Goal: Task Accomplishment & Management: Complete application form

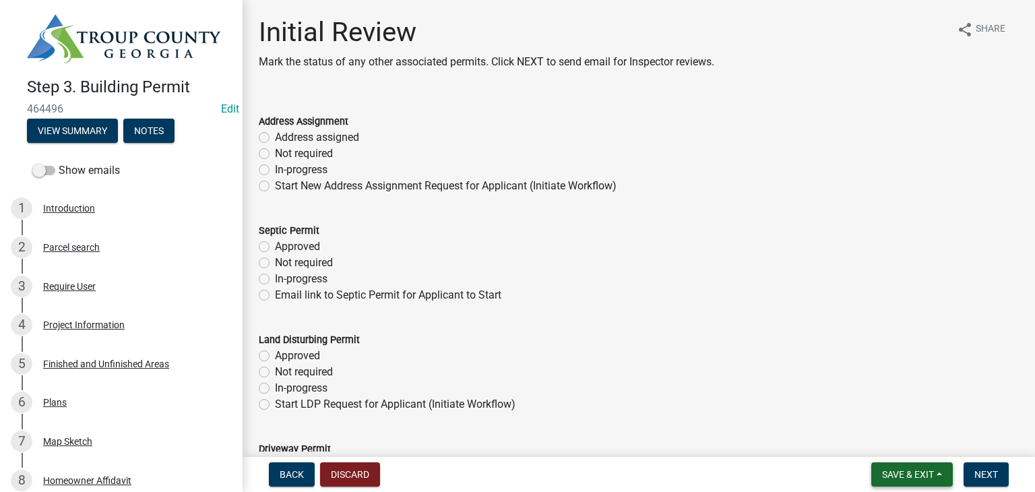
scroll to position [195, 0]
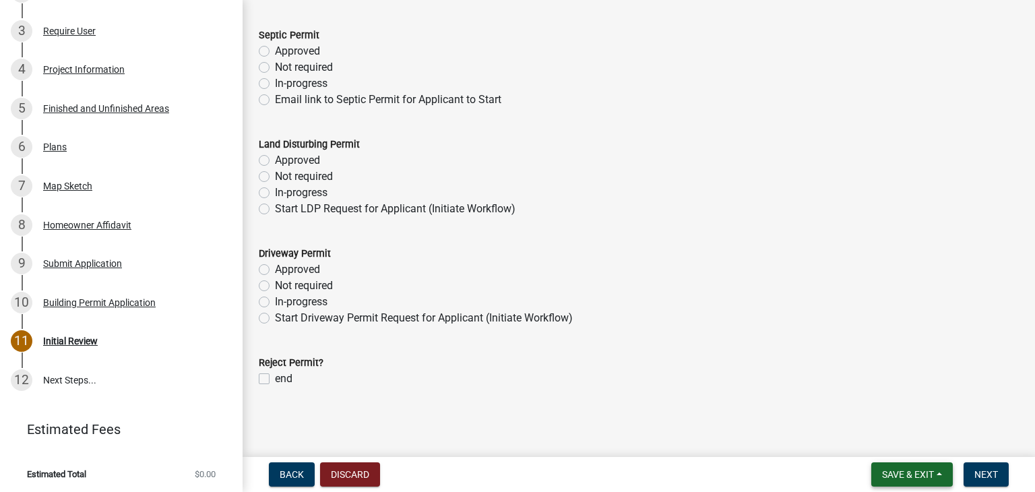
click at [913, 467] on button "Save & Exit" at bounding box center [912, 474] width 82 height 24
click at [859, 445] on button "Save & Exit" at bounding box center [899, 439] width 108 height 32
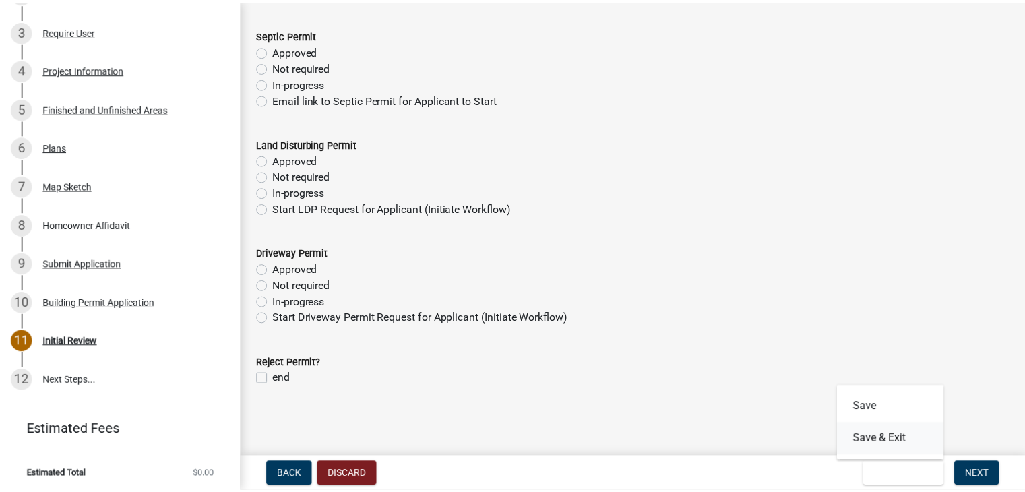
scroll to position [0, 0]
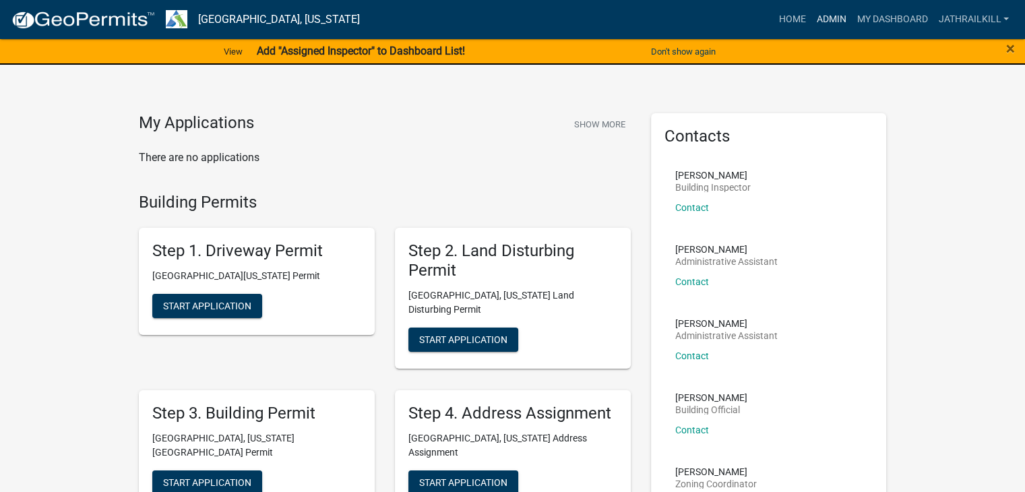
click at [829, 16] on link "Admin" at bounding box center [830, 20] width 40 height 26
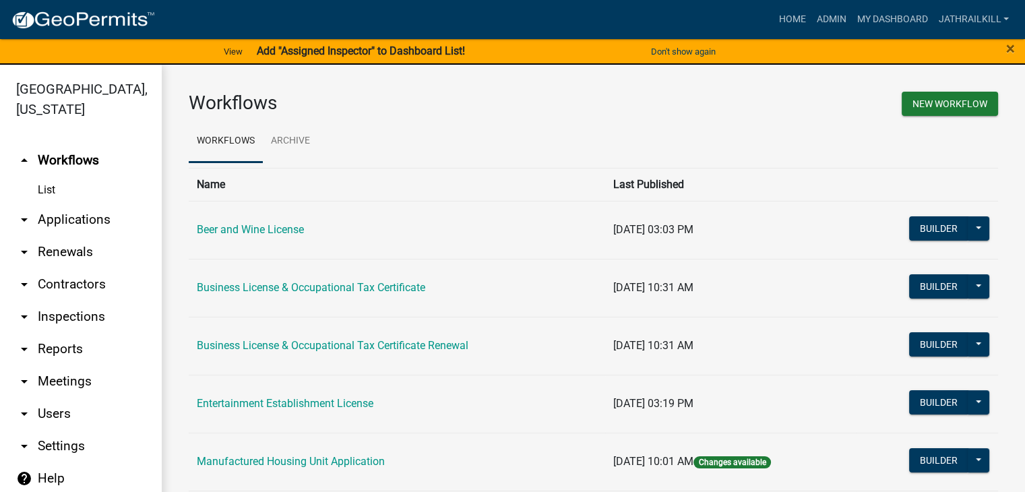
click at [86, 203] on link "arrow_drop_down Applications" at bounding box center [81, 219] width 162 height 32
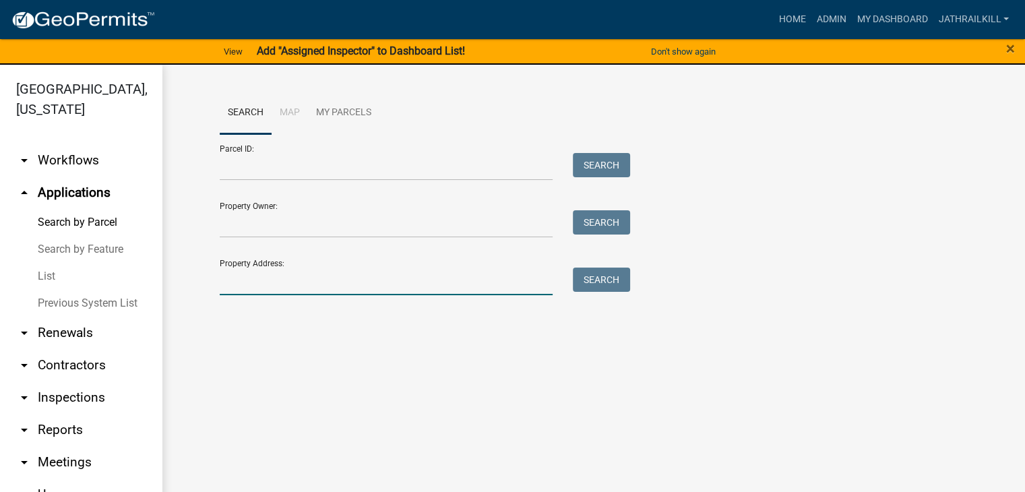
click at [334, 268] on input "Property Address:" at bounding box center [386, 281] width 333 height 28
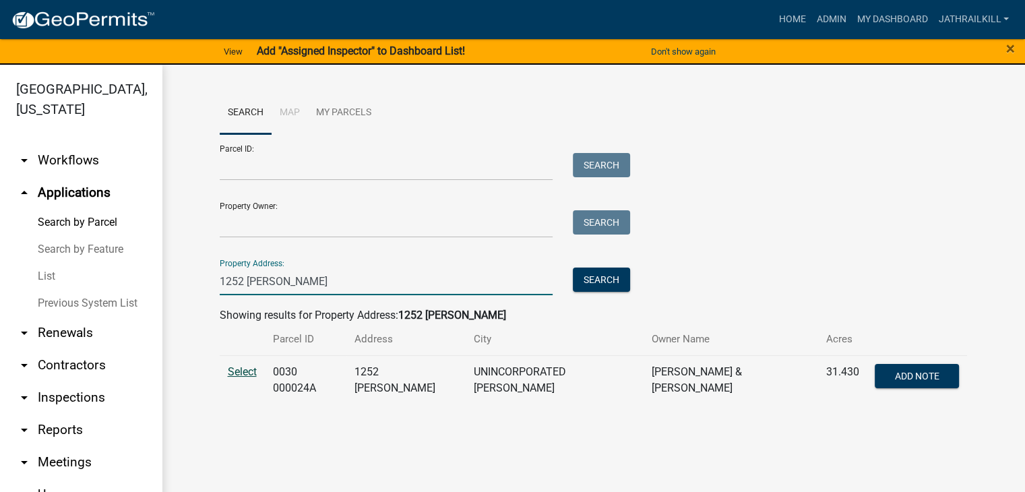
type input "1252 Sims"
click at [228, 371] on span "Select" at bounding box center [242, 371] width 29 height 13
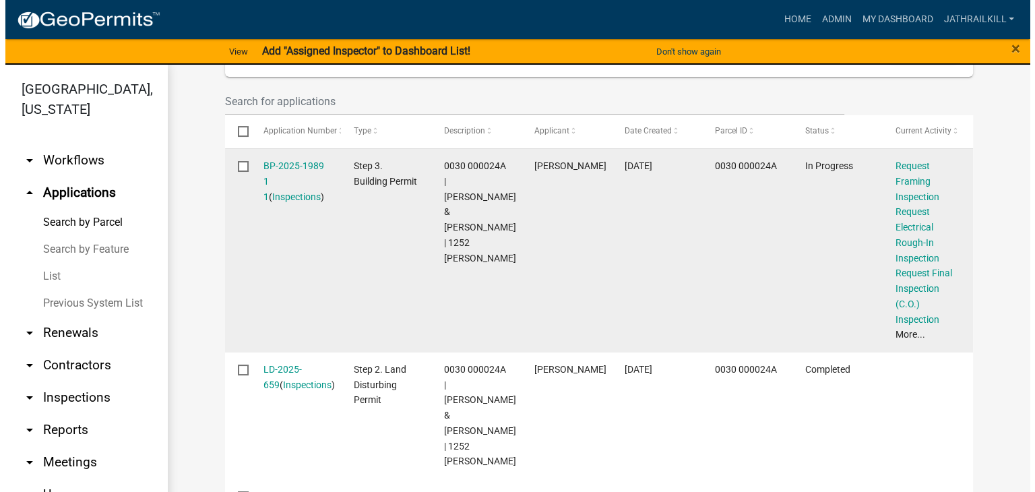
scroll to position [404, 0]
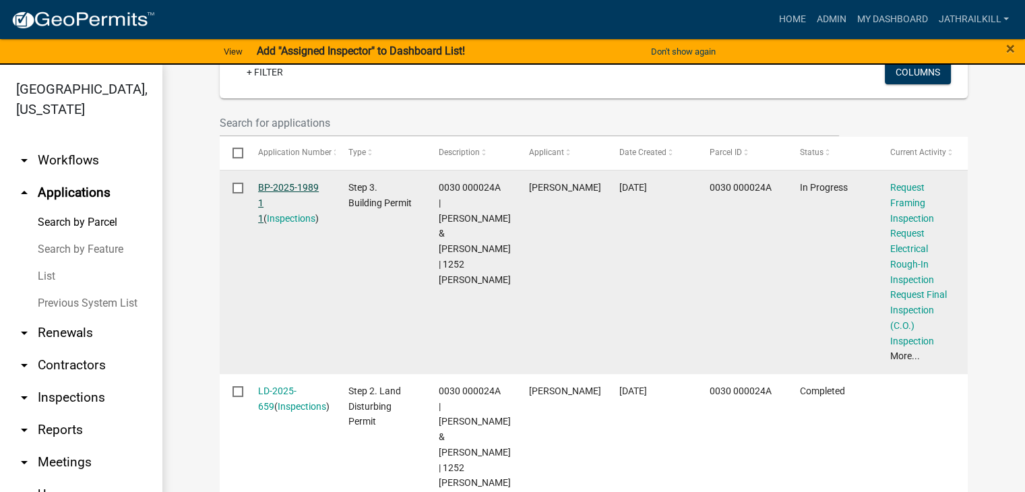
click at [292, 188] on link "BP-2025-1989 1 1" at bounding box center [288, 203] width 61 height 42
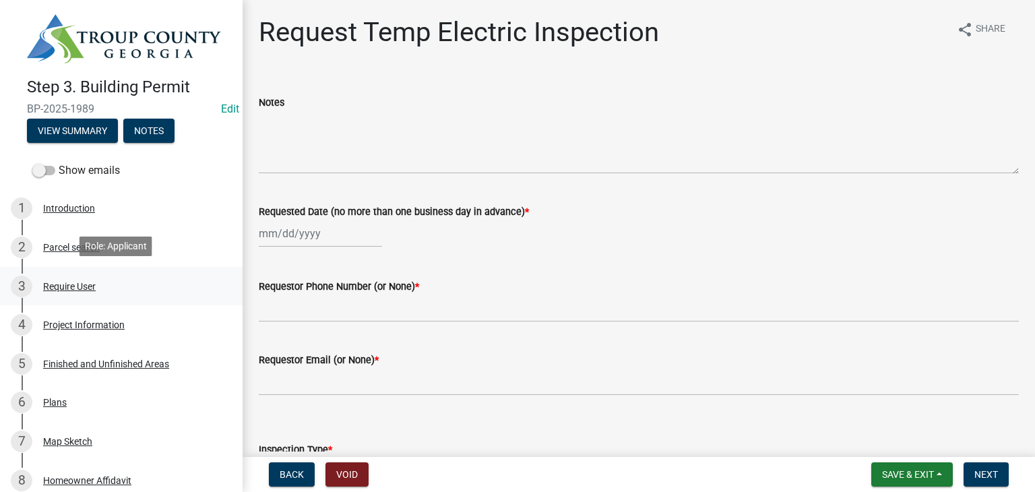
click at [133, 276] on div "3 Require User" at bounding box center [116, 287] width 210 height 22
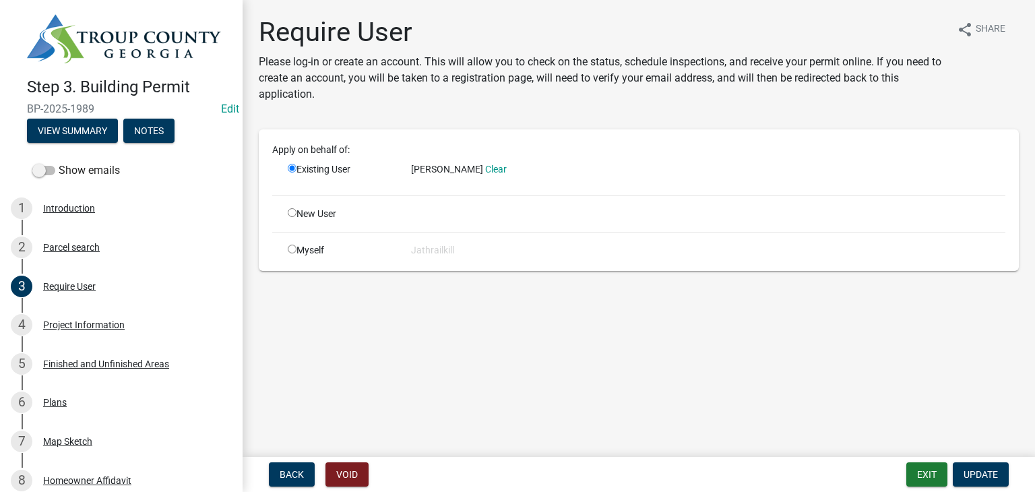
click at [144, 327] on div "4 Project Information" at bounding box center [116, 325] width 210 height 22
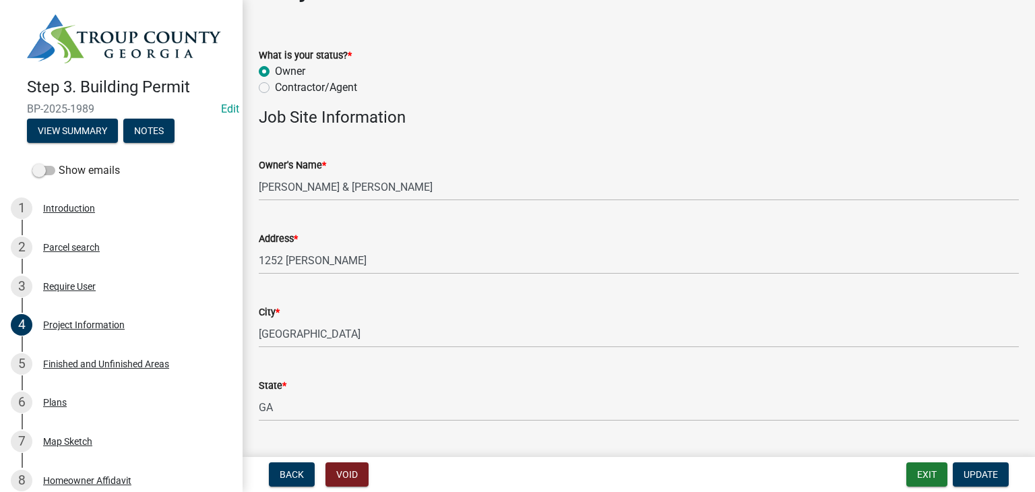
scroll to position [67, 0]
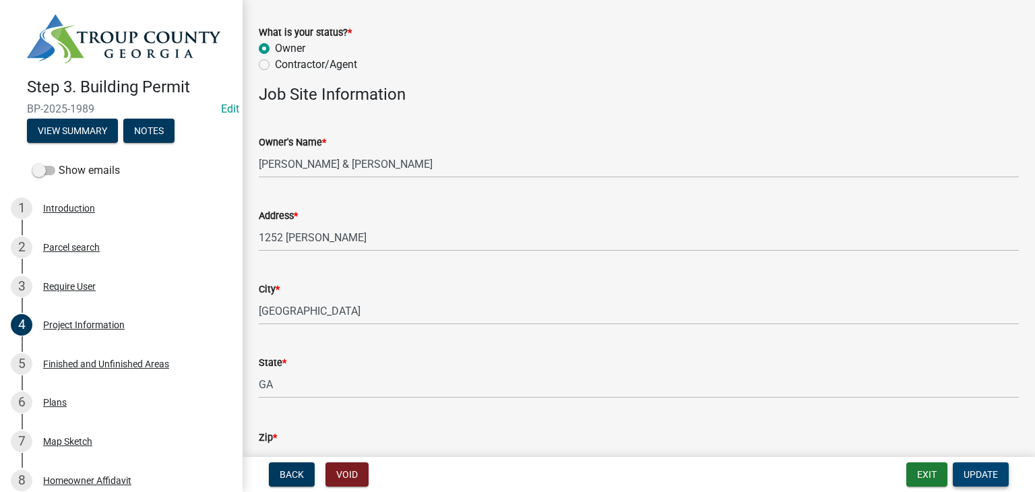
click at [970, 469] on span "Update" at bounding box center [980, 474] width 34 height 11
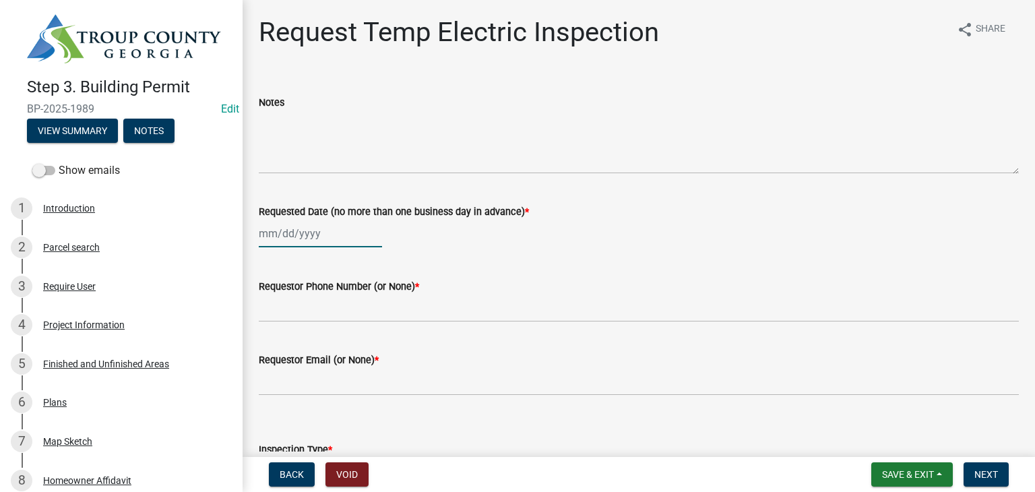
click at [315, 235] on div at bounding box center [320, 234] width 123 height 28
select select "8"
select select "2025"
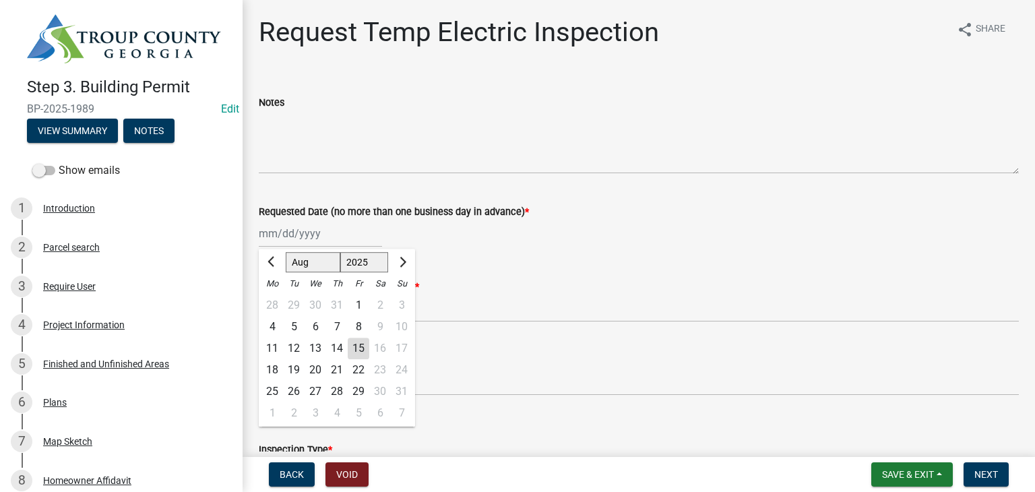
click at [358, 349] on div "15" at bounding box center [359, 349] width 22 height 22
type input "[DATE]"
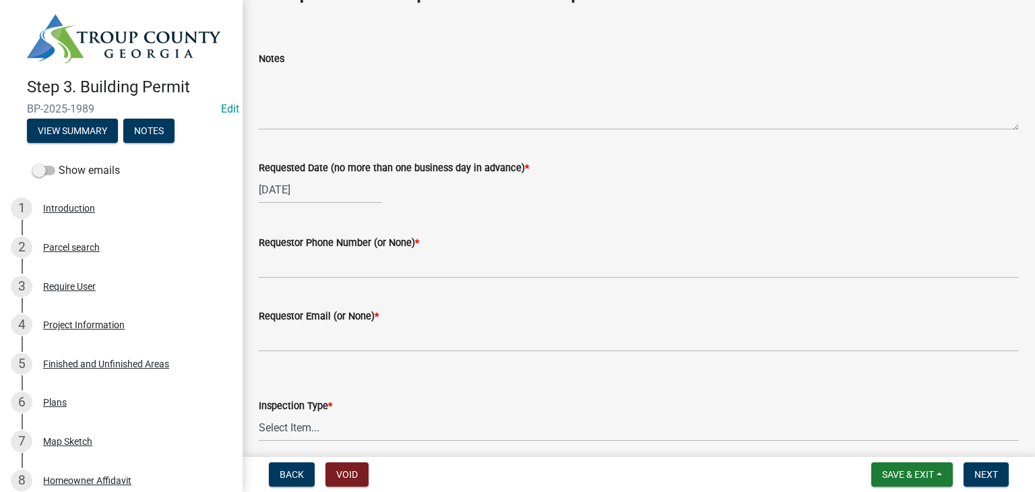
scroll to position [67, 0]
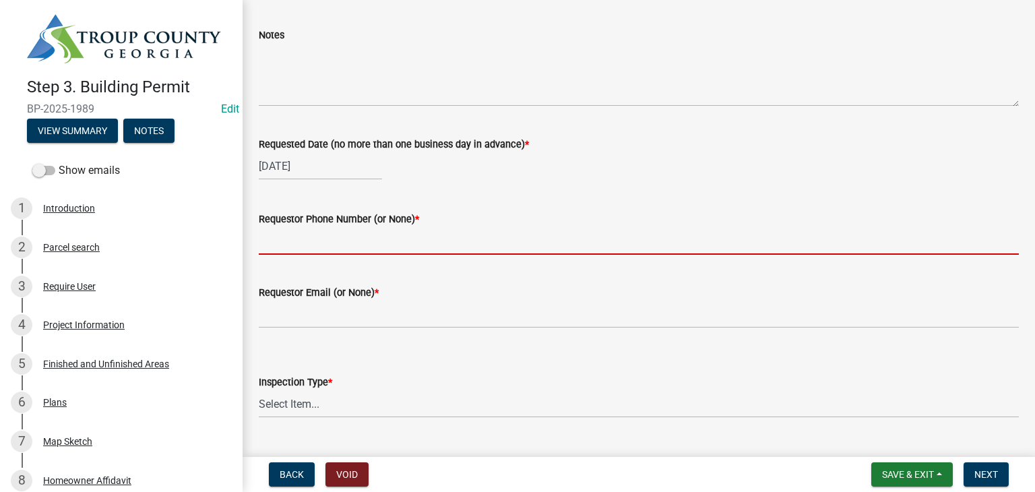
click at [356, 241] on input "Requestor Phone Number (or None) *" at bounding box center [639, 241] width 760 height 28
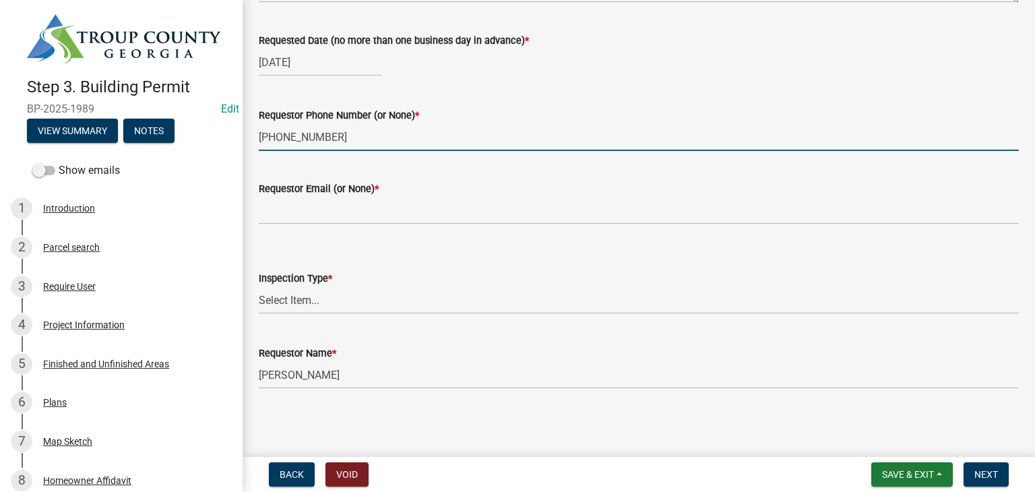
scroll to position [172, 0]
type input "770-680-7791"
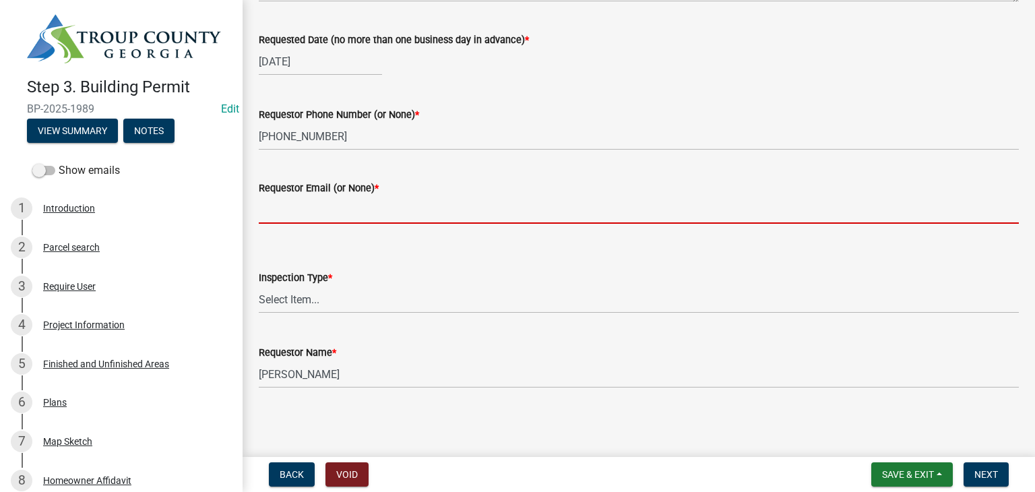
click at [355, 210] on input "Requestor Email (or None) *" at bounding box center [639, 210] width 760 height 28
type input "None"
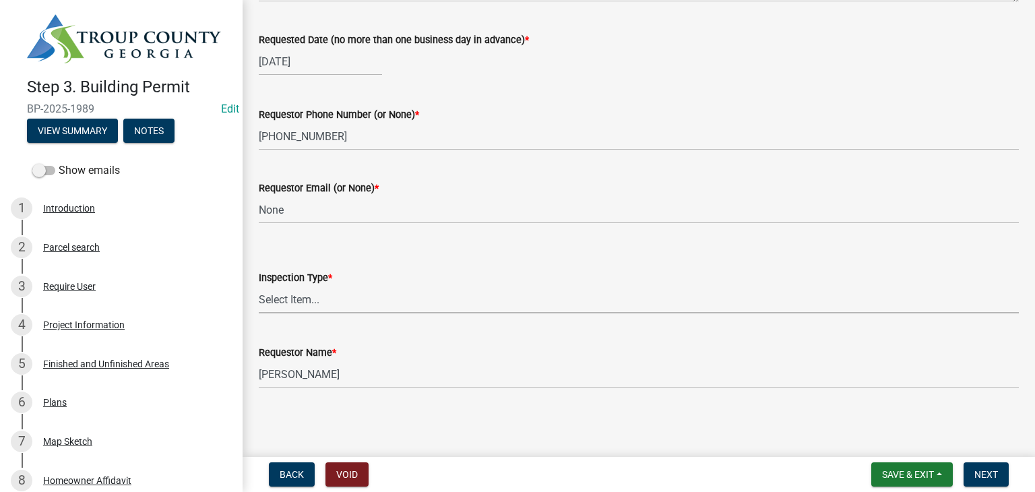
drag, startPoint x: 349, startPoint y: 296, endPoint x: 346, endPoint y: 311, distance: 15.9
click at [349, 296] on select "Select Item... Temporary Electric Pole" at bounding box center [639, 300] width 760 height 28
click at [259, 286] on select "Select Item... Temporary Electric Pole" at bounding box center [639, 300] width 760 height 28
select select "37a94e4e-3e0f-49c8-a229-36fda2f22dd2"
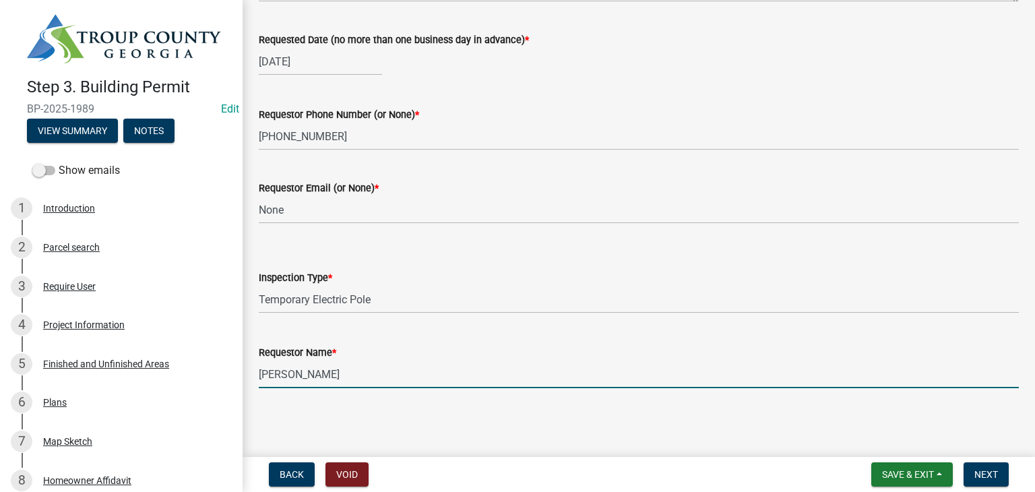
click at [360, 383] on input "Davis p Millican" at bounding box center [639, 374] width 760 height 28
click at [983, 457] on nav "Back Void Save & Exit Save Save & Exit Next" at bounding box center [639, 474] width 792 height 35
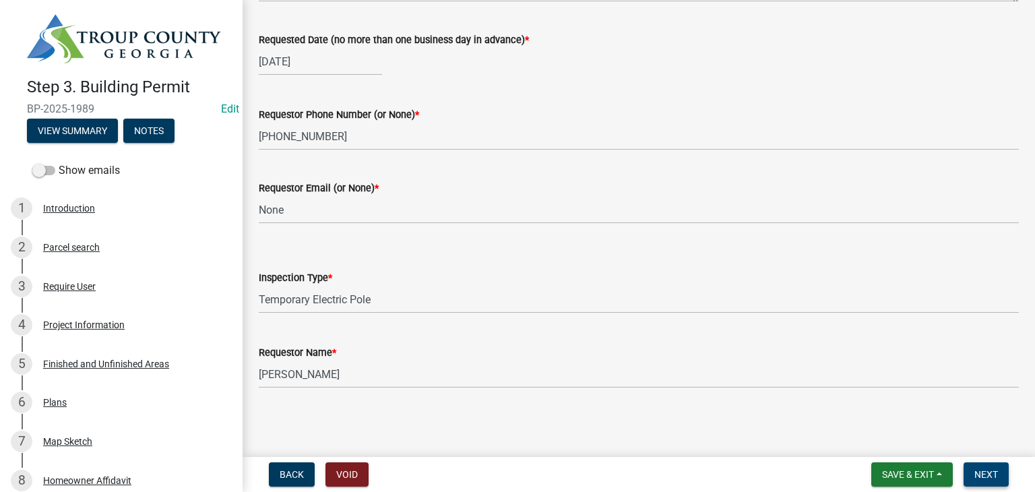
click at [984, 463] on button "Next" at bounding box center [985, 474] width 45 height 24
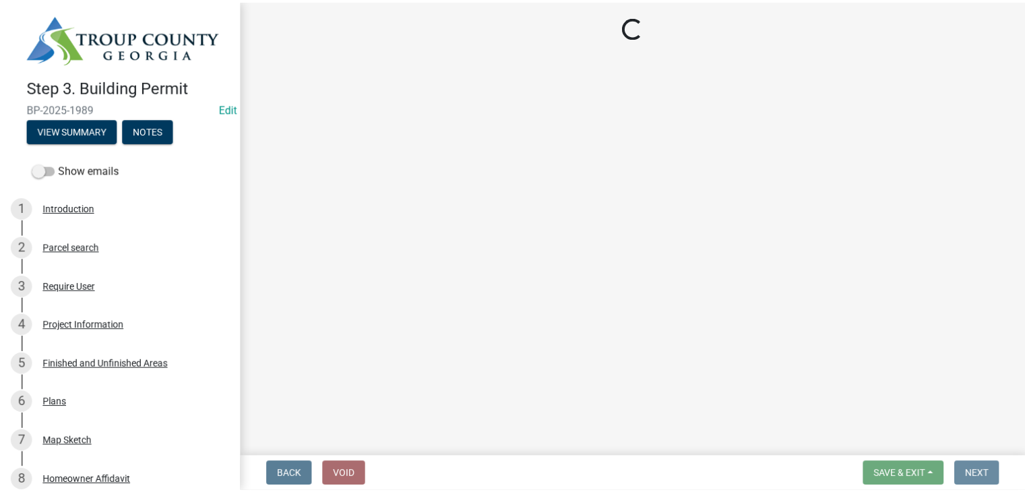
scroll to position [0, 0]
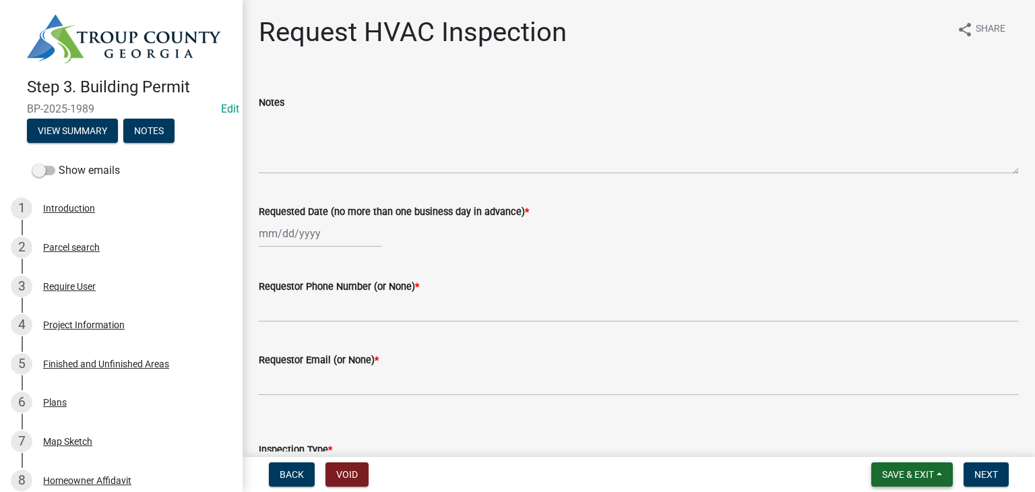
click at [934, 467] on button "Save & Exit" at bounding box center [912, 474] width 82 height 24
click at [895, 438] on button "Save & Exit" at bounding box center [899, 439] width 108 height 32
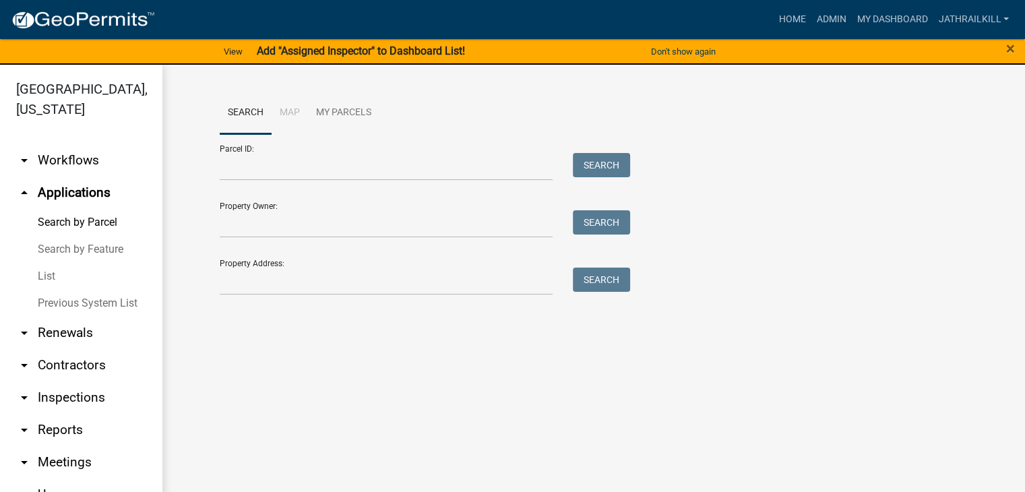
drag, startPoint x: 447, startPoint y: 253, endPoint x: 451, endPoint y: 266, distance: 13.9
click at [451, 262] on div "Property Address: Search" at bounding box center [422, 272] width 404 height 46
click at [448, 281] on input "Property Address:" at bounding box center [386, 281] width 333 height 28
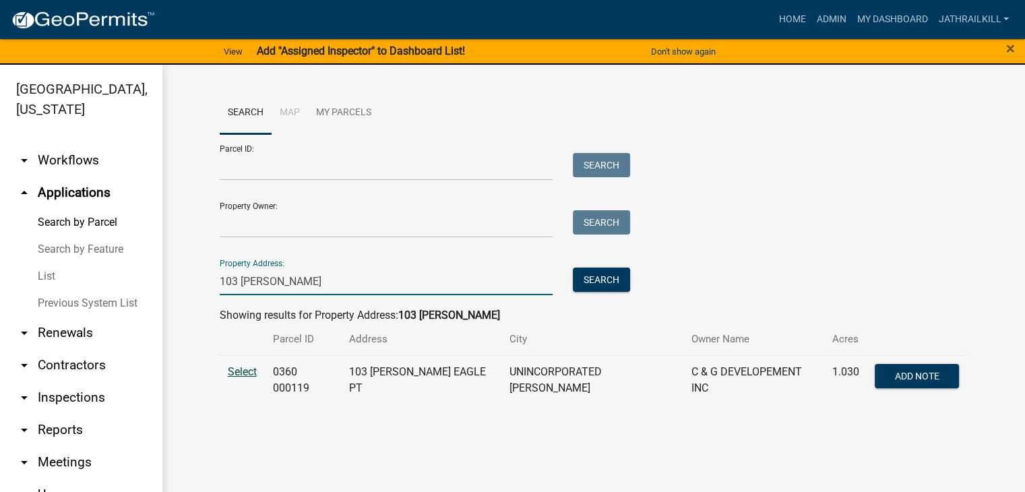
type input "103 glenn"
click at [232, 369] on td "Select" at bounding box center [242, 379] width 45 height 49
click at [247, 366] on span "Select" at bounding box center [242, 371] width 29 height 13
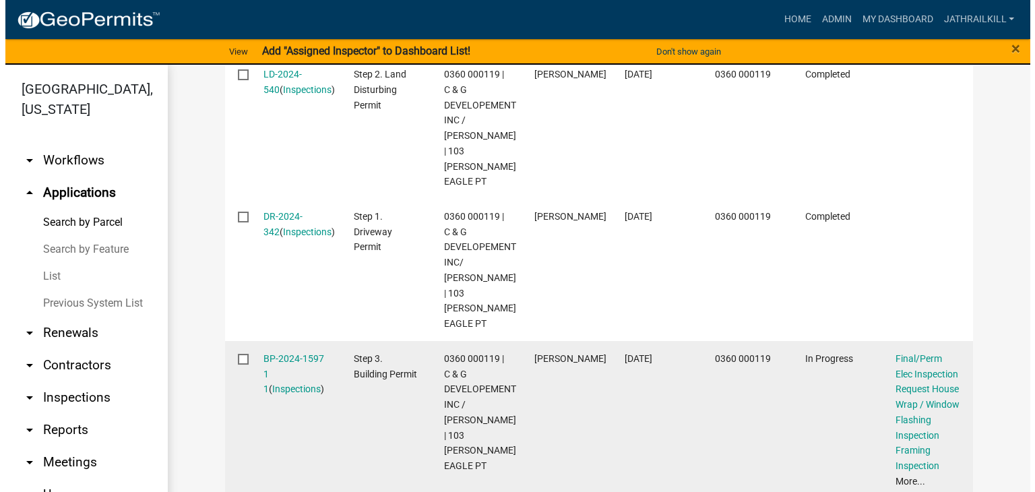
scroll to position [539, 0]
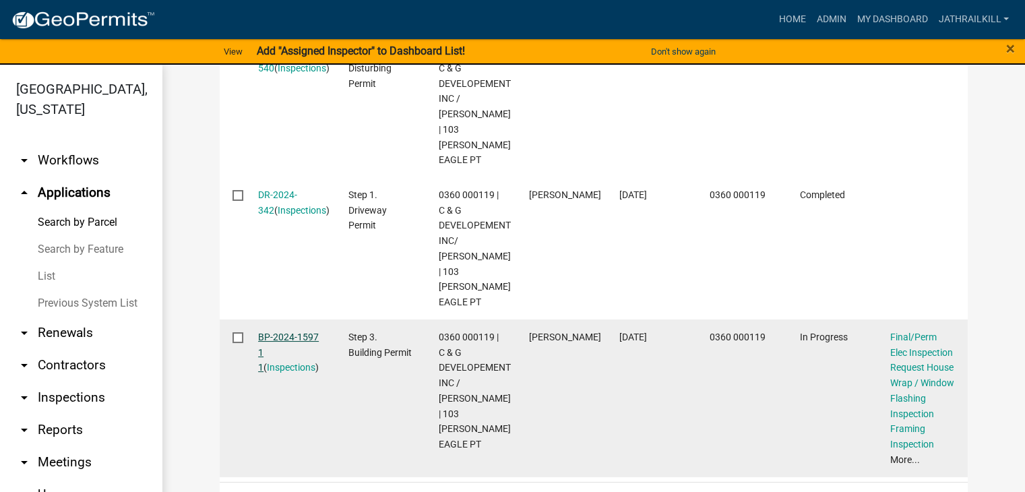
click at [291, 331] on link "BP-2024-1597 1 1" at bounding box center [288, 352] width 61 height 42
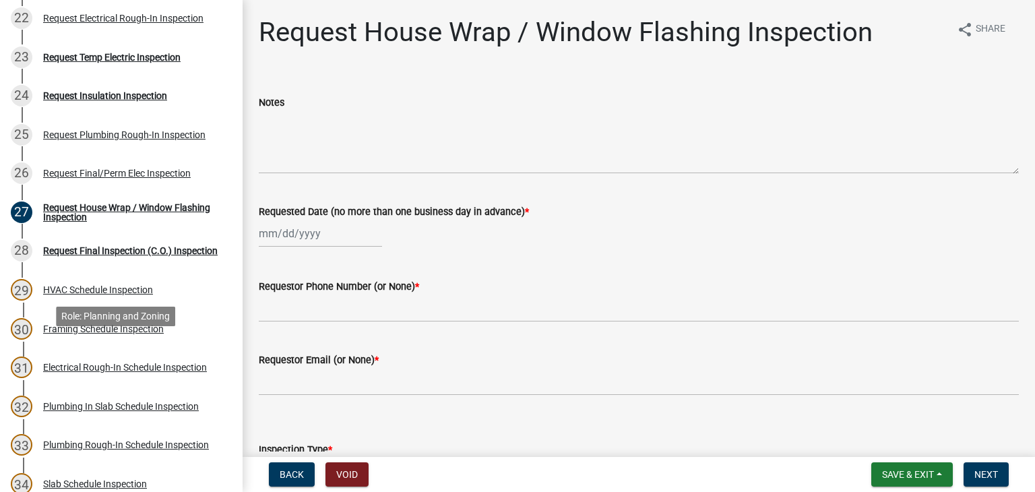
scroll to position [1011, 0]
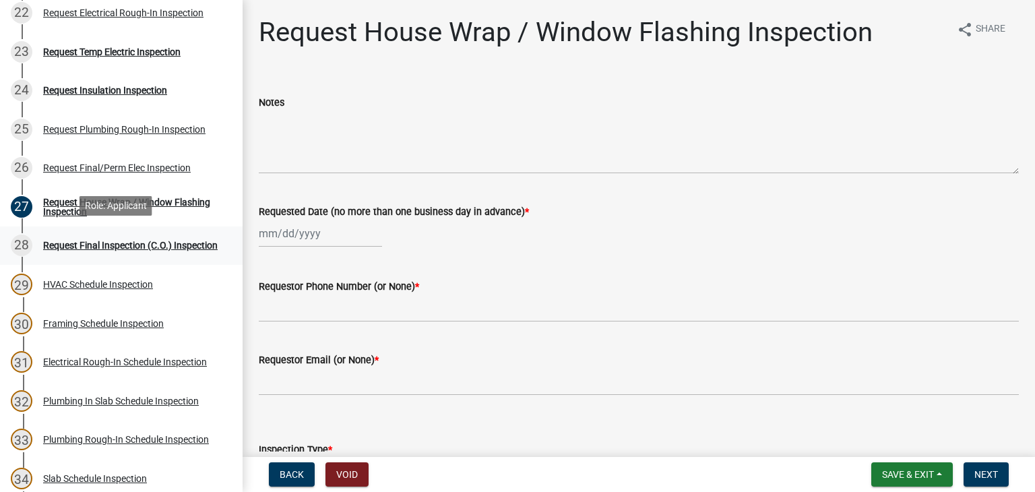
click at [121, 255] on link "28 Request Final Inspection (C.O.) Inspection" at bounding box center [121, 245] width 243 height 39
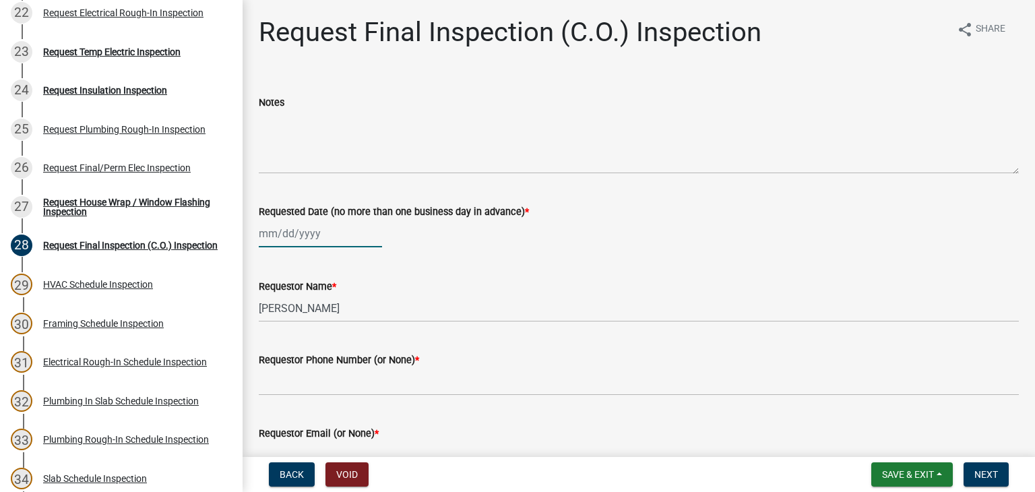
click at [307, 235] on div at bounding box center [320, 234] width 123 height 28
select select "8"
select select "2025"
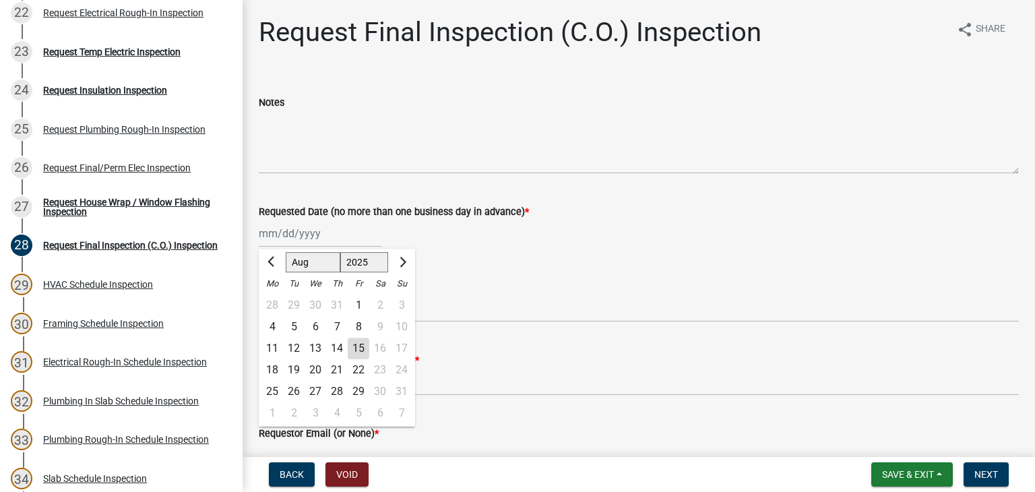
click at [360, 352] on div "15" at bounding box center [359, 349] width 22 height 22
type input "[DATE]"
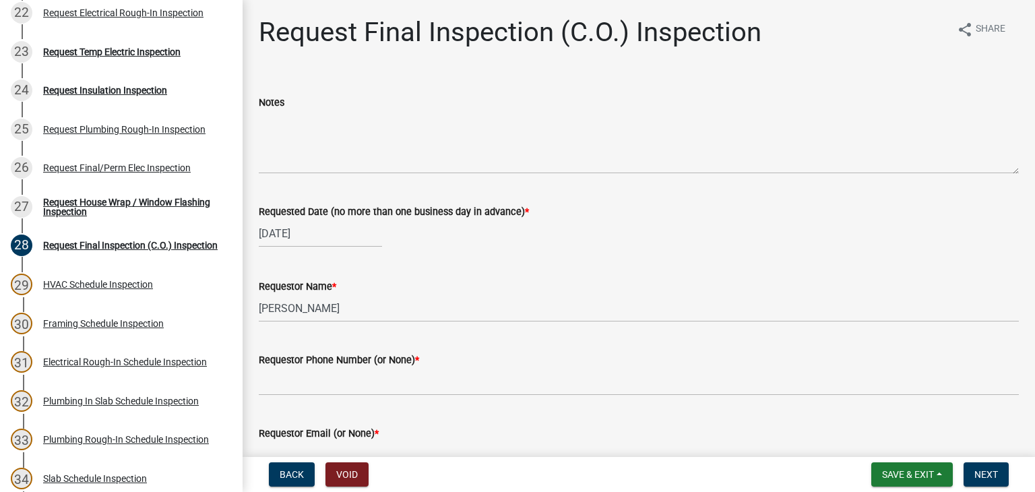
drag, startPoint x: 345, startPoint y: 293, endPoint x: 348, endPoint y: 303, distance: 10.5
click at [346, 297] on form "Requestor Name * Frank Gill" at bounding box center [639, 300] width 760 height 44
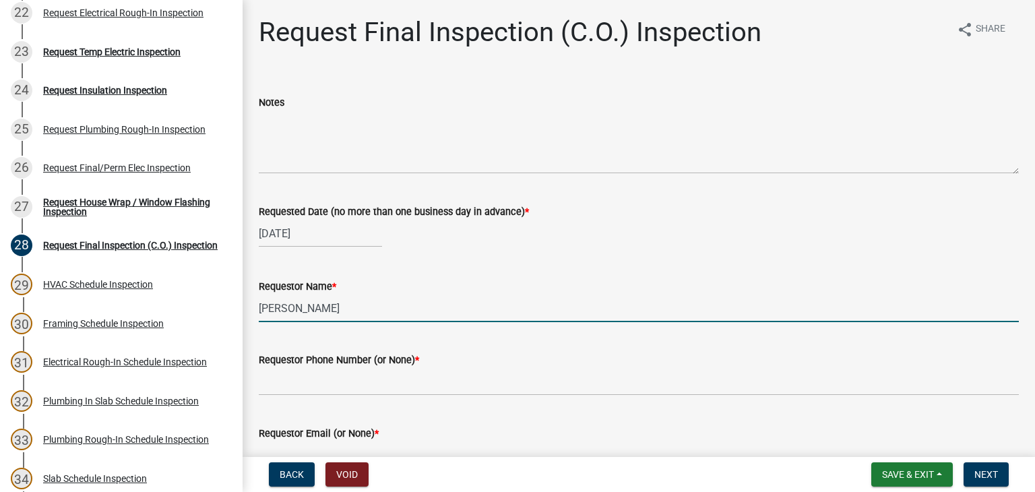
click at [350, 309] on input "Frank Gill" at bounding box center [639, 308] width 760 height 28
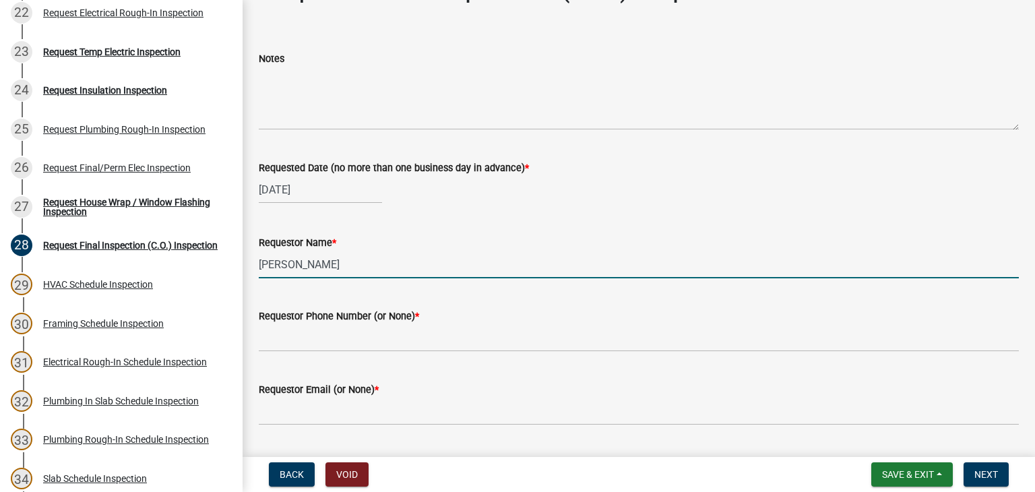
scroll to position [67, 0]
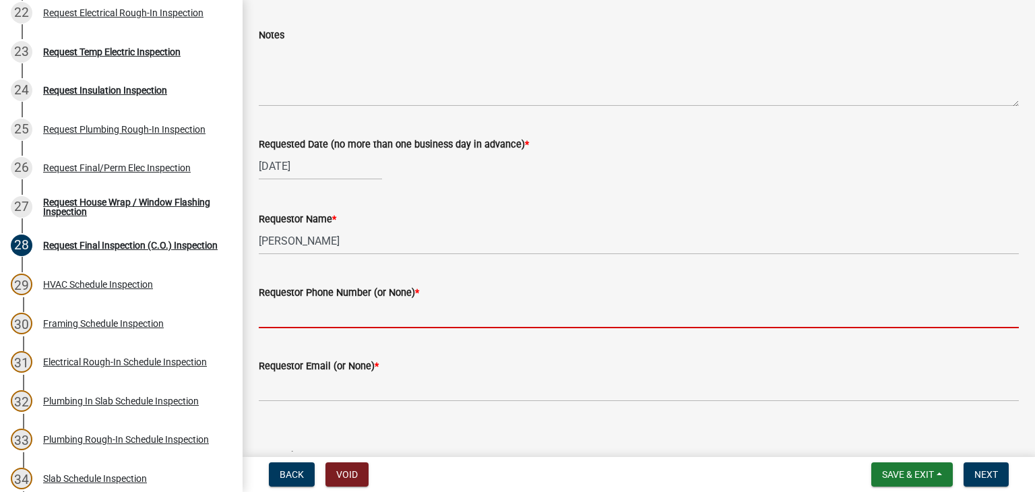
click at [341, 305] on input "Requestor Phone Number (or None) *" at bounding box center [639, 314] width 760 height 28
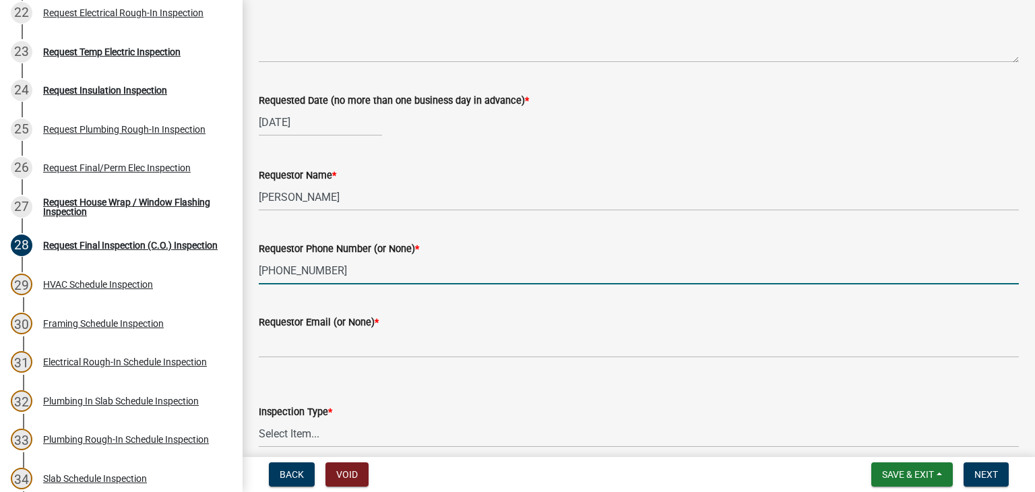
scroll to position [135, 0]
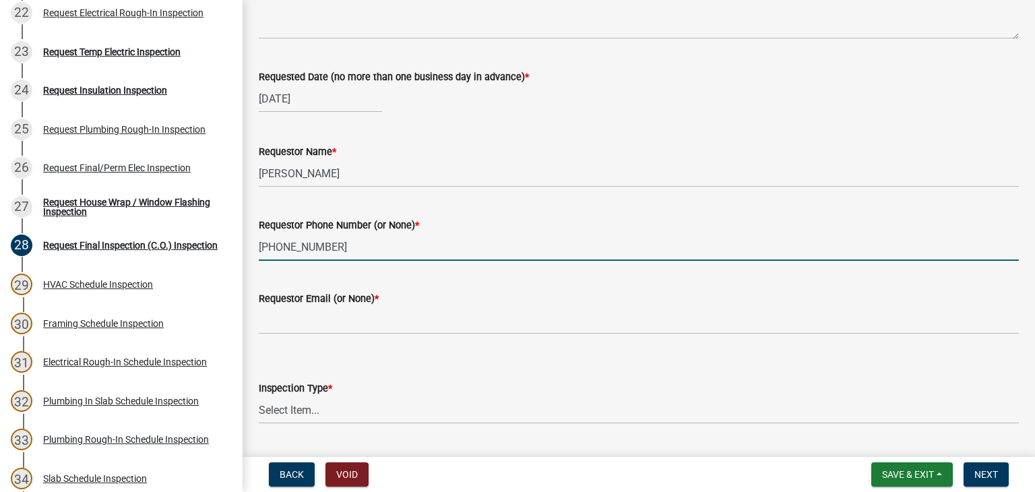
type input "469-381-2828"
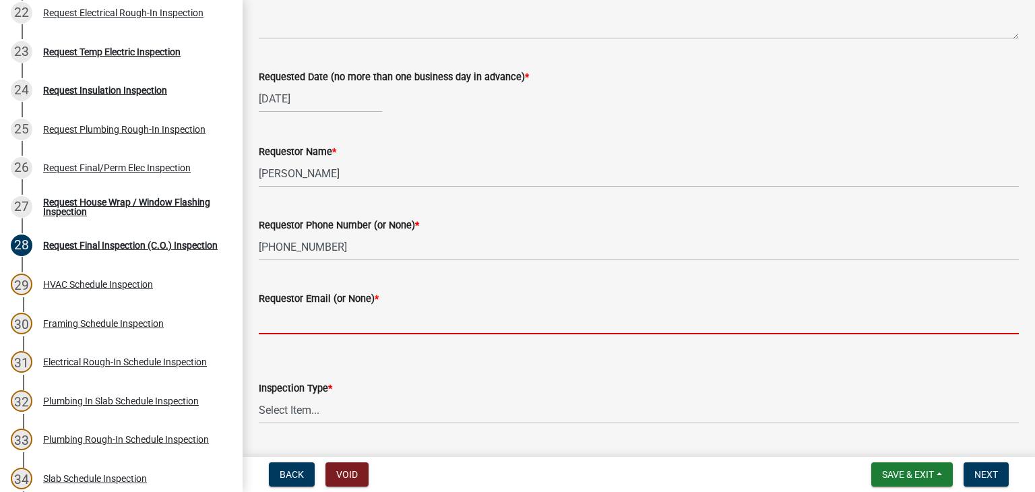
click at [360, 320] on input "Requestor Email (or None) *" at bounding box center [639, 321] width 760 height 28
type input "None"
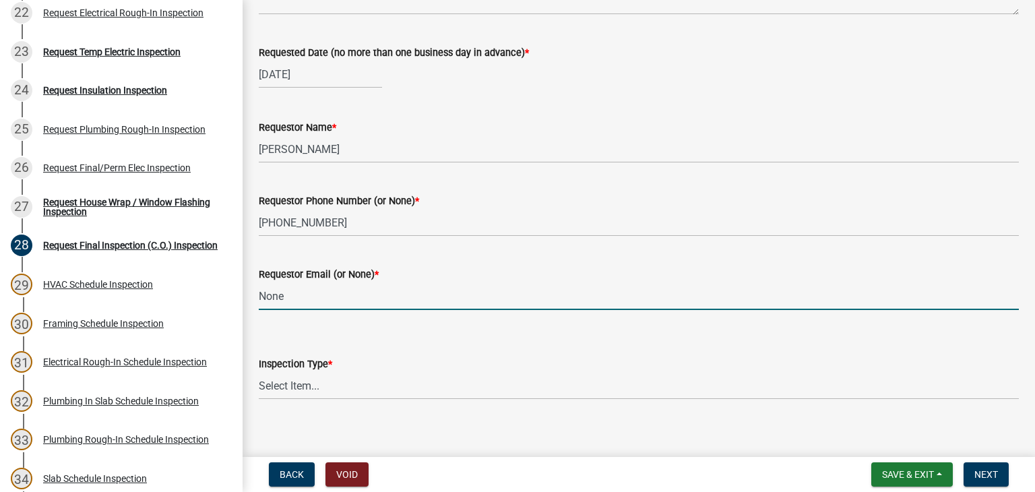
scroll to position [172, 0]
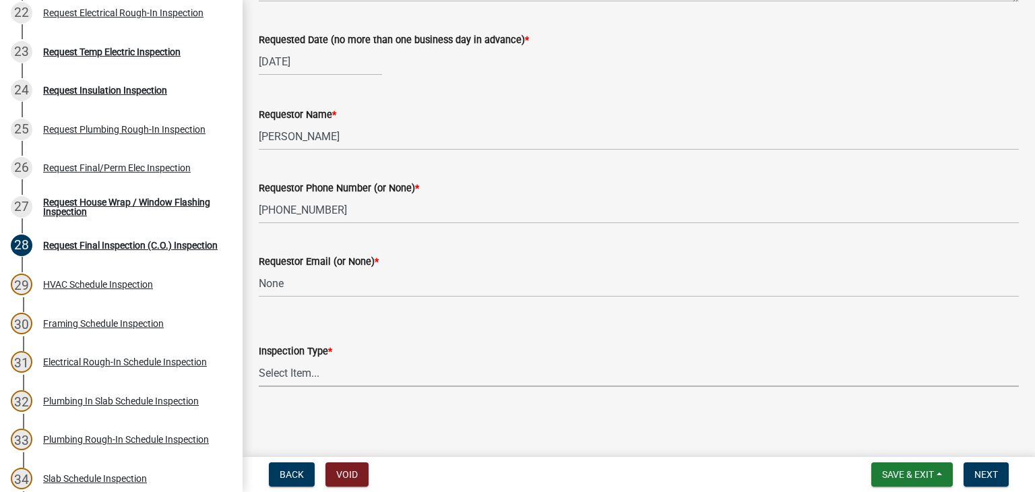
click at [332, 377] on select "Select Item... Final Inspection (C.O.)" at bounding box center [639, 373] width 760 height 28
click at [259, 359] on select "Select Item... Final Inspection (C.O.)" at bounding box center [639, 373] width 760 height 28
select select "6c928486-1faa-4d04-9598-905eebfdff84"
click at [992, 471] on span "Next" at bounding box center [986, 474] width 24 height 11
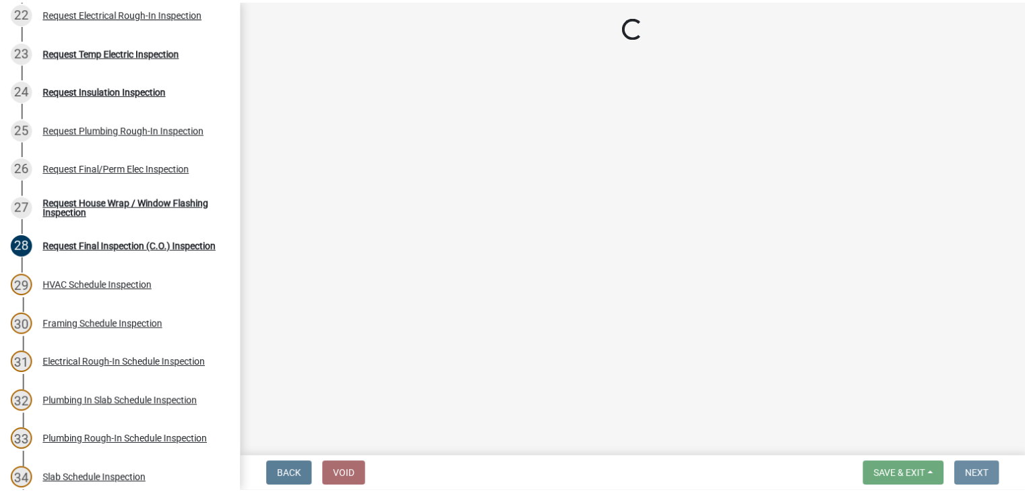
scroll to position [0, 0]
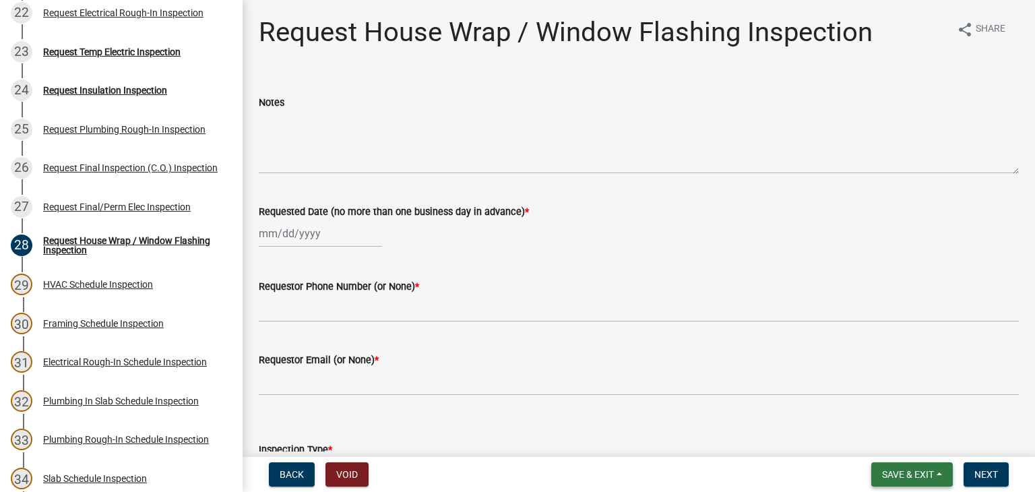
click at [900, 480] on button "Save & Exit" at bounding box center [912, 474] width 82 height 24
click at [897, 449] on button "Save & Exit" at bounding box center [899, 439] width 108 height 32
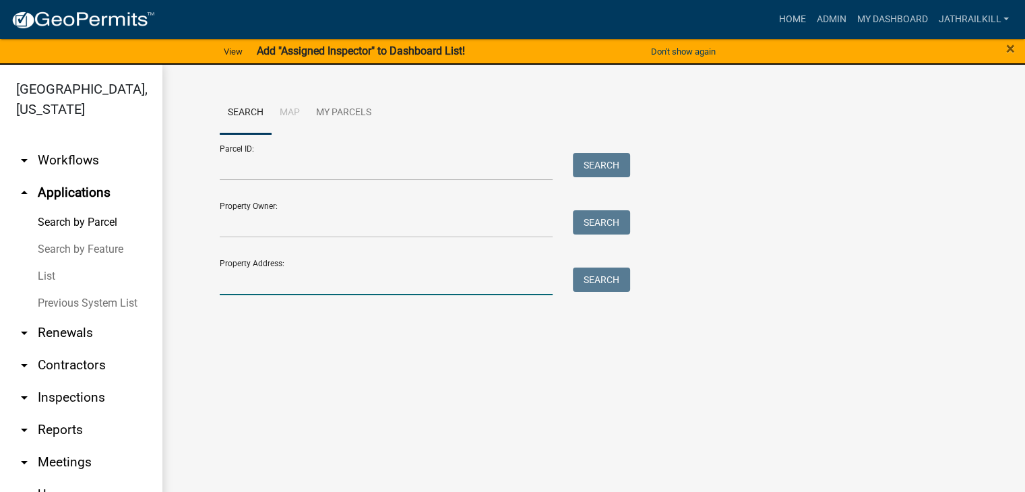
click at [360, 278] on input "Property Address:" at bounding box center [386, 281] width 333 height 28
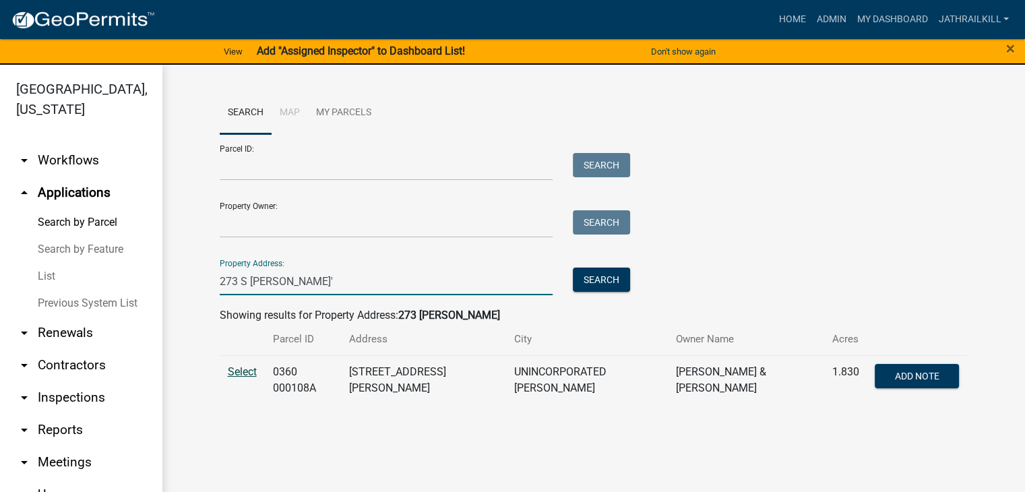
type input "273 S Smith'"
click at [241, 370] on span "Select" at bounding box center [242, 371] width 29 height 13
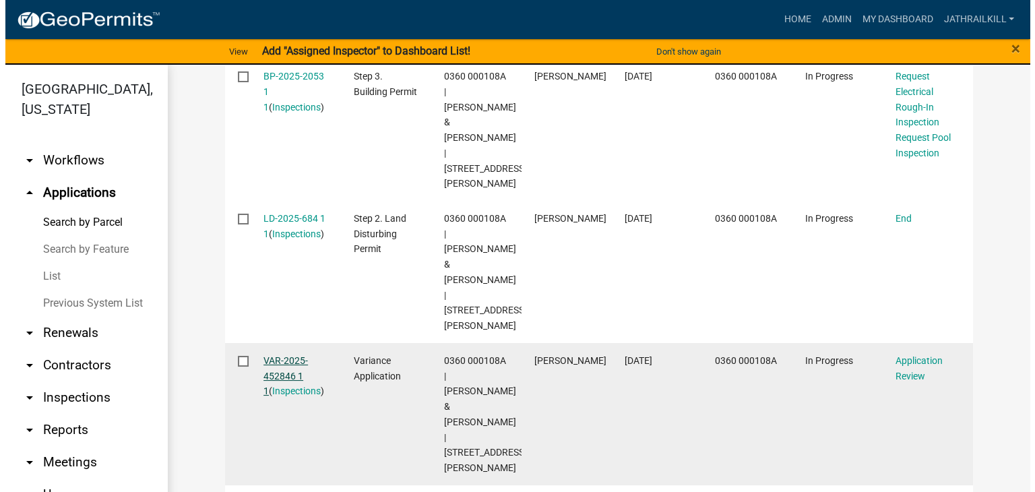
scroll to position [539, 0]
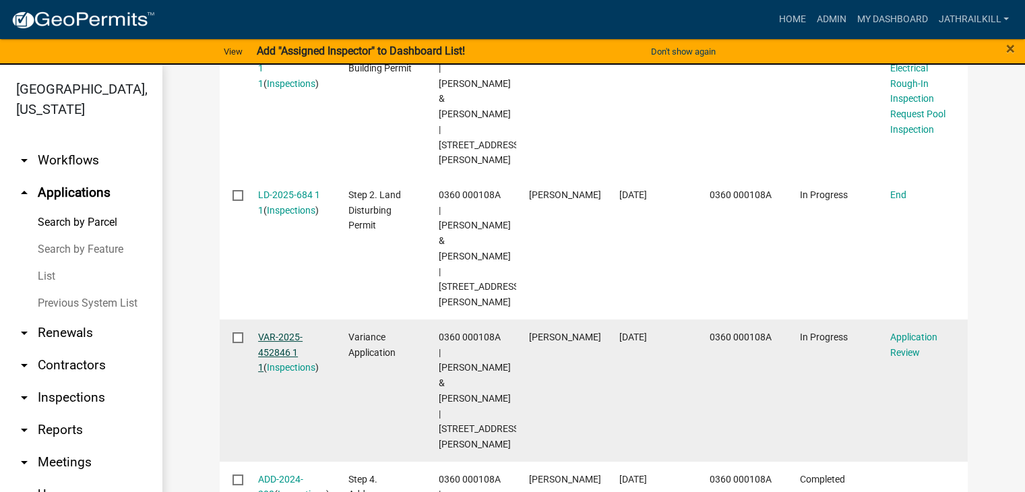
click at [278, 331] on link "VAR-2025-452846 1 1" at bounding box center [280, 352] width 44 height 42
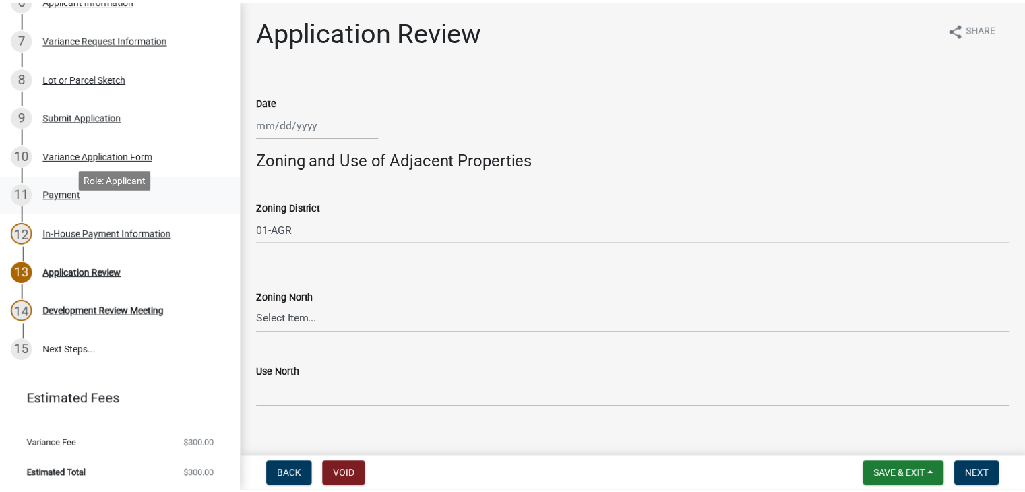
scroll to position [335, 0]
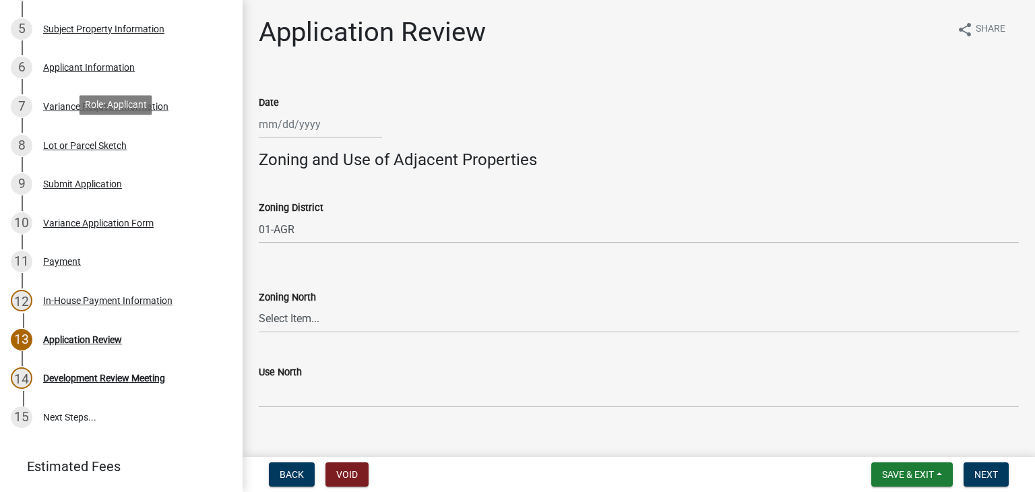
click at [113, 143] on div "Lot or Parcel Sketch" at bounding box center [85, 145] width 84 height 9
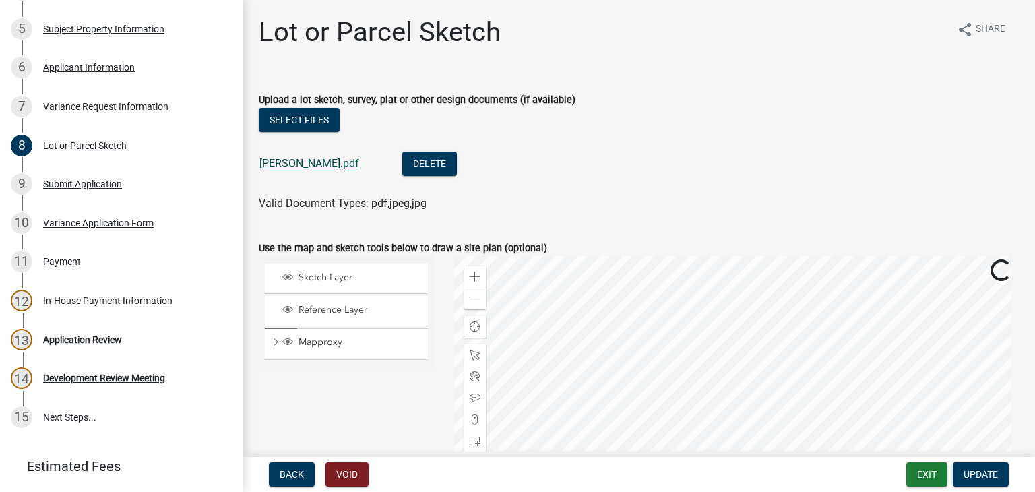
click at [303, 168] on link "Chad coleman.pdf" at bounding box center [309, 163] width 100 height 13
click at [929, 476] on button "Exit" at bounding box center [926, 474] width 41 height 24
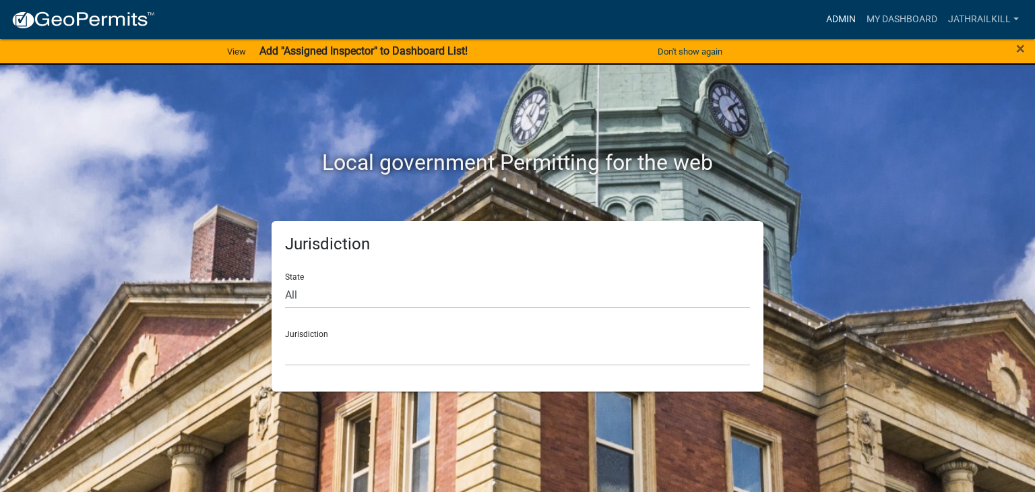
click at [835, 20] on link "Admin" at bounding box center [841, 20] width 40 height 26
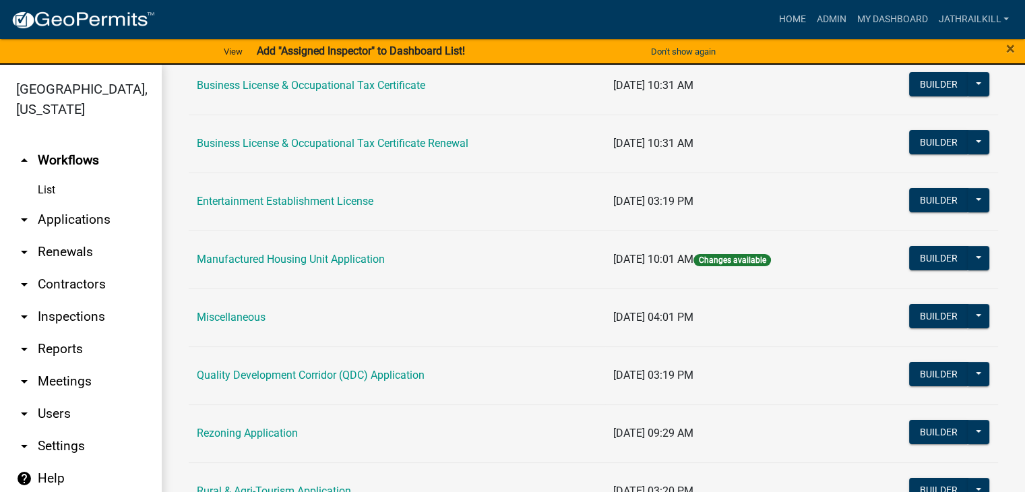
scroll to position [135, 0]
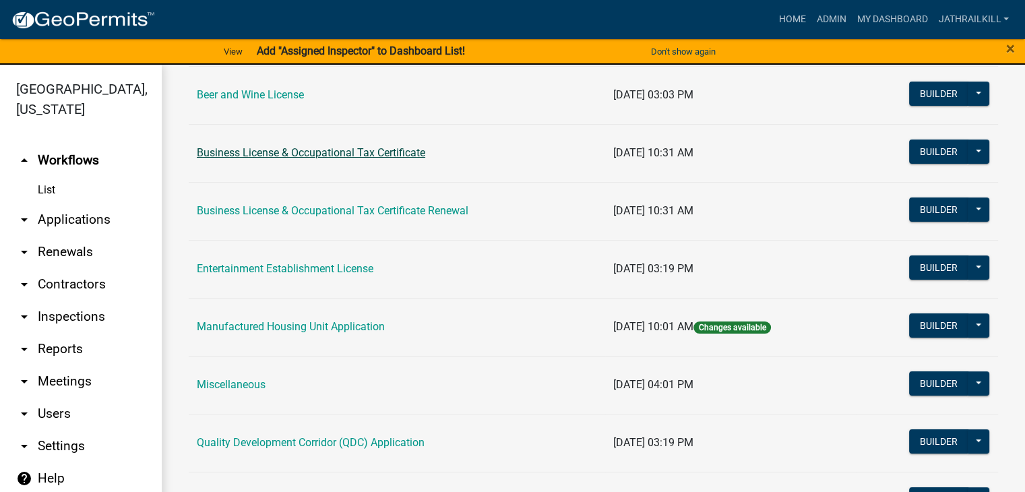
click at [371, 152] on link "Business License & Occupational Tax Certificate" at bounding box center [311, 152] width 228 height 13
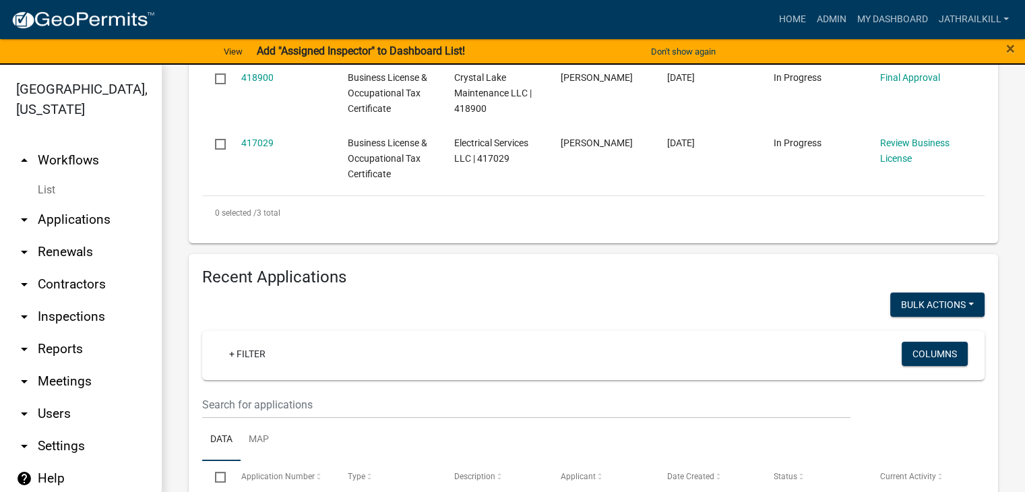
scroll to position [202, 0]
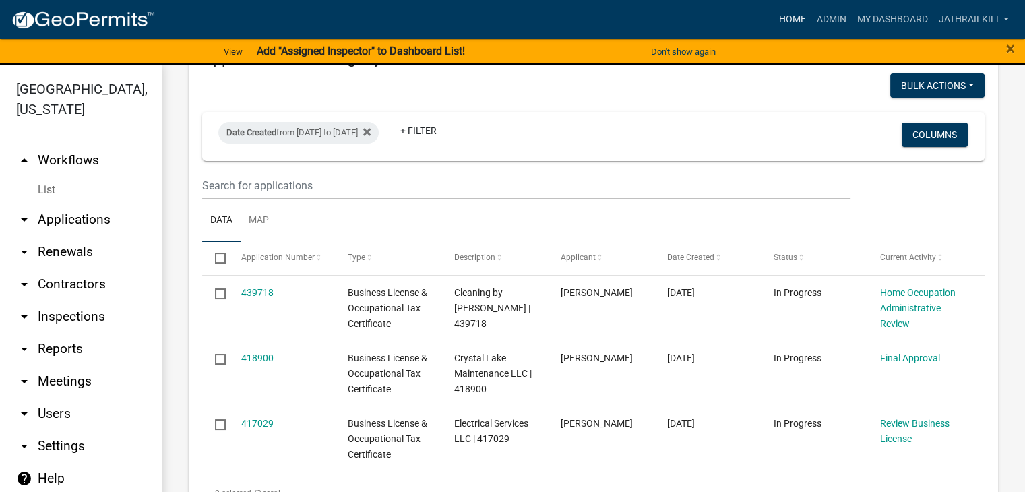
click at [792, 25] on link "Home" at bounding box center [792, 20] width 38 height 26
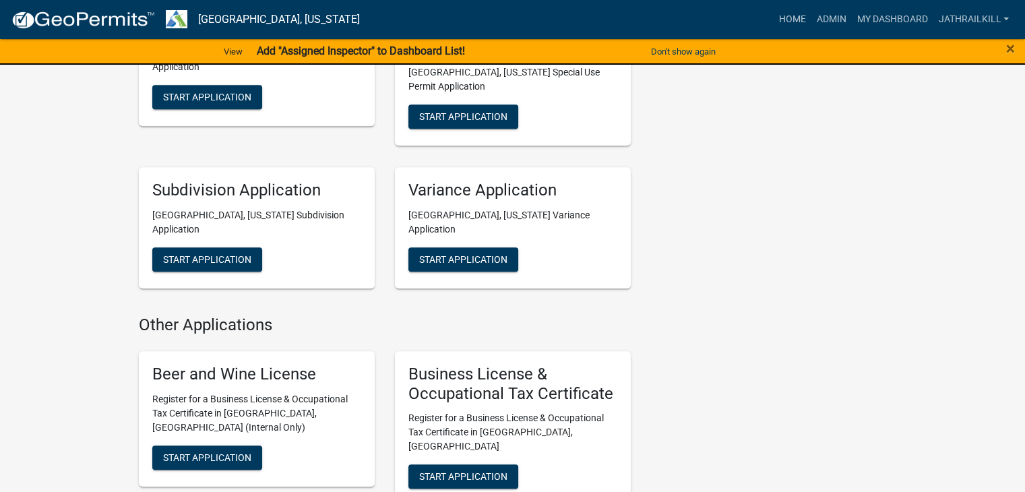
scroll to position [943, 0]
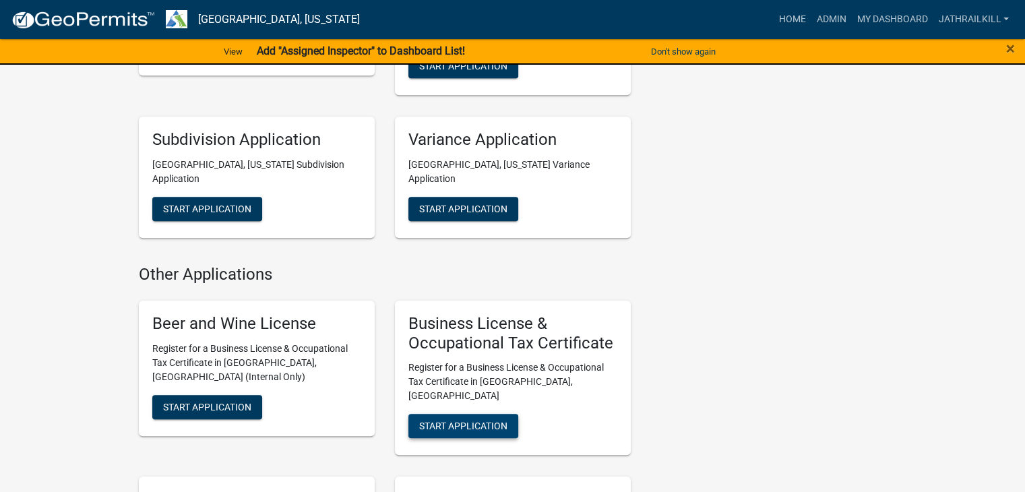
click at [500, 420] on span "Start Application" at bounding box center [463, 425] width 88 height 11
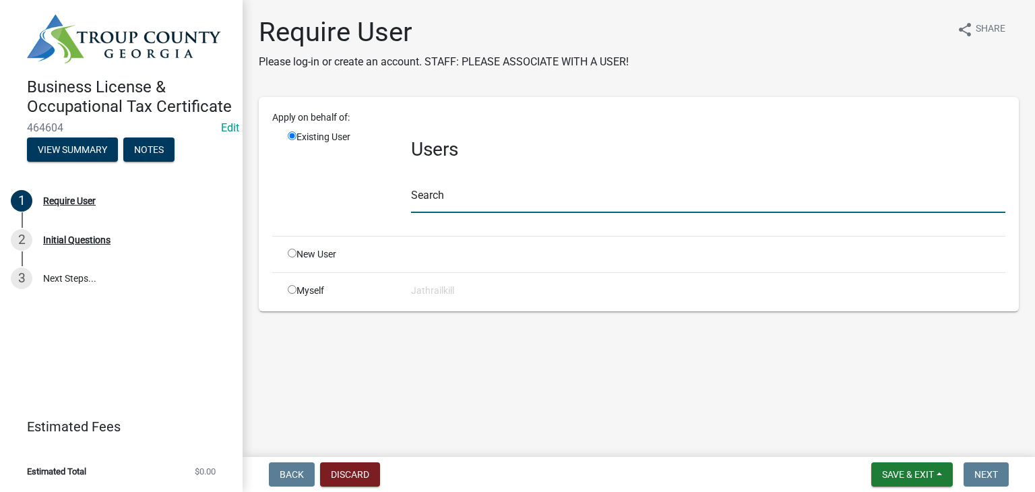
click at [435, 196] on input "text" at bounding box center [708, 199] width 594 height 28
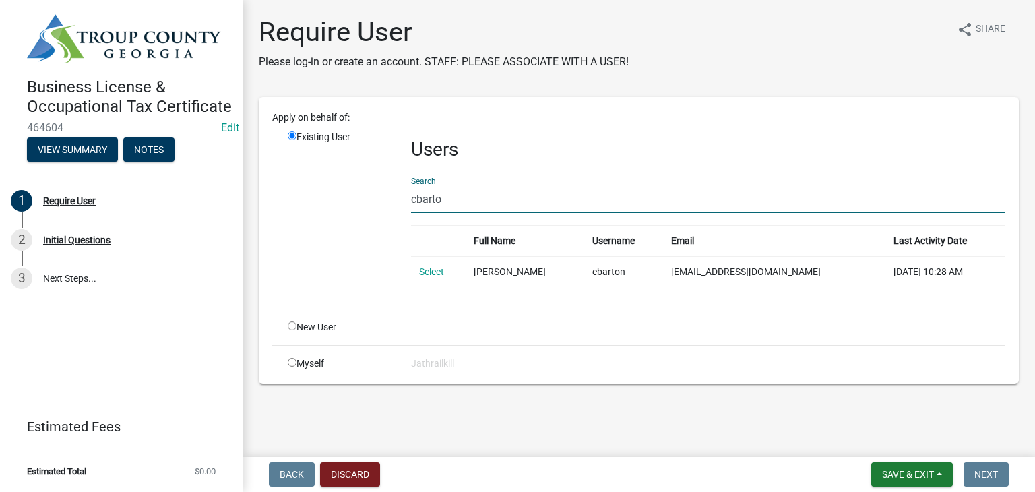
type input "cbarto"
click at [287, 326] on div "New User" at bounding box center [339, 327] width 123 height 14
click at [294, 321] on input "radio" at bounding box center [292, 325] width 9 height 9
radio input "true"
radio input "false"
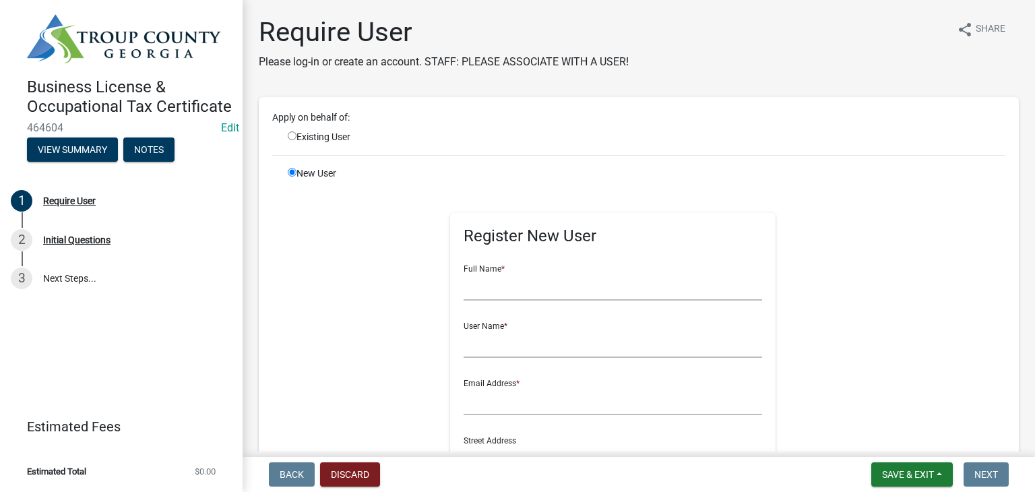
click at [575, 303] on form "Full Name * User Name * Email Address * Street Address Address 2 City State Zip…" at bounding box center [612, 485] width 298 height 462
click at [571, 293] on input "text" at bounding box center [612, 287] width 298 height 28
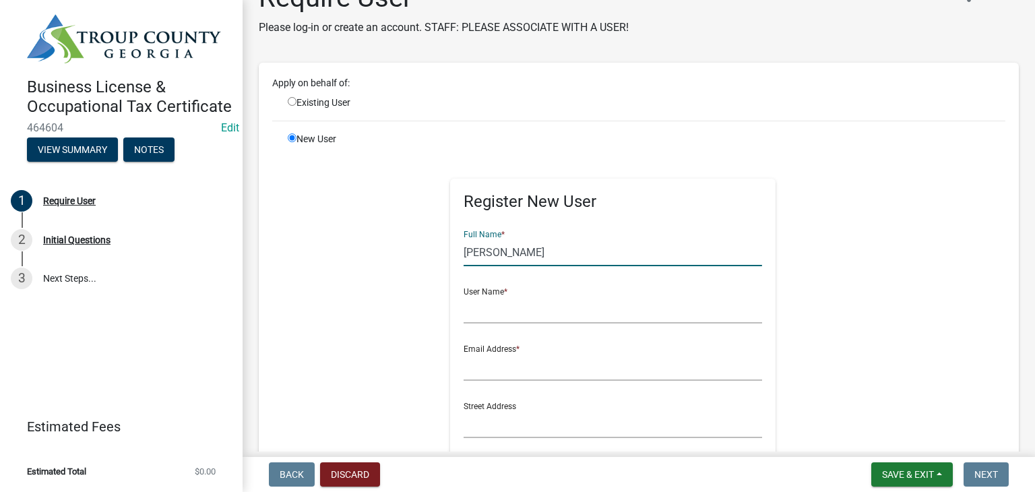
scroll to position [67, 0]
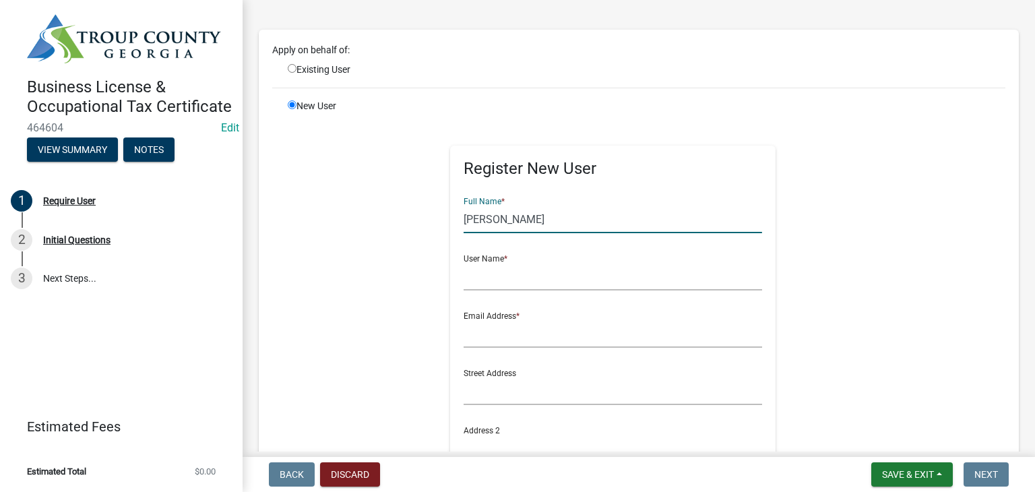
type input "[PERSON_NAME]"
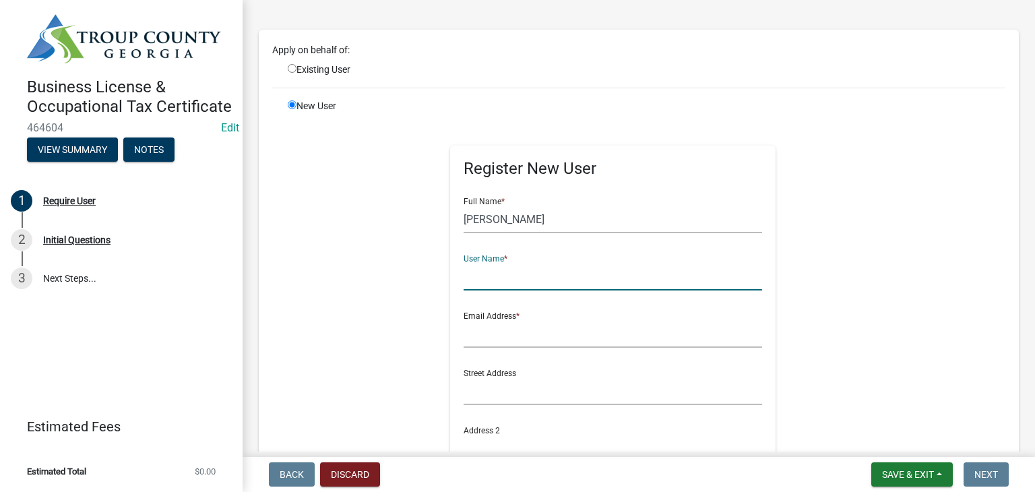
click at [509, 284] on input "text" at bounding box center [612, 277] width 298 height 28
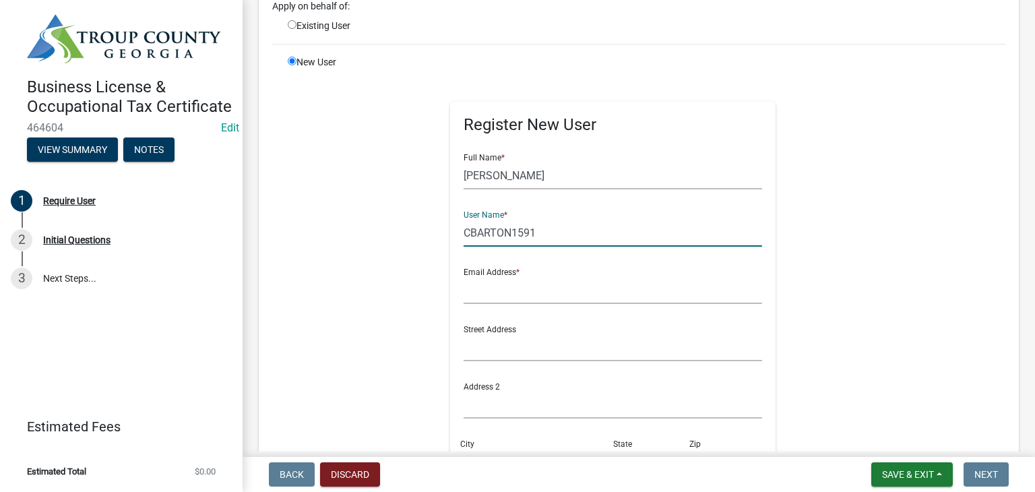
scroll to position [135, 0]
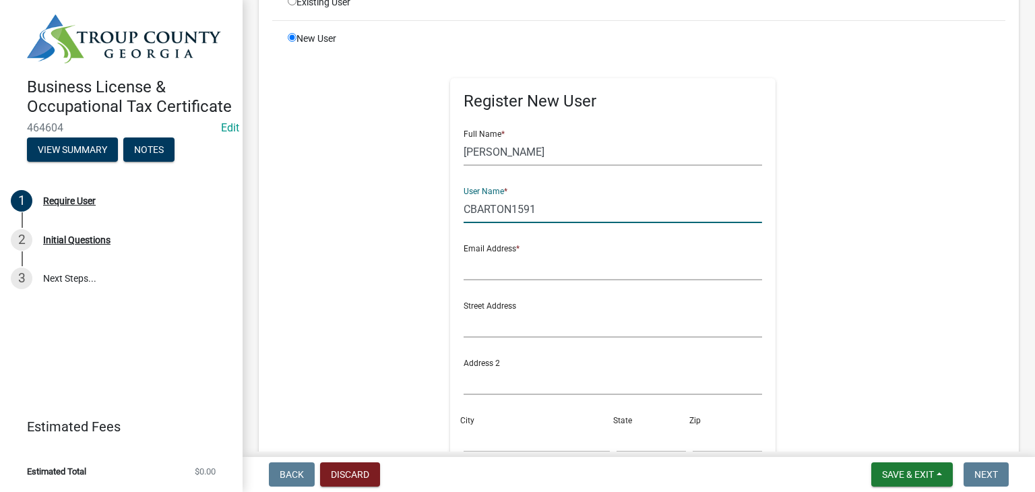
type input "CBARTON1591"
click at [500, 277] on input "text" at bounding box center [612, 267] width 298 height 28
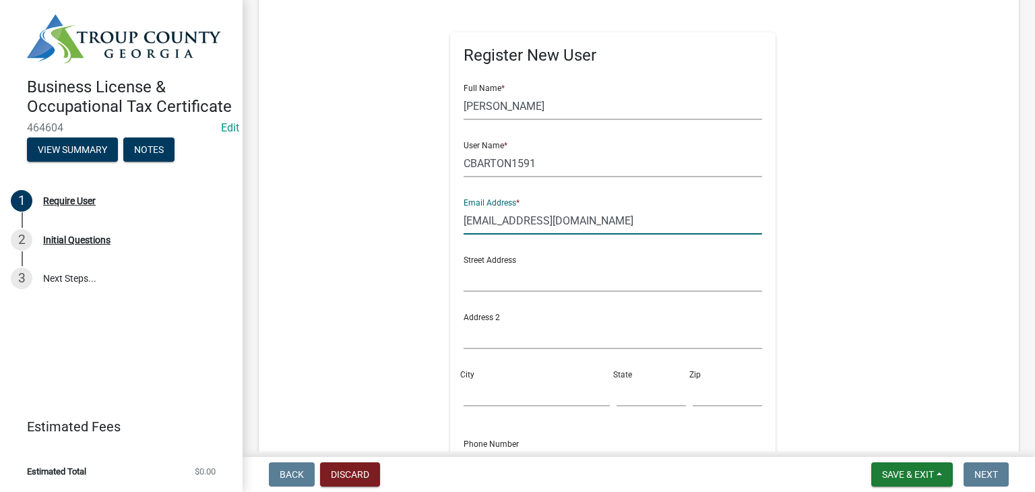
scroll to position [202, 0]
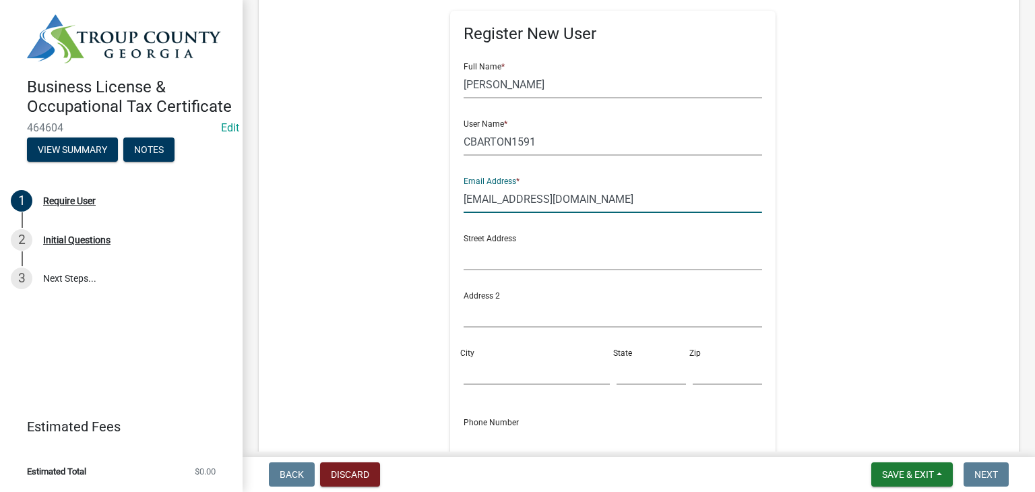
type input "[EMAIL_ADDRESS][DOMAIN_NAME]"
click at [494, 247] on input "text" at bounding box center [612, 257] width 298 height 28
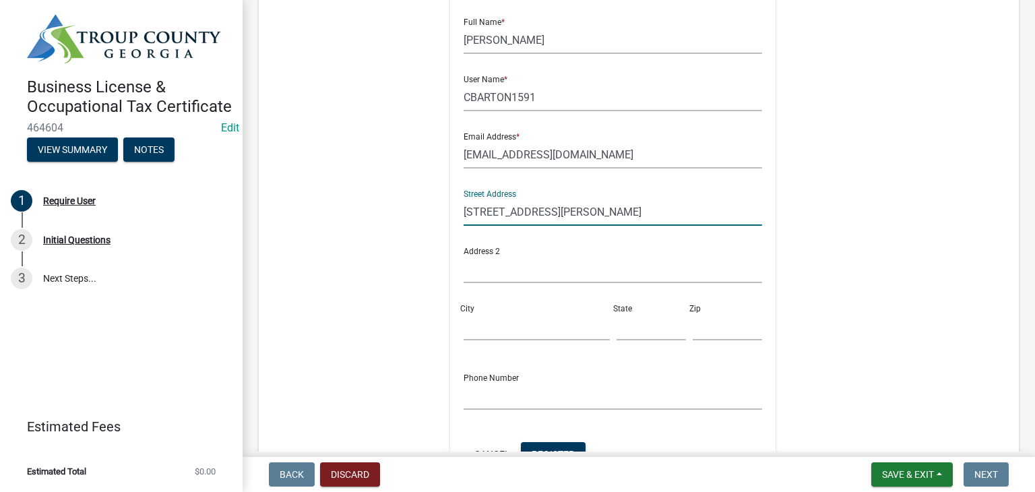
scroll to position [269, 0]
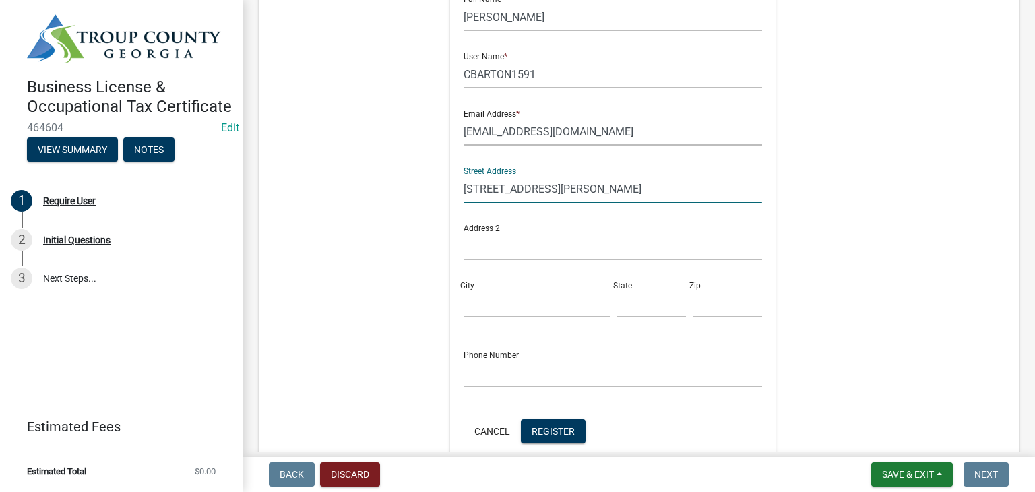
type input "[STREET_ADDRESS][PERSON_NAME]"
click at [493, 247] on input "text" at bounding box center [612, 246] width 298 height 28
click at [472, 311] on input "City" at bounding box center [536, 304] width 146 height 28
type input "Valley"
type input "GA"
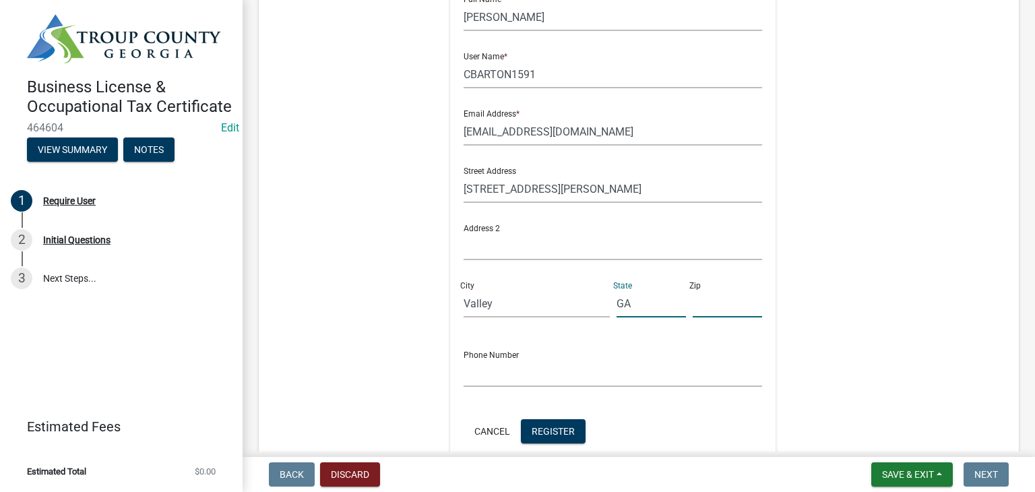
click at [693, 301] on input "text" at bounding box center [727, 304] width 69 height 28
type input "36854"
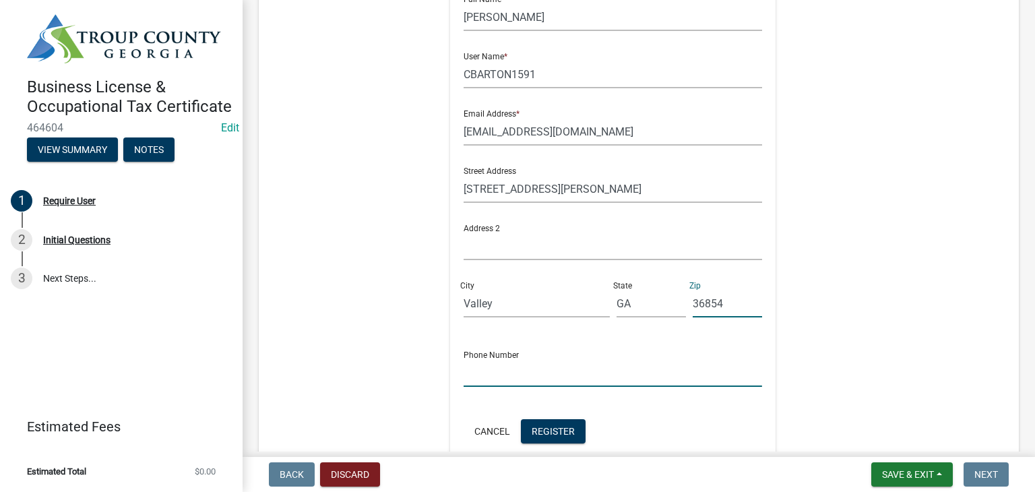
click at [521, 364] on input "text" at bounding box center [612, 373] width 298 height 28
type input "[PHONE_NUMBER]"
click at [540, 428] on span "Register" at bounding box center [553, 430] width 43 height 11
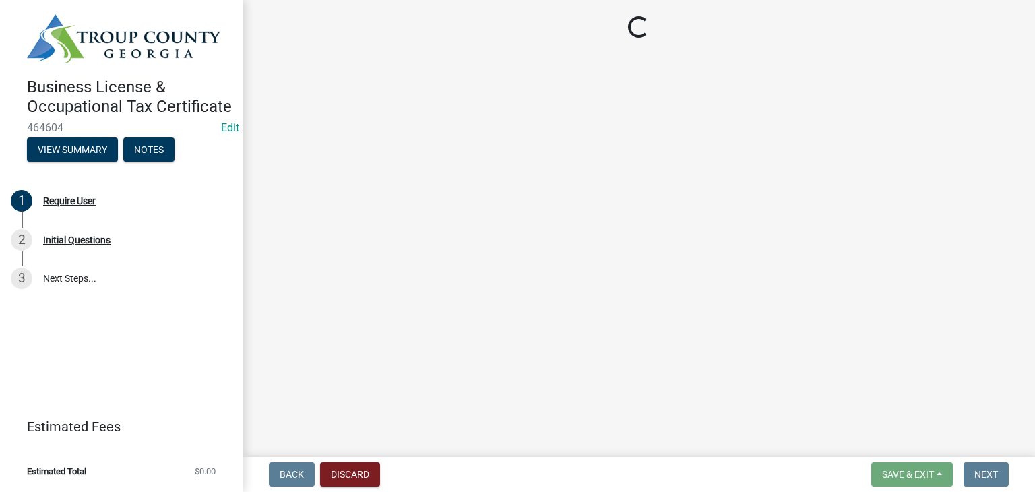
scroll to position [0, 0]
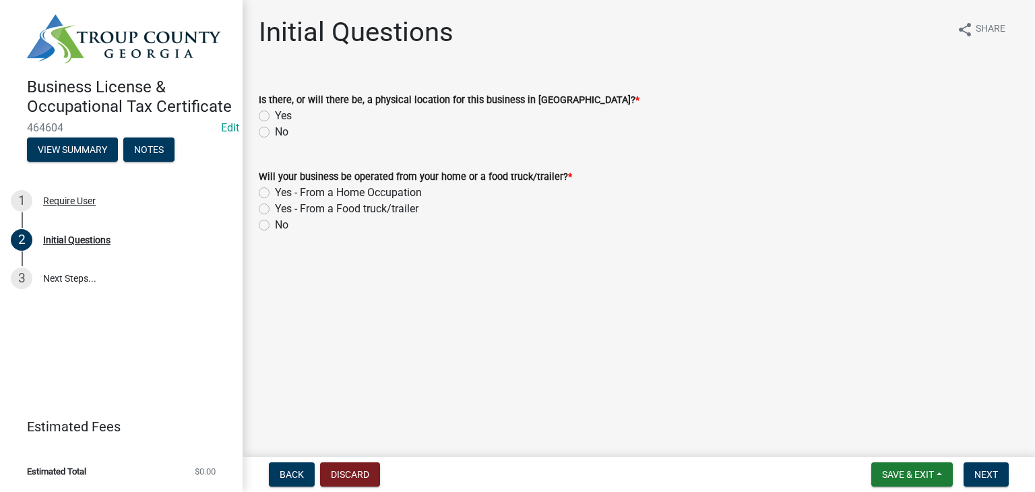
click at [275, 136] on label "No" at bounding box center [281, 132] width 13 height 16
click at [275, 133] on input "No" at bounding box center [279, 128] width 9 height 9
radio input "true"
click at [275, 228] on label "No" at bounding box center [281, 225] width 13 height 16
click at [275, 226] on input "No" at bounding box center [279, 221] width 9 height 9
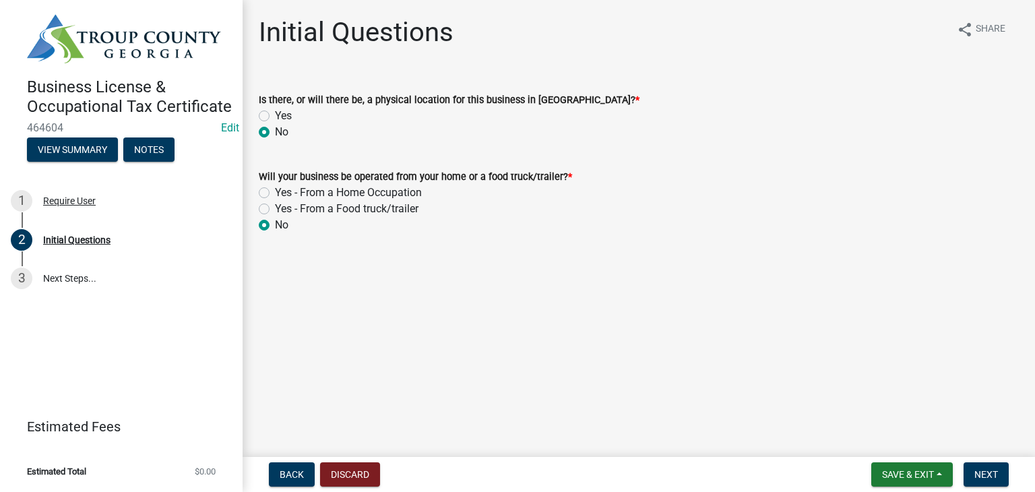
radio input "true"
click at [992, 475] on span "Next" at bounding box center [986, 474] width 24 height 11
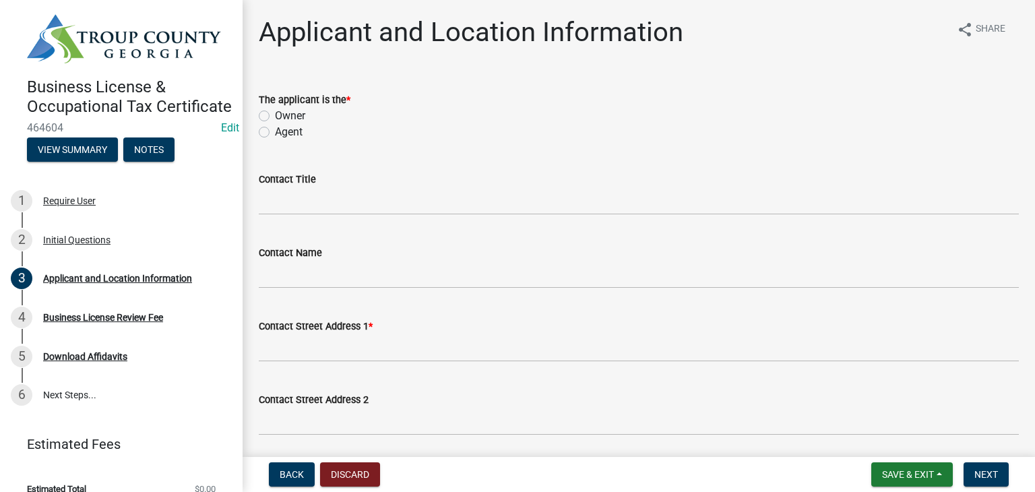
click at [275, 117] on label "Owner" at bounding box center [290, 116] width 30 height 16
click at [275, 117] on input "Owner" at bounding box center [279, 112] width 9 height 9
radio input "true"
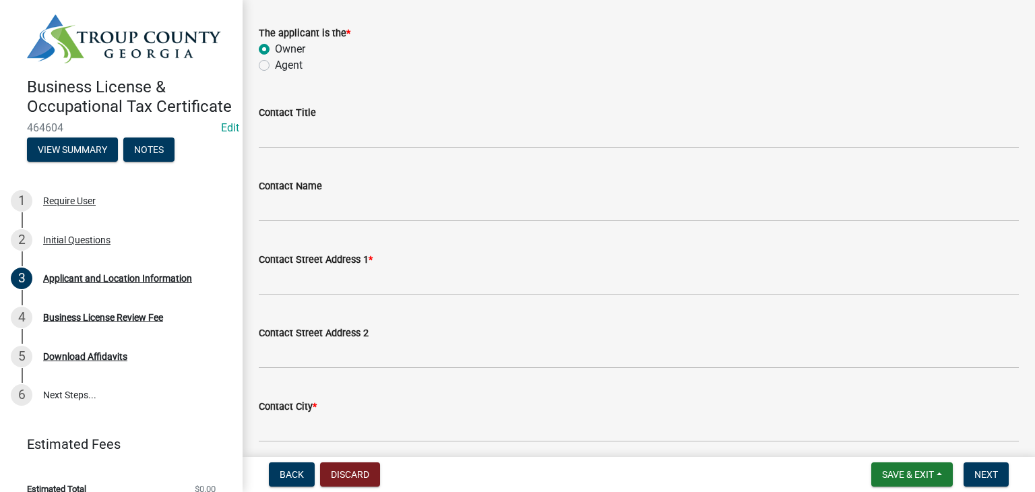
scroll to position [67, 0]
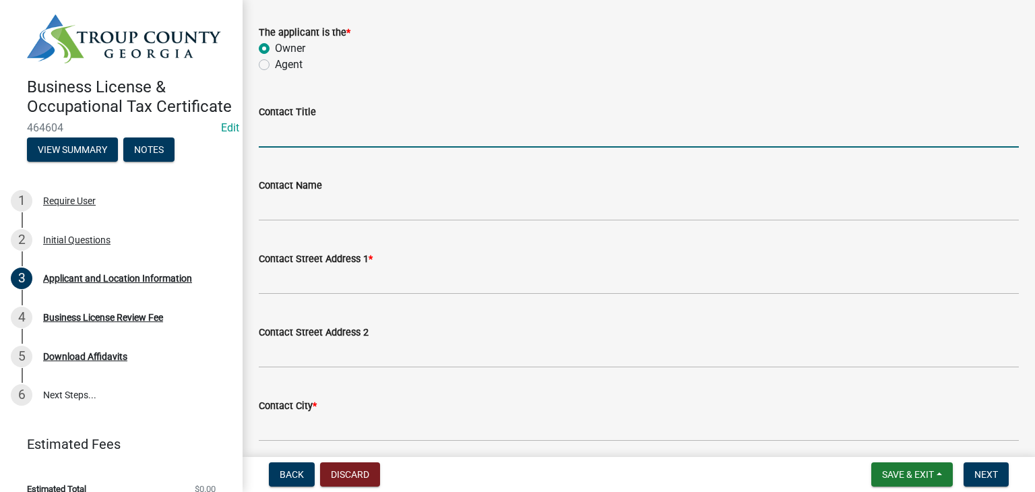
click at [310, 133] on input "Contact Title" at bounding box center [639, 134] width 760 height 28
type input "Business Owner"
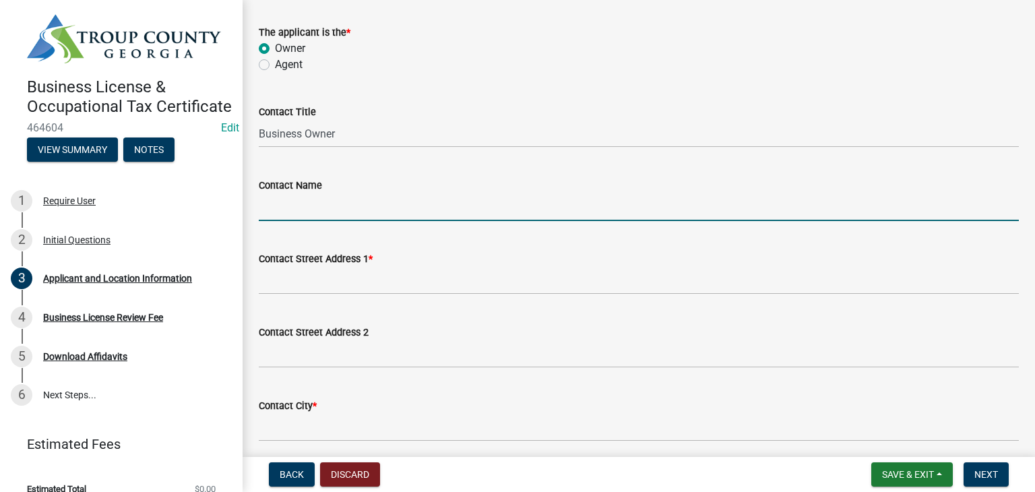
click at [344, 203] on input "Contact Name" at bounding box center [639, 207] width 760 height 28
type input "h"
type input "c"
type input "[PERSON_NAME]"
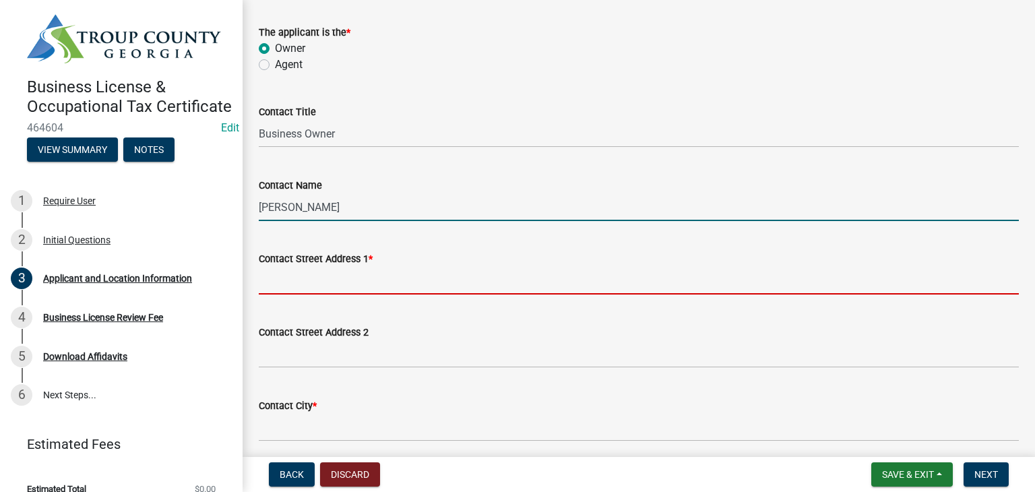
click at [371, 277] on input "Contact Street Address 1 *" at bounding box center [639, 281] width 760 height 28
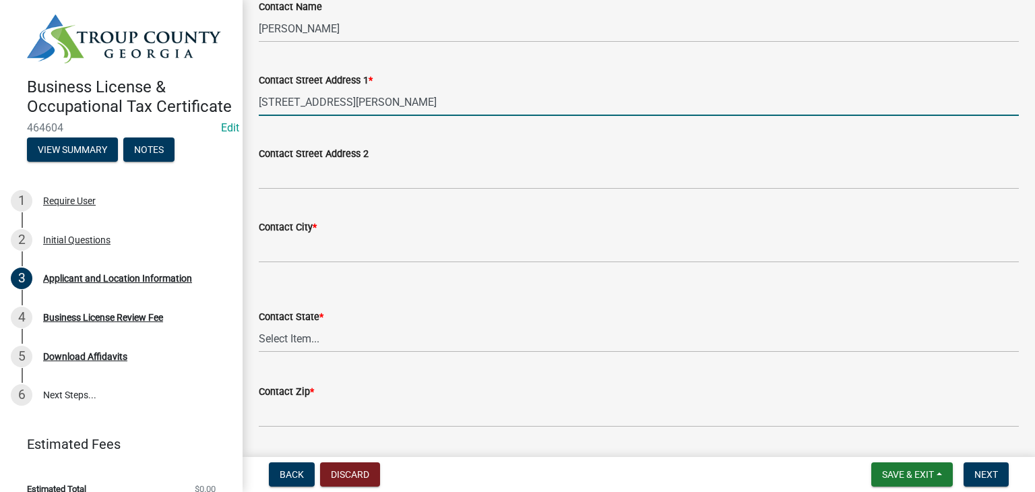
scroll to position [269, 0]
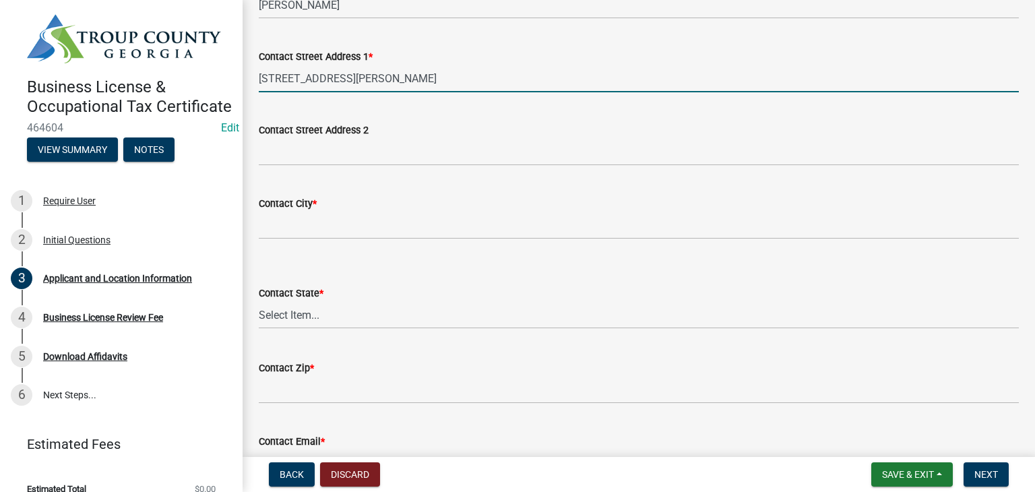
type input "[STREET_ADDRESS][PERSON_NAME]"
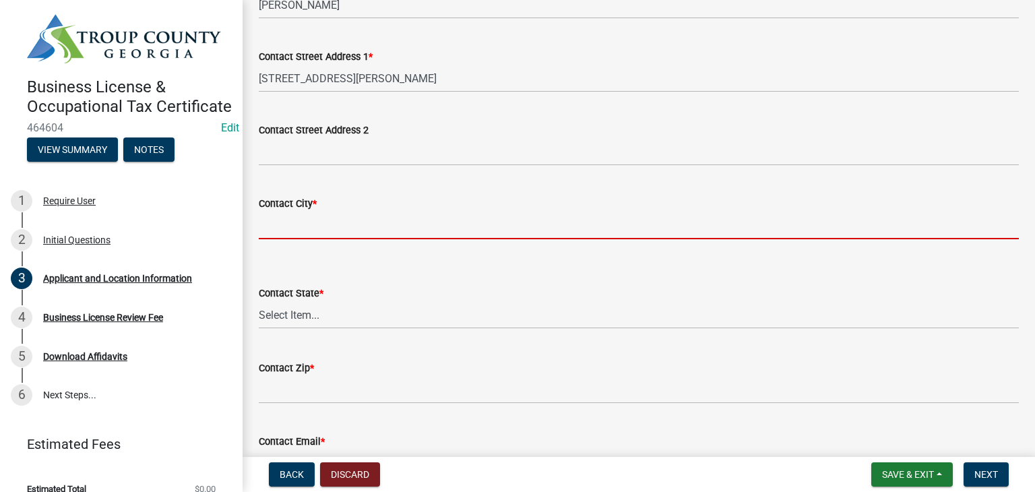
click at [313, 222] on input "Contact City *" at bounding box center [639, 226] width 760 height 28
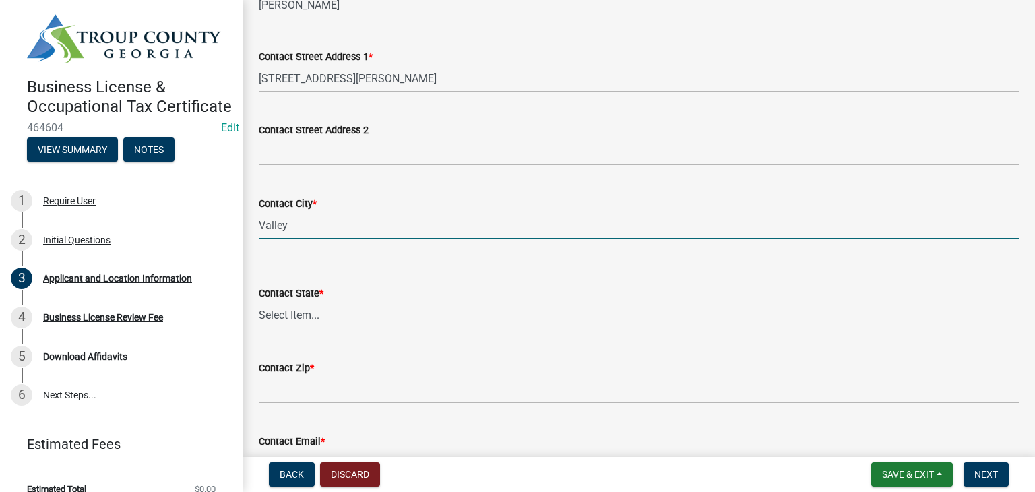
scroll to position [337, 0]
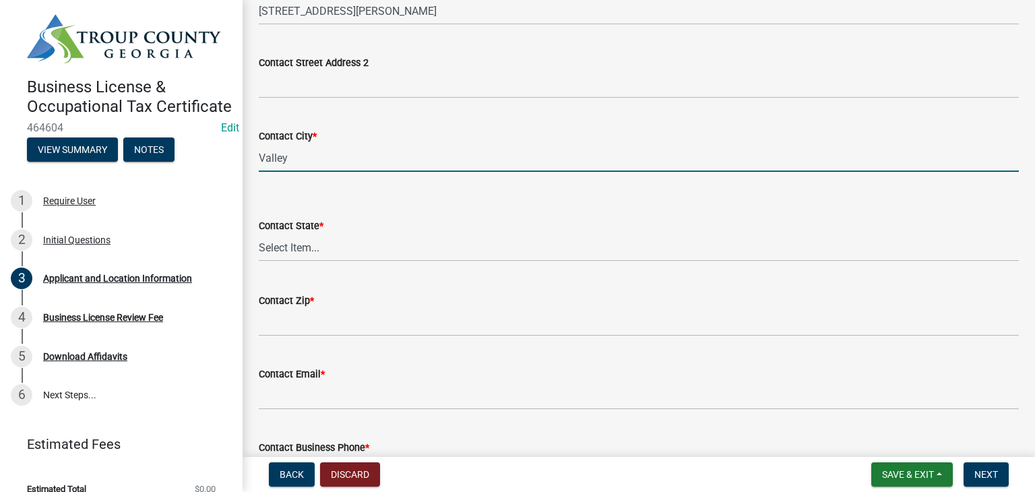
type input "Valley"
click at [308, 249] on select "Select Item... Alabama Alaska Arizona Arkansas California Colorado Connecticut …" at bounding box center [639, 248] width 760 height 28
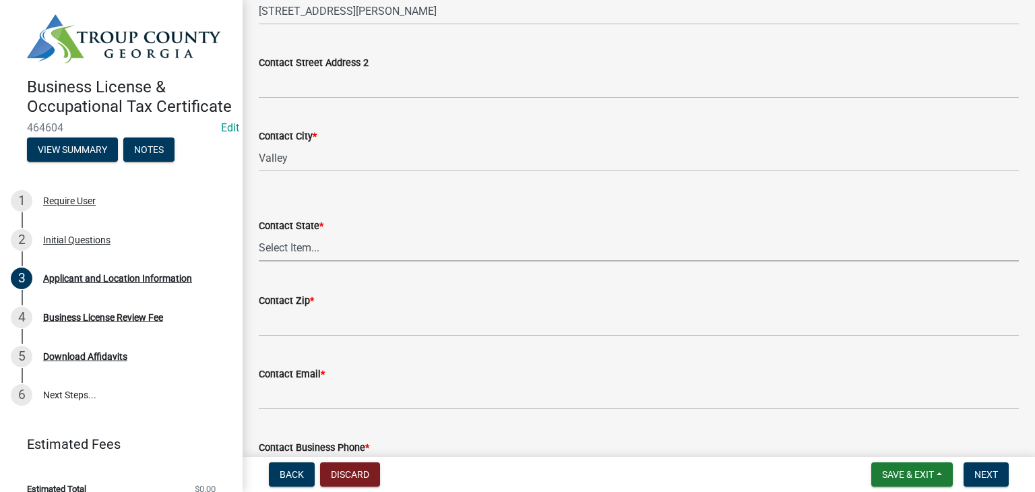
click at [314, 238] on select "Select Item... Alabama Alaska Arizona Arkansas California Colorado Connecticut …" at bounding box center [639, 248] width 760 height 28
select select "AL"
click at [259, 234] on select "Select Item... Alabama Alaska Arizona Arkansas California Colorado Connecticut …" at bounding box center [639, 248] width 760 height 28
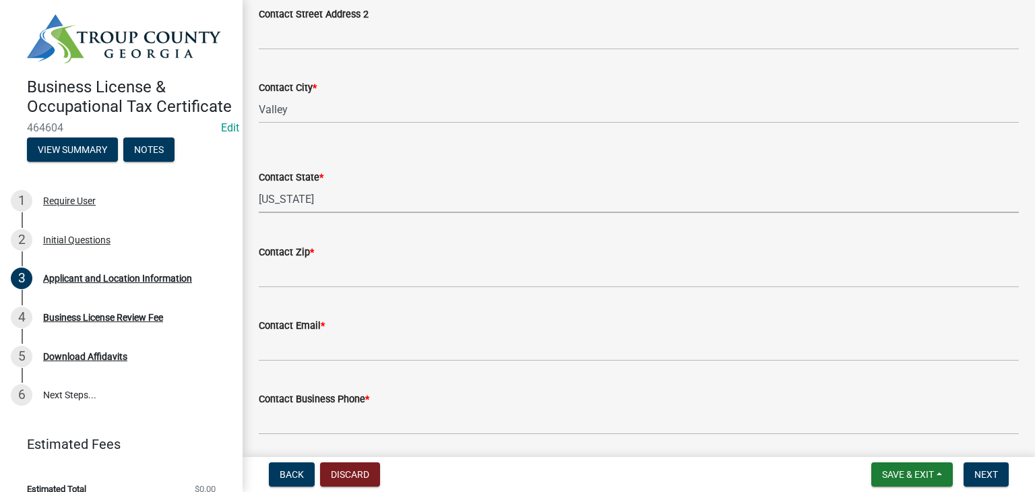
scroll to position [472, 0]
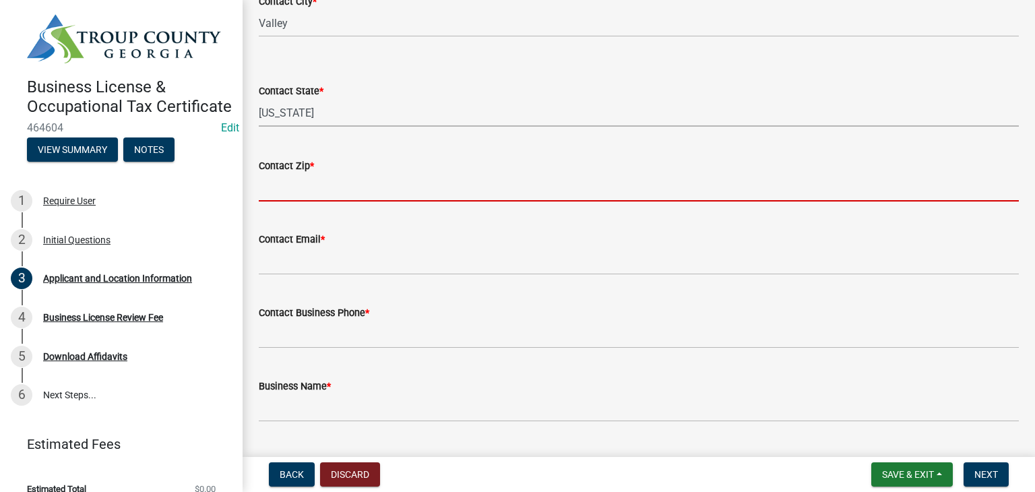
click at [322, 184] on input "Contact Zip *" at bounding box center [639, 188] width 760 height 28
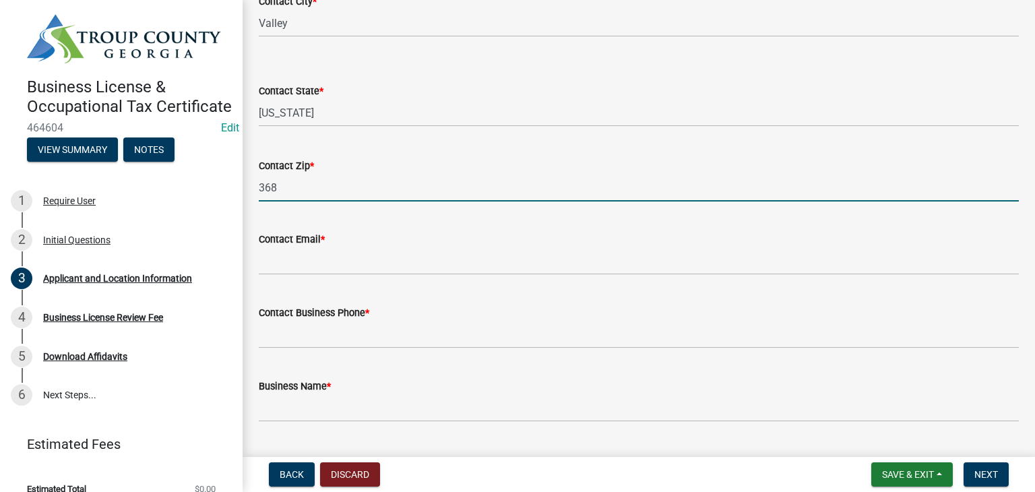
type input "36854"
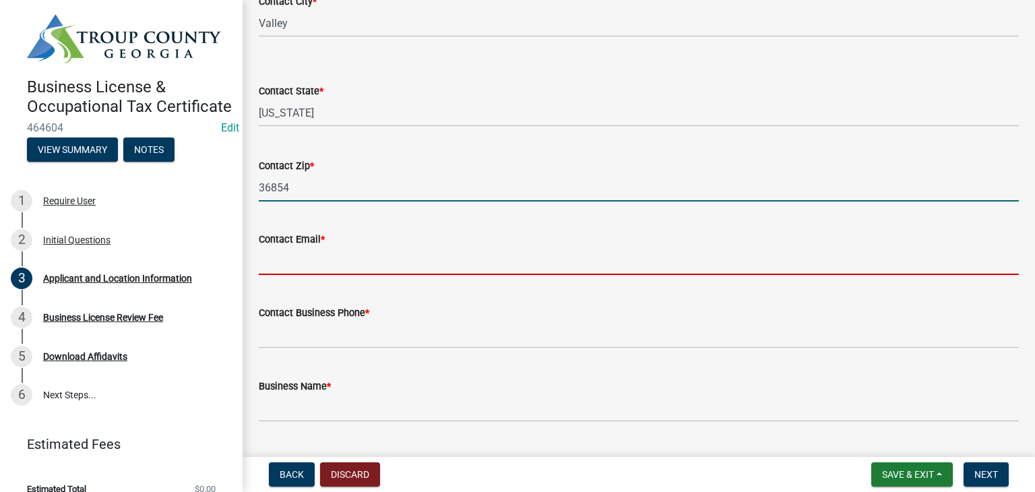
click at [352, 263] on input "Contact Email *" at bounding box center [639, 261] width 760 height 28
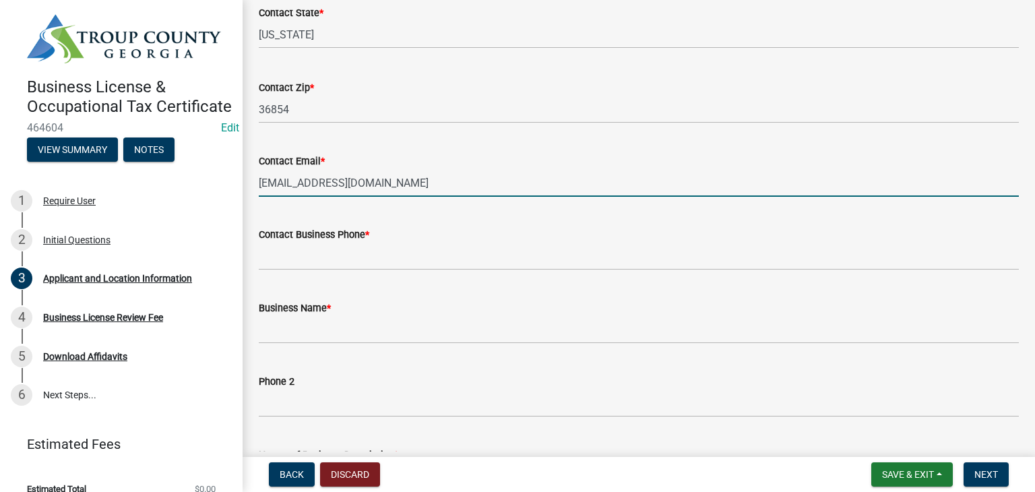
scroll to position [606, 0]
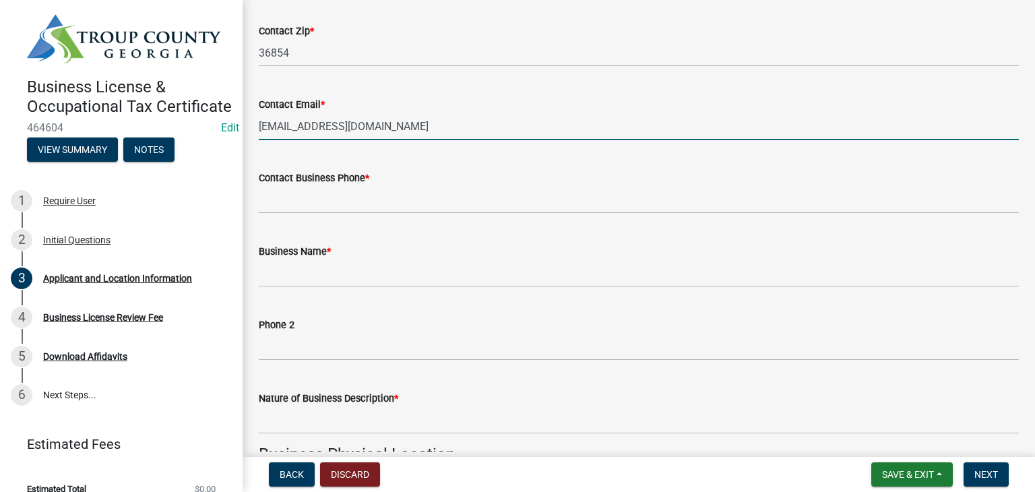
type input "[EMAIL_ADDRESS][DOMAIN_NAME]"
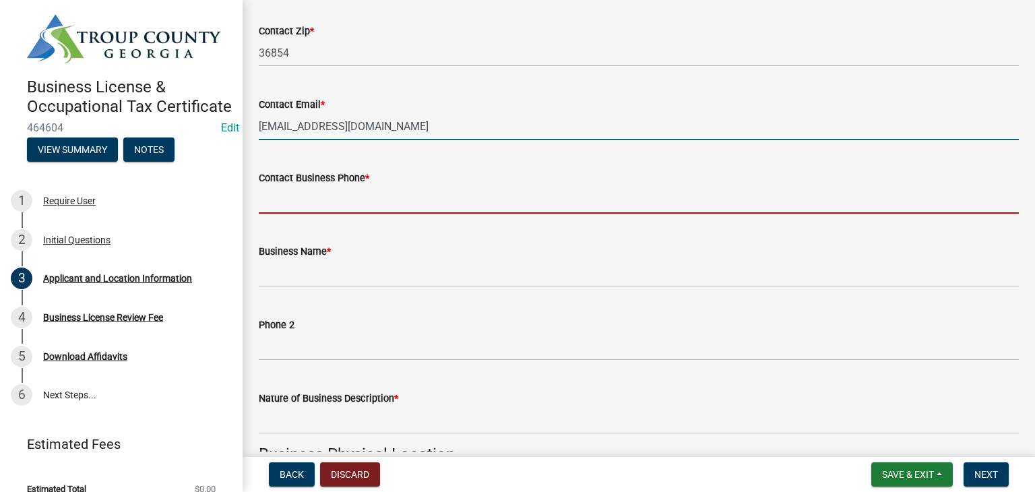
click at [358, 201] on input "Contact Business Phone *" at bounding box center [639, 200] width 760 height 28
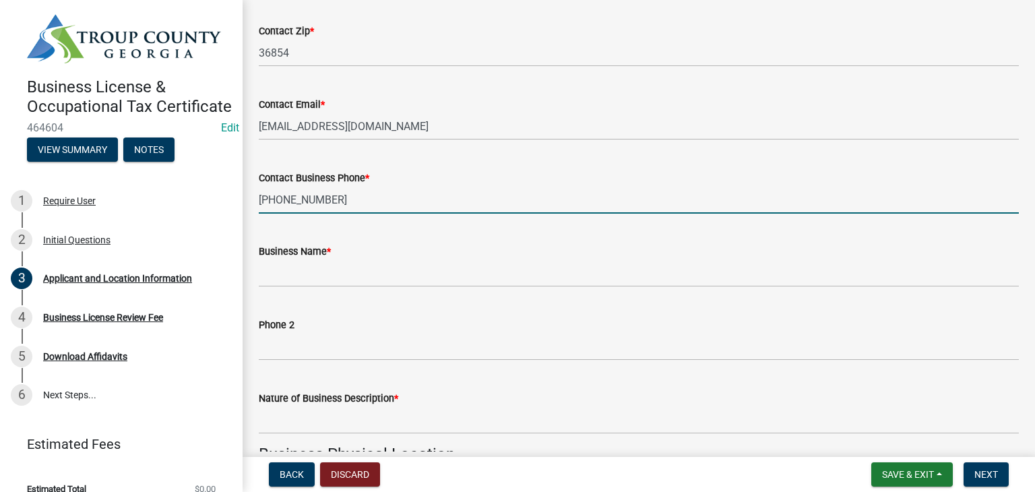
type input "[PHONE_NUMBER]"
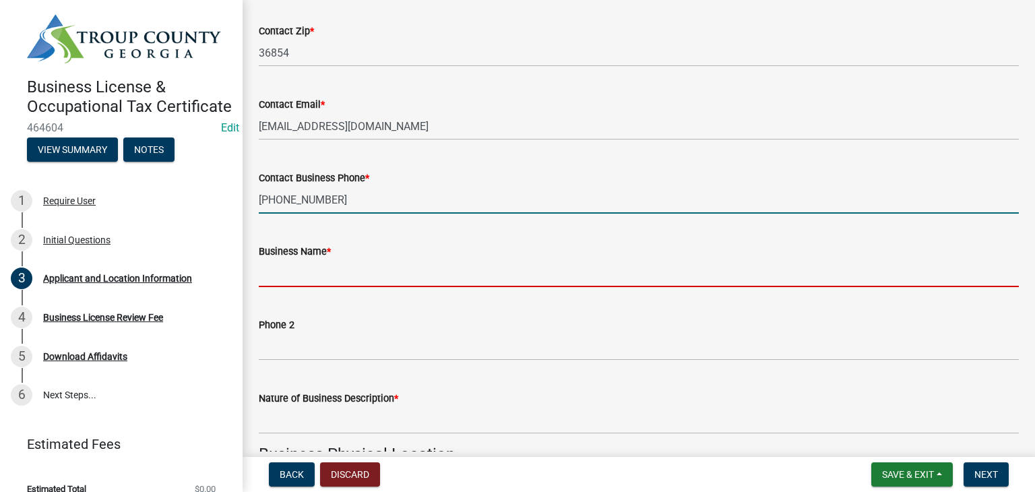
click at [334, 286] on input "Business Name *" at bounding box center [639, 273] width 760 height 28
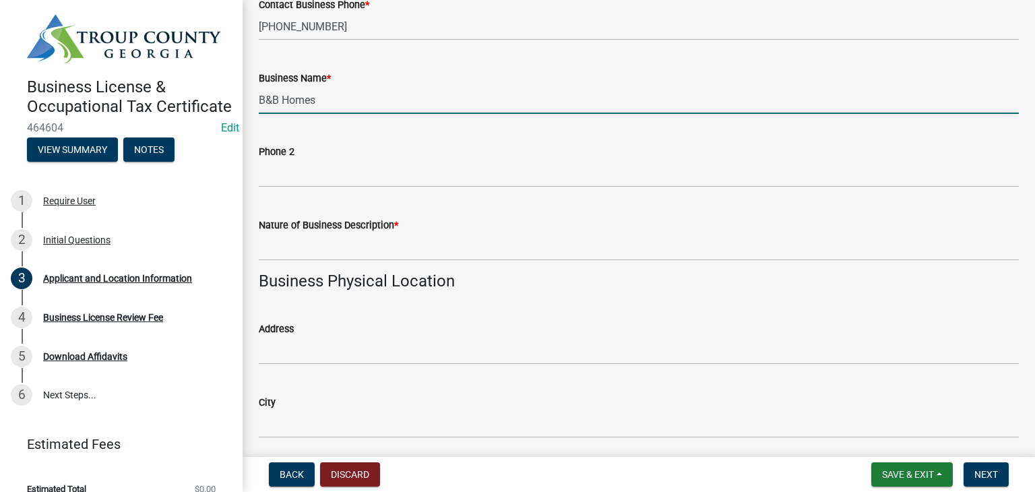
scroll to position [876, 0]
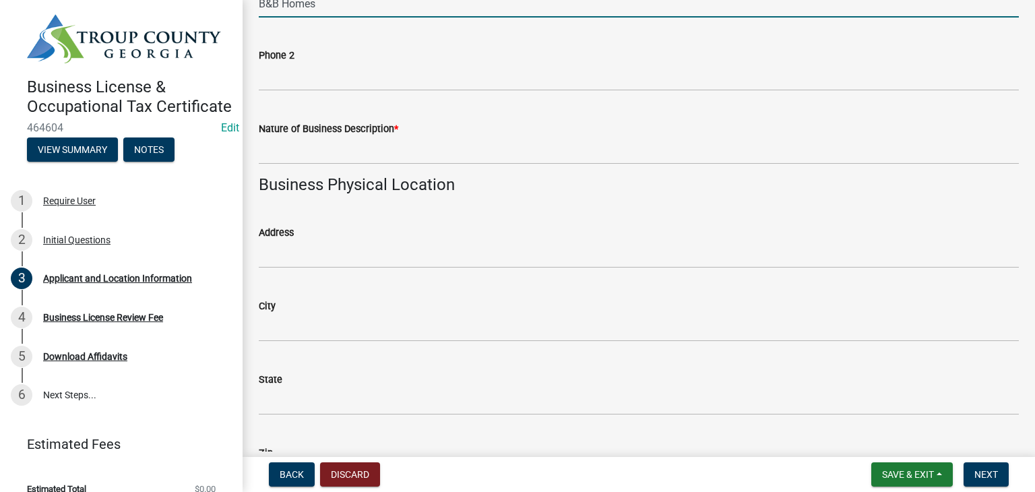
type input "B&B Homes"
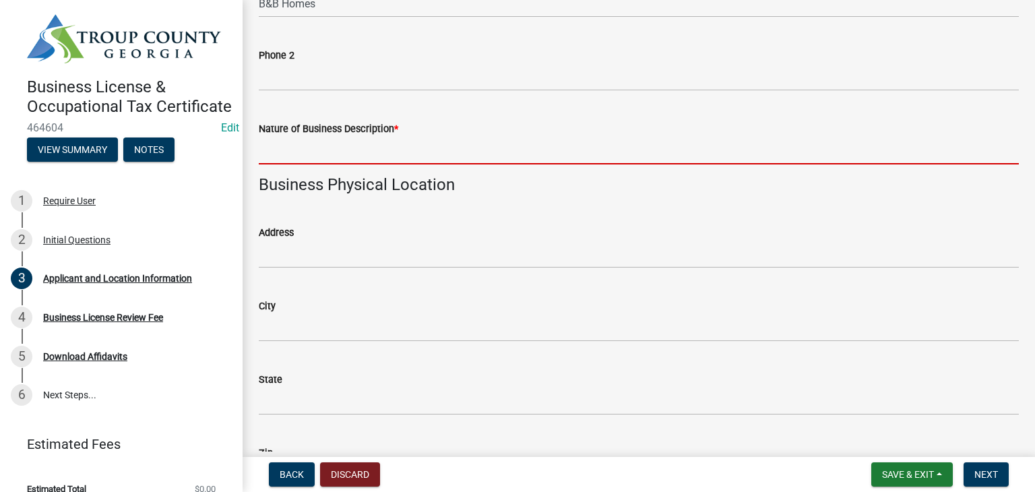
drag, startPoint x: 329, startPoint y: 148, endPoint x: 428, endPoint y: 117, distance: 104.6
click at [329, 148] on input "Nature of Business Description *" at bounding box center [639, 151] width 760 height 28
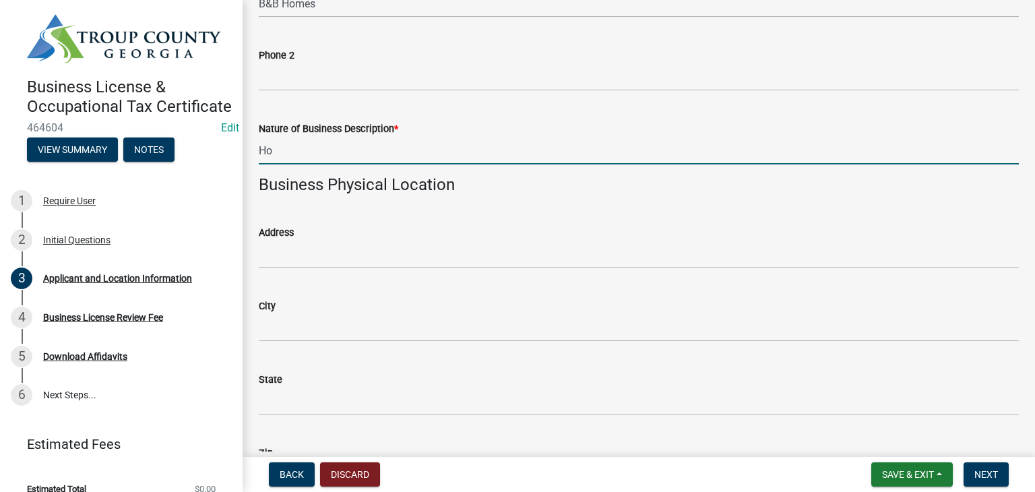
type input "H"
type input "General Contractor"
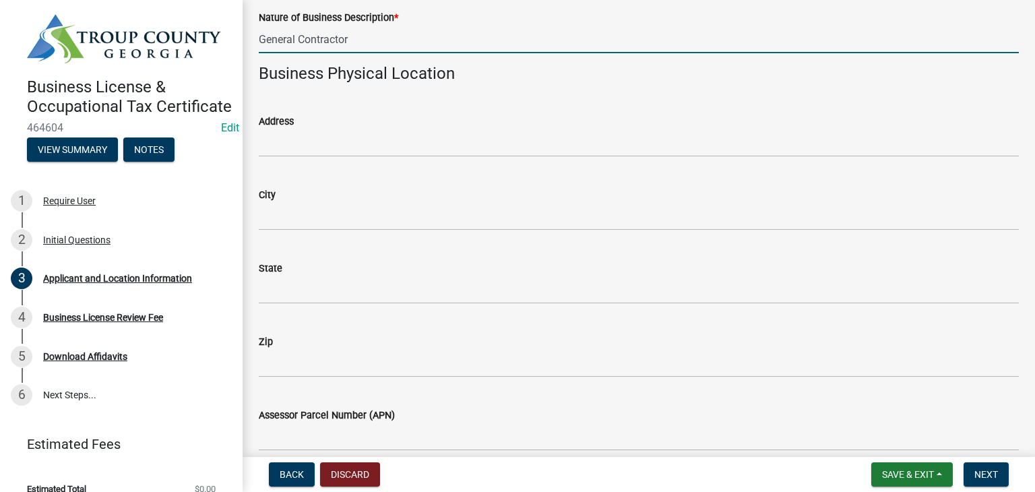
scroll to position [943, 0]
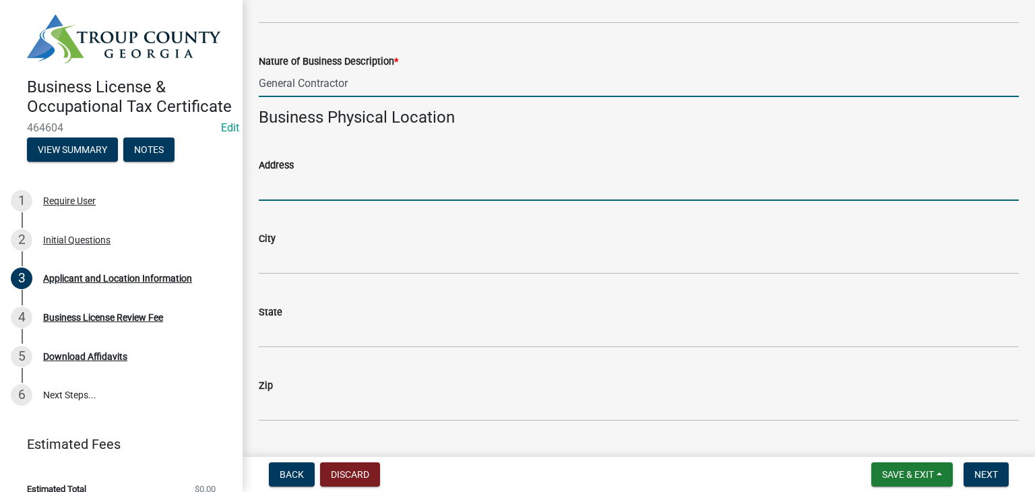
drag, startPoint x: 307, startPoint y: 178, endPoint x: 321, endPoint y: 168, distance: 16.4
click at [306, 178] on input "Address" at bounding box center [639, 187] width 760 height 28
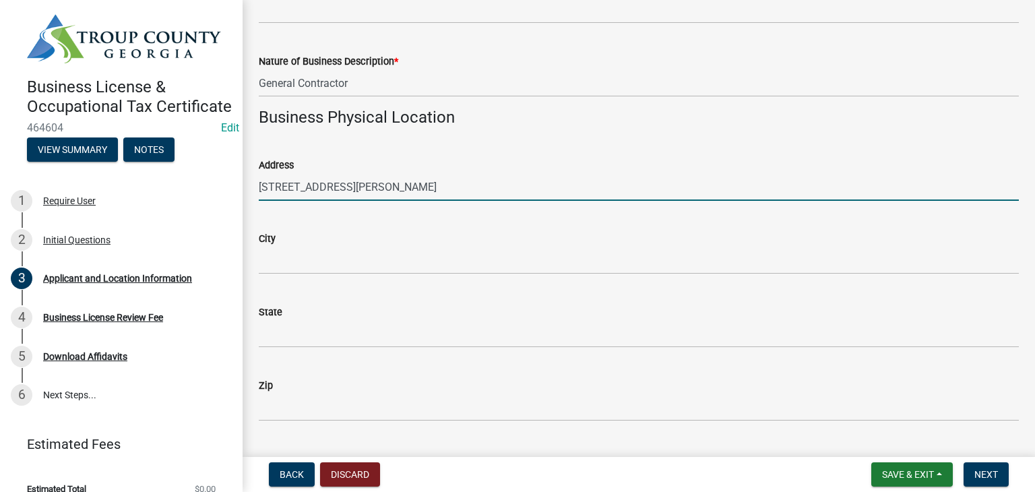
type input "[STREET_ADDRESS][PERSON_NAME]"
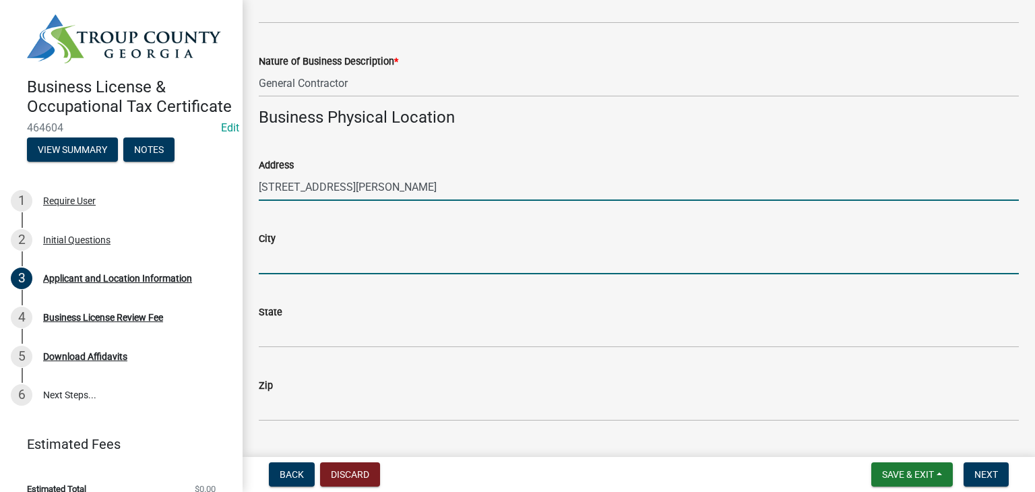
click at [362, 257] on input "City" at bounding box center [639, 261] width 760 height 28
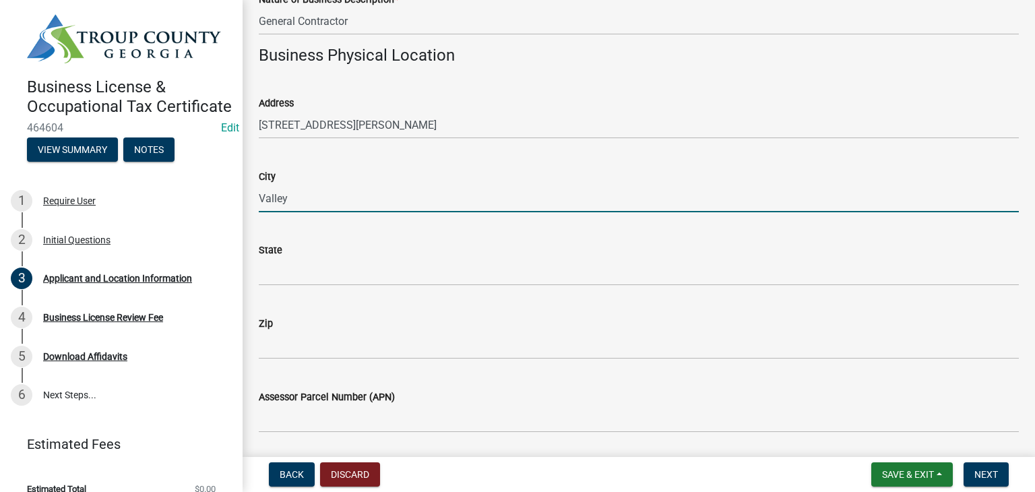
scroll to position [1078, 0]
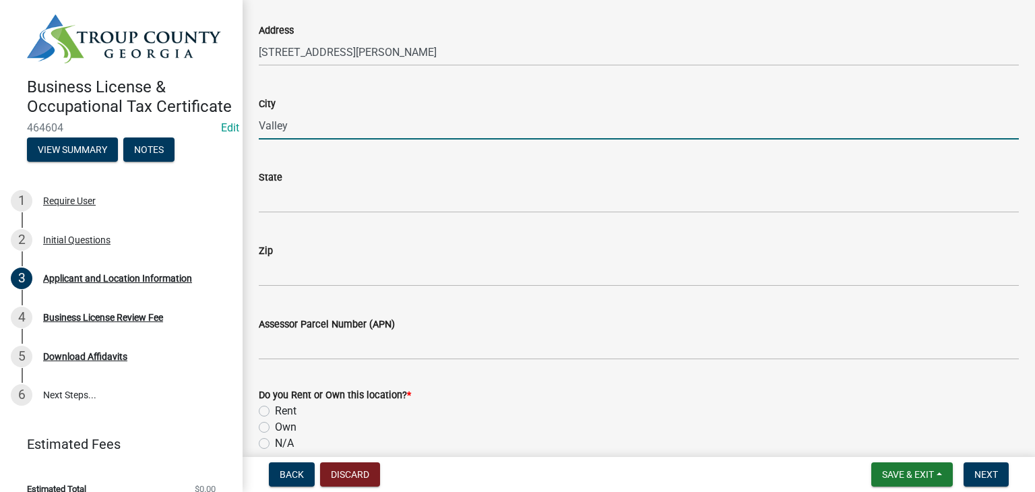
type input "Valley"
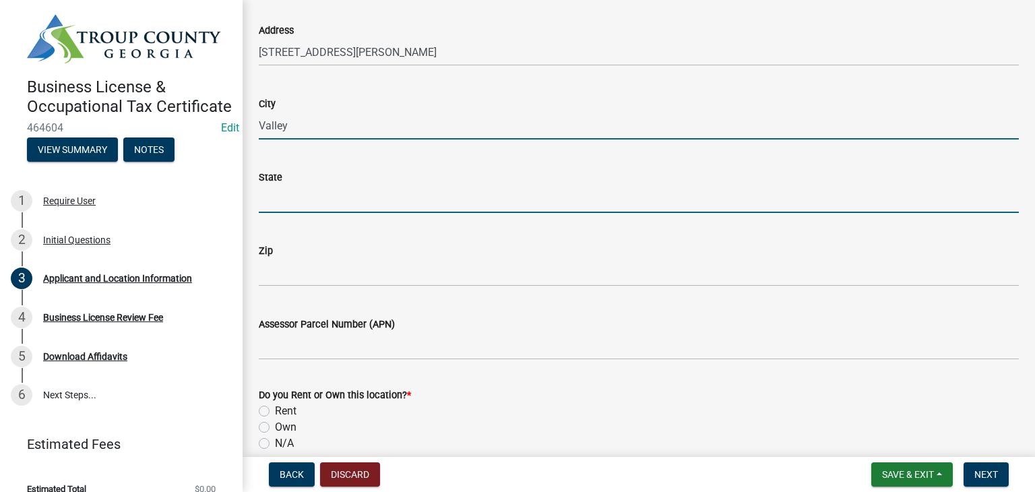
click at [299, 201] on input "State" at bounding box center [639, 199] width 760 height 28
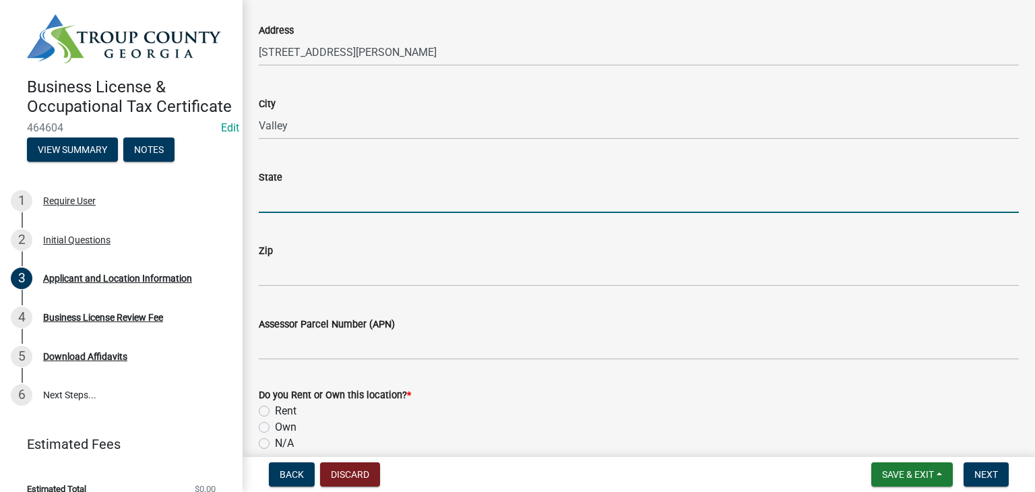
type input "GA"
drag, startPoint x: 313, startPoint y: 291, endPoint x: 317, endPoint y: 283, distance: 9.0
click at [315, 290] on wm-data-entity-input "Zip" at bounding box center [639, 260] width 760 height 73
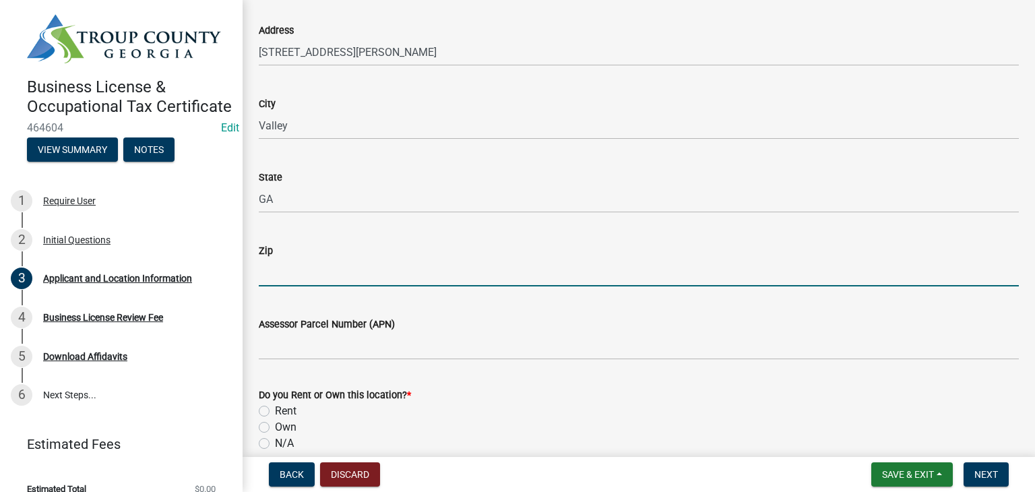
click at [318, 276] on input "Zip" at bounding box center [639, 273] width 760 height 28
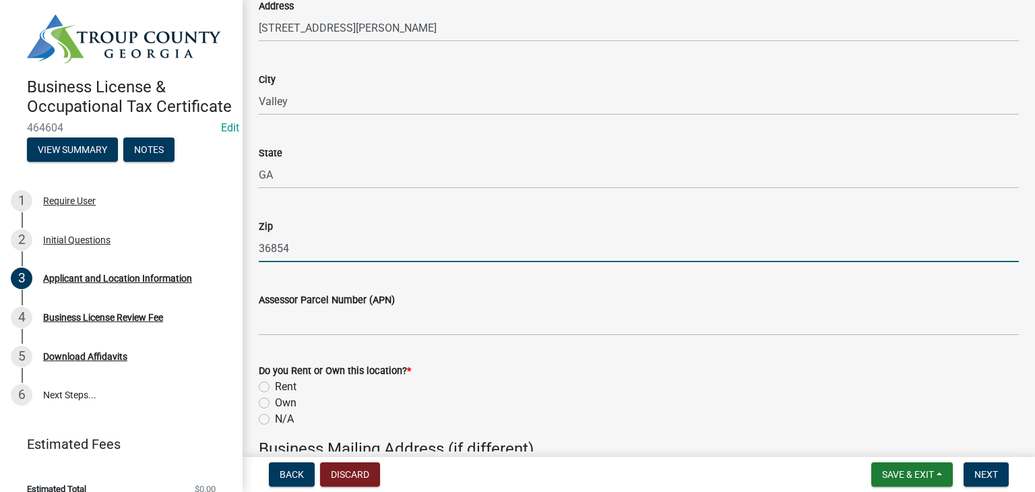
scroll to position [1145, 0]
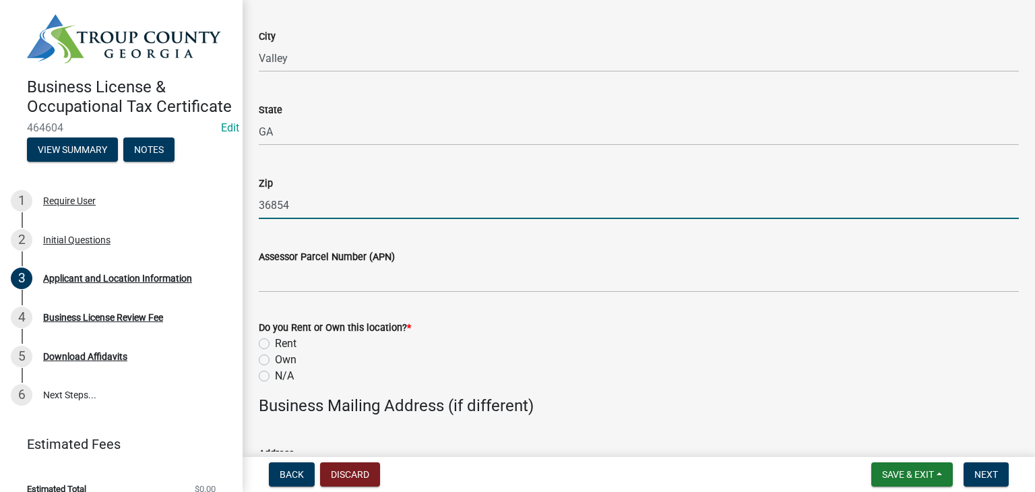
type input "36854"
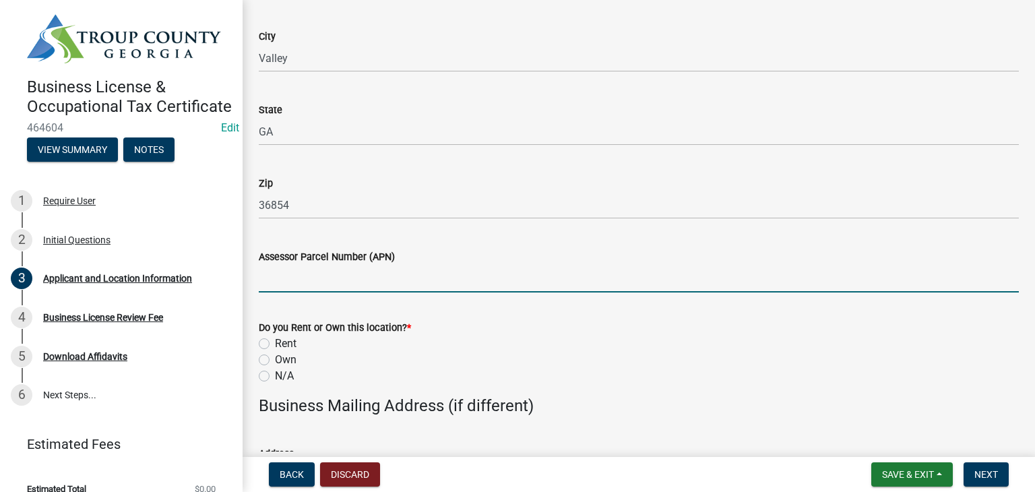
click at [372, 273] on input "Assessor Parcel Number (APN)" at bounding box center [639, 279] width 760 height 28
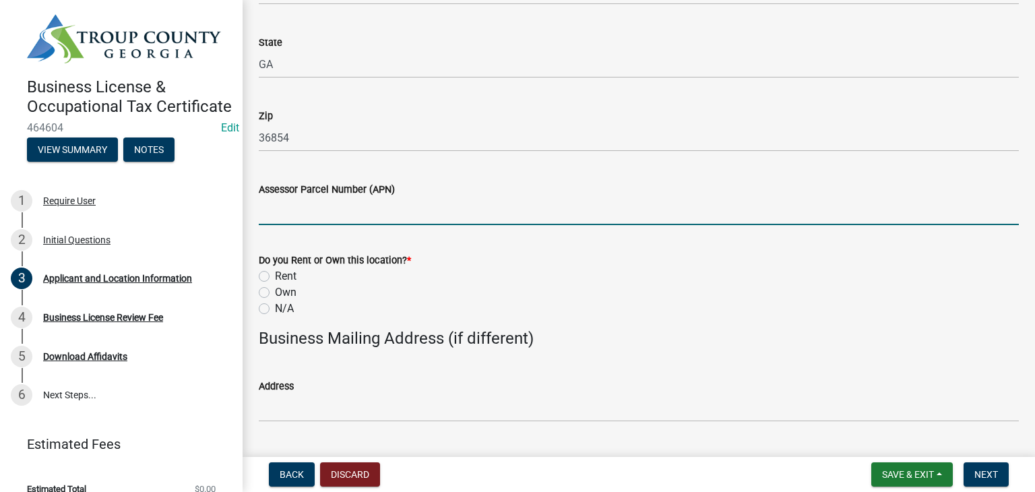
scroll to position [1280, 0]
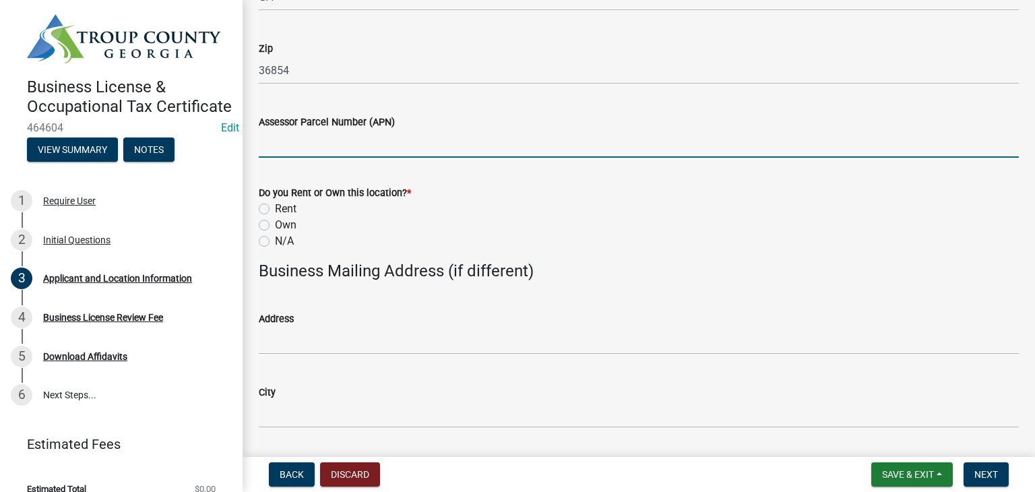
click at [275, 224] on label "Own" at bounding box center [286, 225] width 22 height 16
click at [275, 224] on input "Own" at bounding box center [279, 221] width 9 height 9
radio input "true"
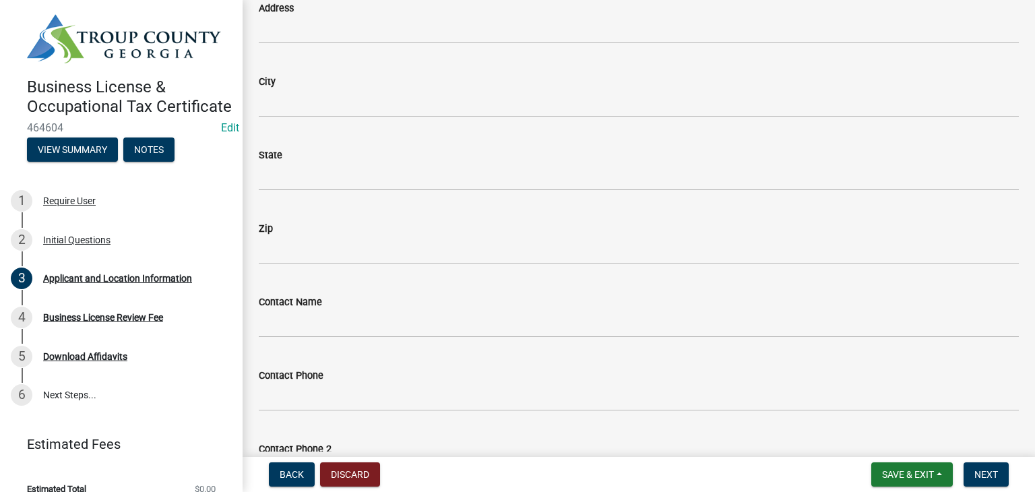
scroll to position [1760, 0]
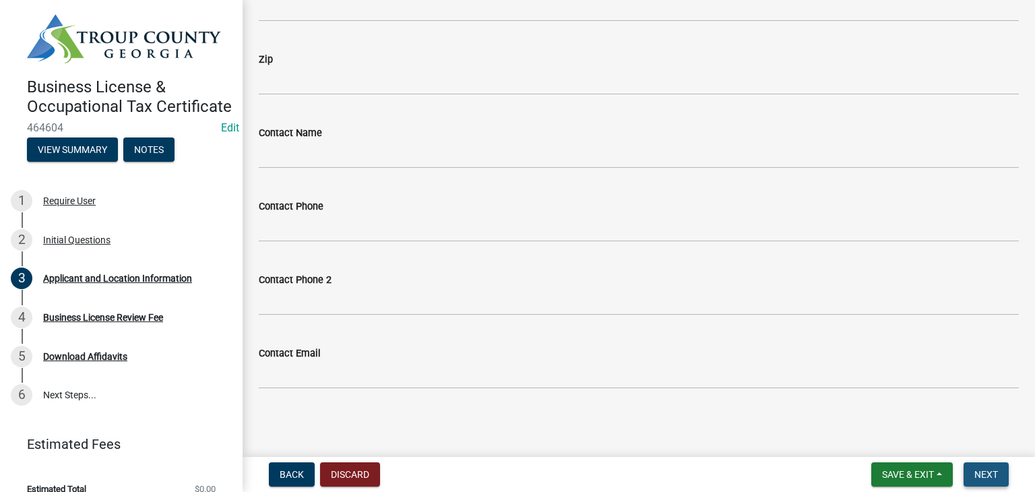
drag, startPoint x: 992, startPoint y: 474, endPoint x: 852, endPoint y: 425, distance: 148.9
click at [995, 475] on span "Next" at bounding box center [986, 474] width 24 height 11
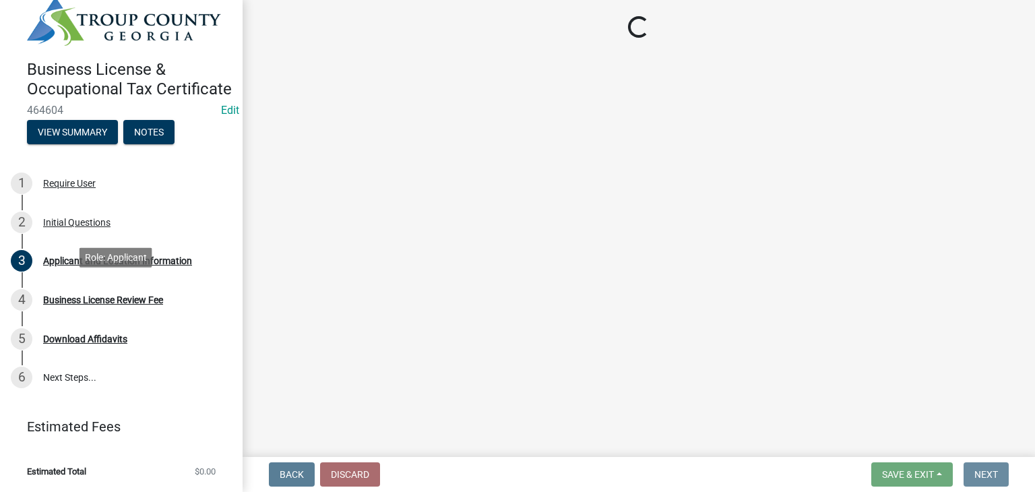
scroll to position [34, 0]
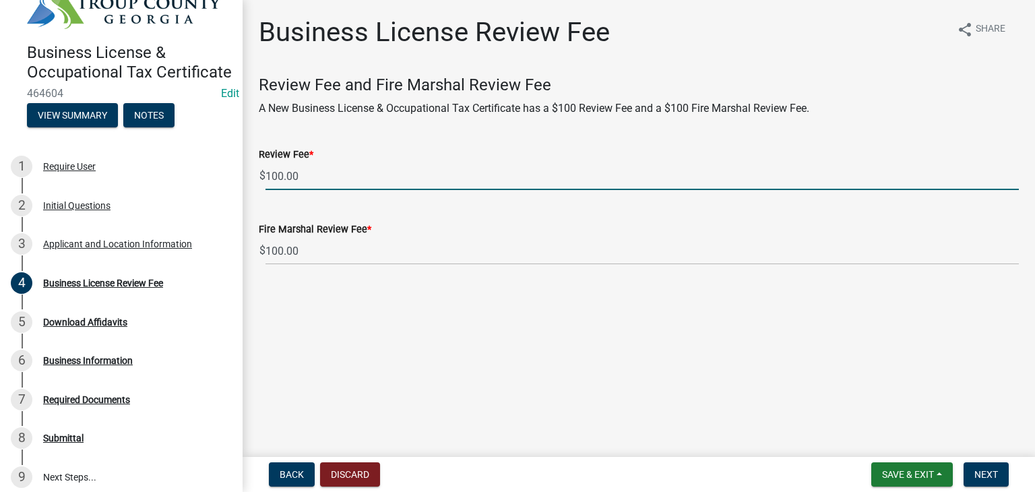
drag, startPoint x: 292, startPoint y: 173, endPoint x: 263, endPoint y: 184, distance: 30.3
click at [263, 184] on div "$ 100.00" at bounding box center [639, 176] width 760 height 28
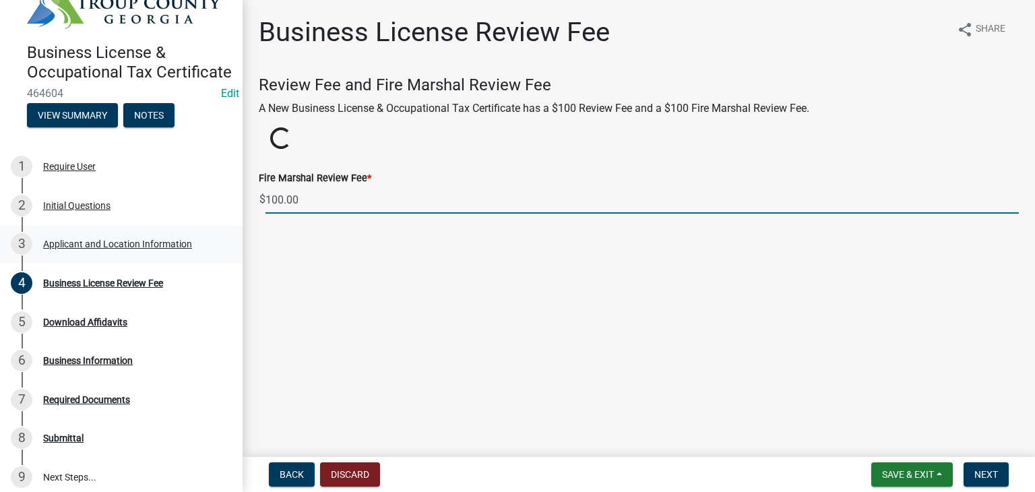
drag, startPoint x: 252, startPoint y: 259, endPoint x: 230, endPoint y: 267, distance: 22.8
click at [230, 267] on div "Business License & Occupational Tax Certificate 464604 Edit View Summary Notes …" at bounding box center [517, 246] width 1035 height 492
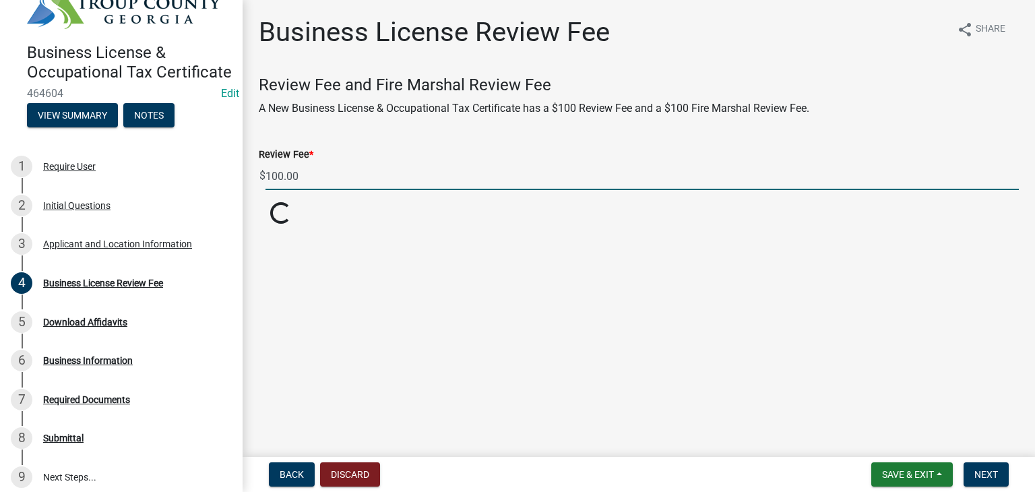
drag, startPoint x: 407, startPoint y: 179, endPoint x: 399, endPoint y: 184, distance: 9.4
click at [406, 179] on input "100.00" at bounding box center [641, 176] width 753 height 28
type input "1"
type input "0"
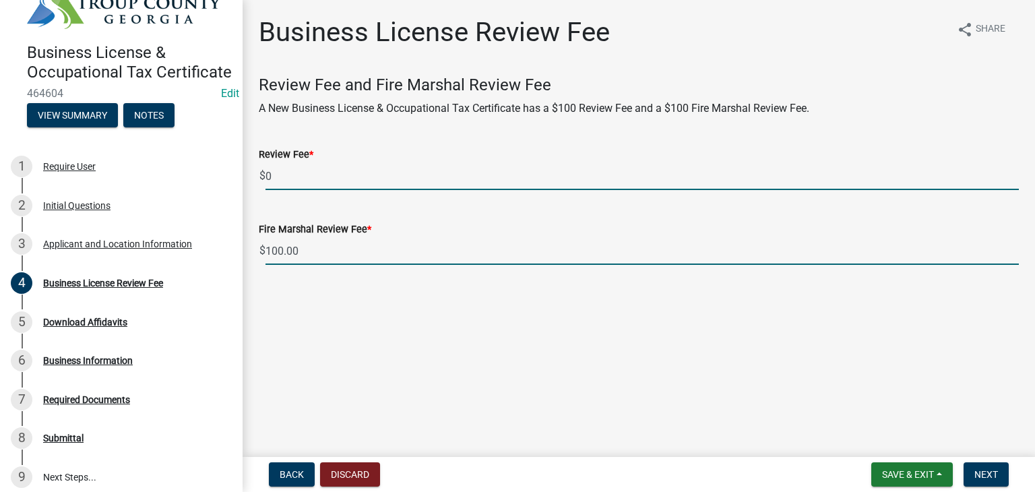
click at [383, 243] on input "100.00" at bounding box center [641, 251] width 753 height 28
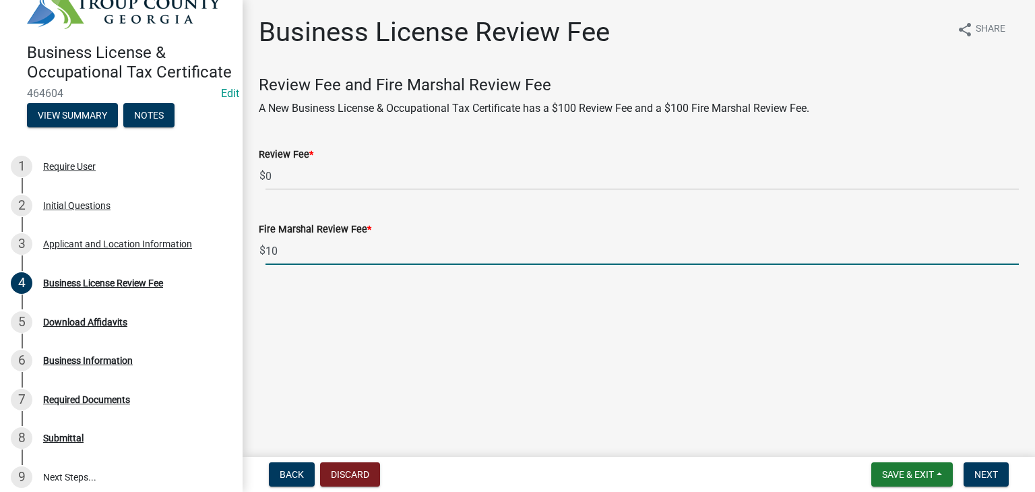
type input "1"
type input "0"
click at [1005, 472] on button "Next" at bounding box center [985, 474] width 45 height 24
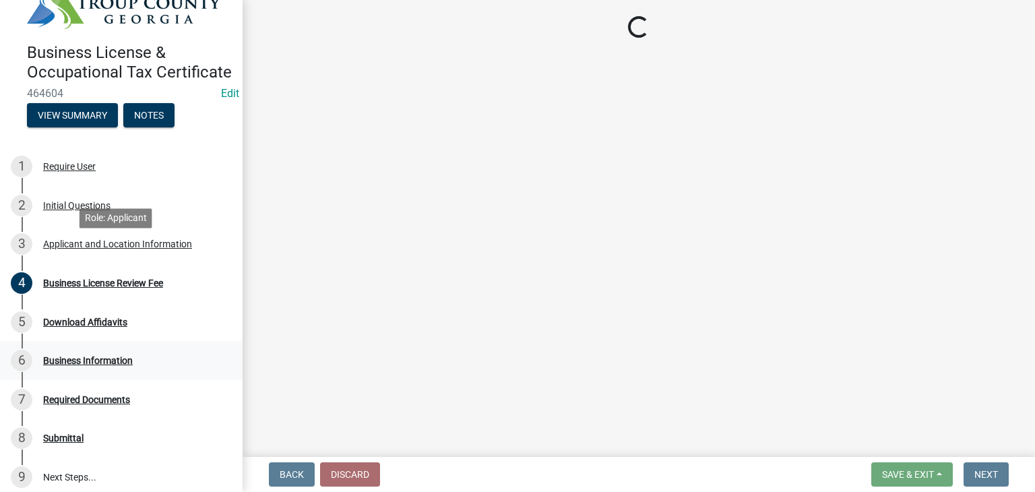
scroll to position [151, 0]
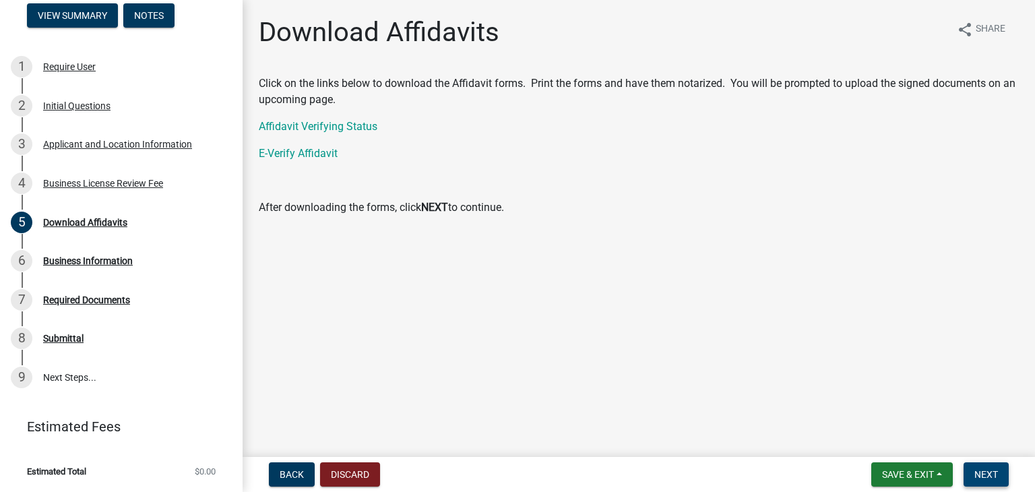
click at [996, 470] on span "Next" at bounding box center [986, 474] width 24 height 11
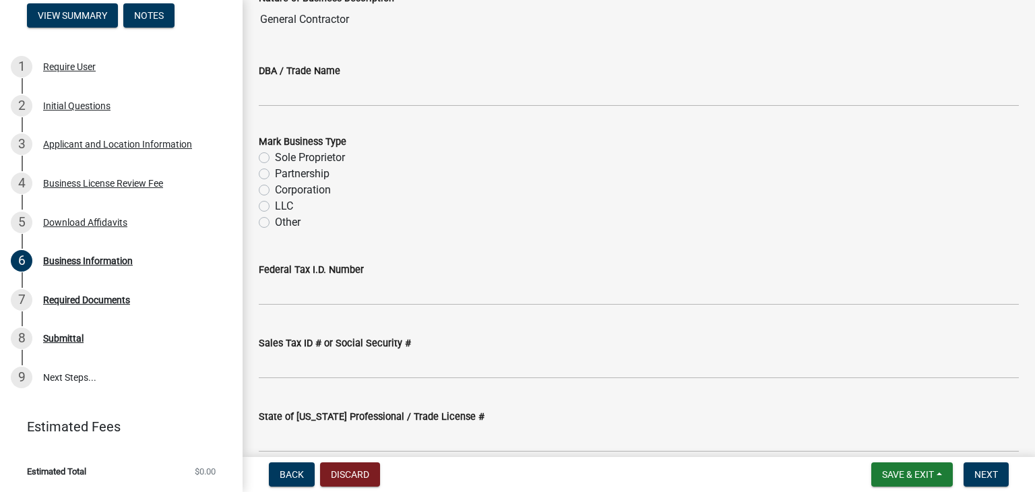
scroll to position [202, 0]
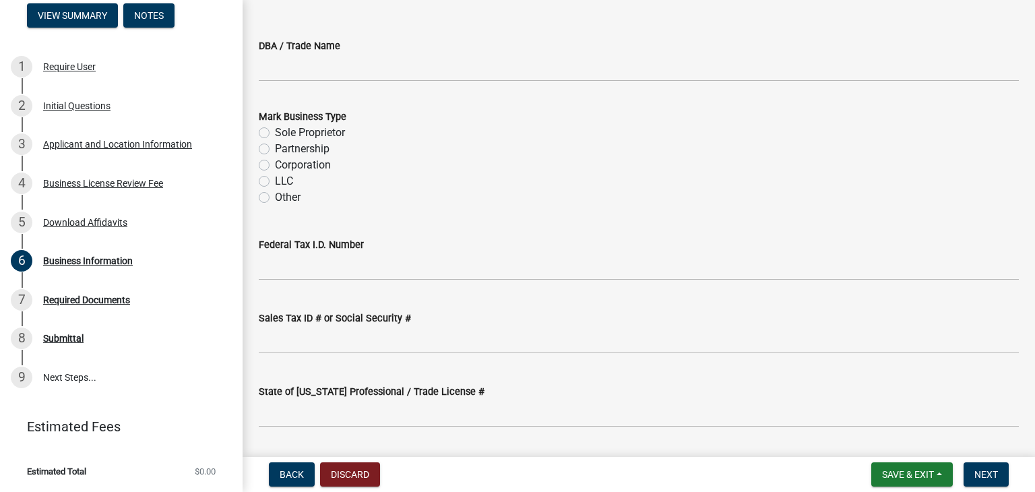
click at [275, 182] on label "LLC" at bounding box center [284, 181] width 18 height 16
click at [275, 182] on input "LLC" at bounding box center [279, 177] width 9 height 9
radio input "true"
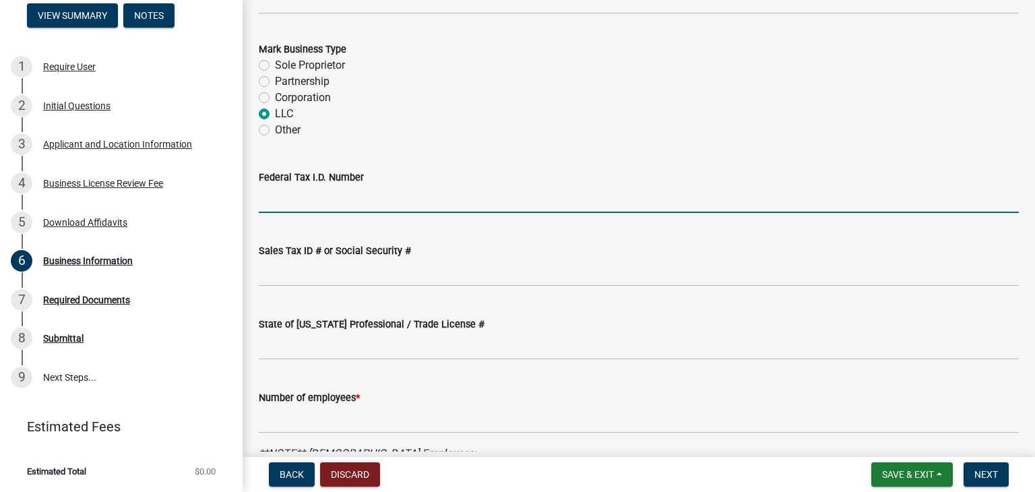
click at [342, 196] on input "Federal Tax I.D. Number" at bounding box center [639, 199] width 760 height 28
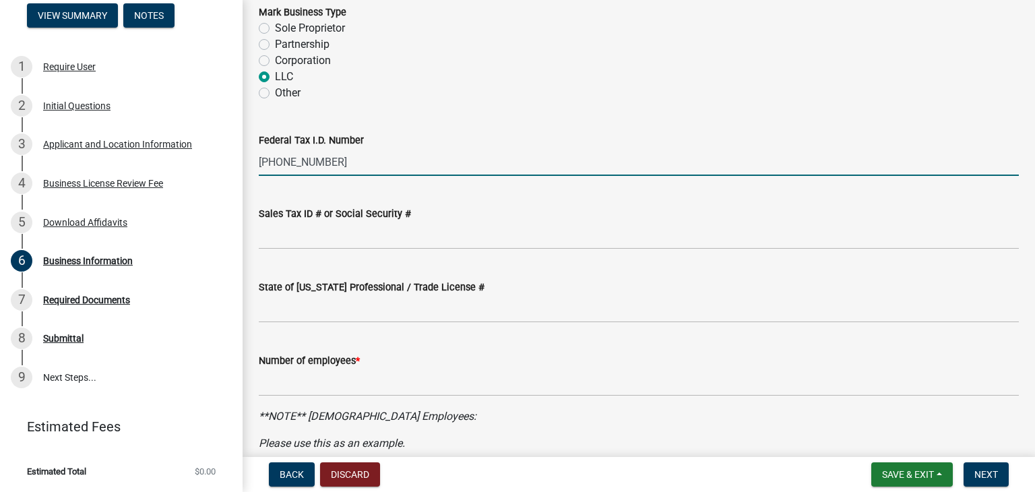
scroll to position [337, 0]
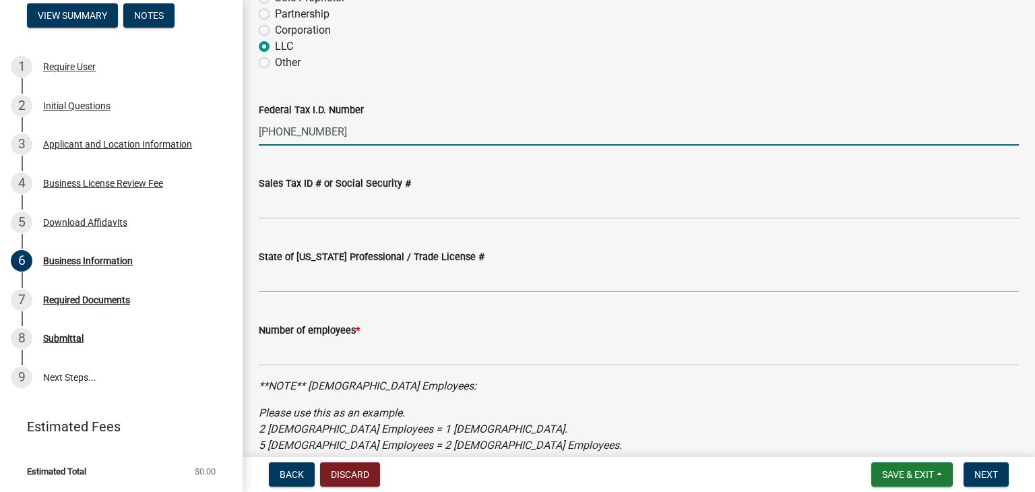
type input "[PHONE_NUMBER]"
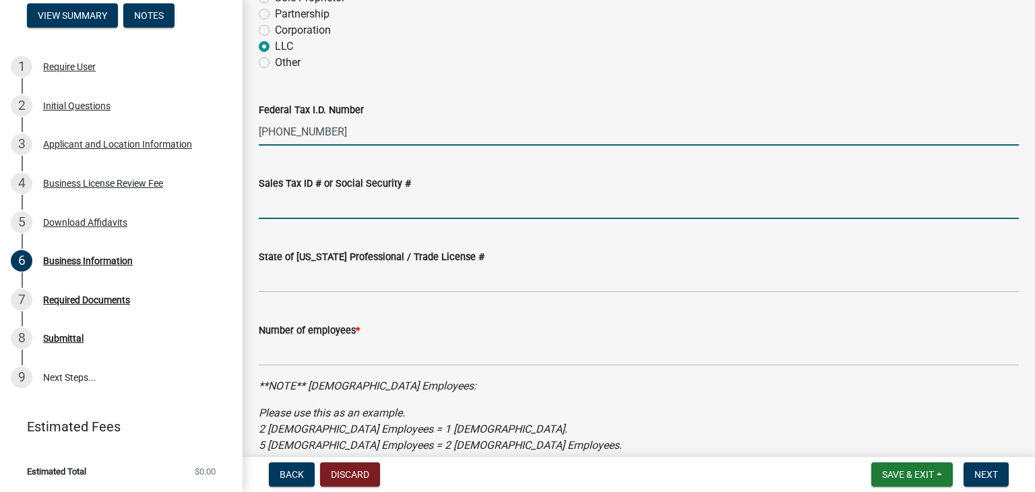
click at [352, 208] on input "Sales Tax ID # or Social Security #" at bounding box center [639, 205] width 760 height 28
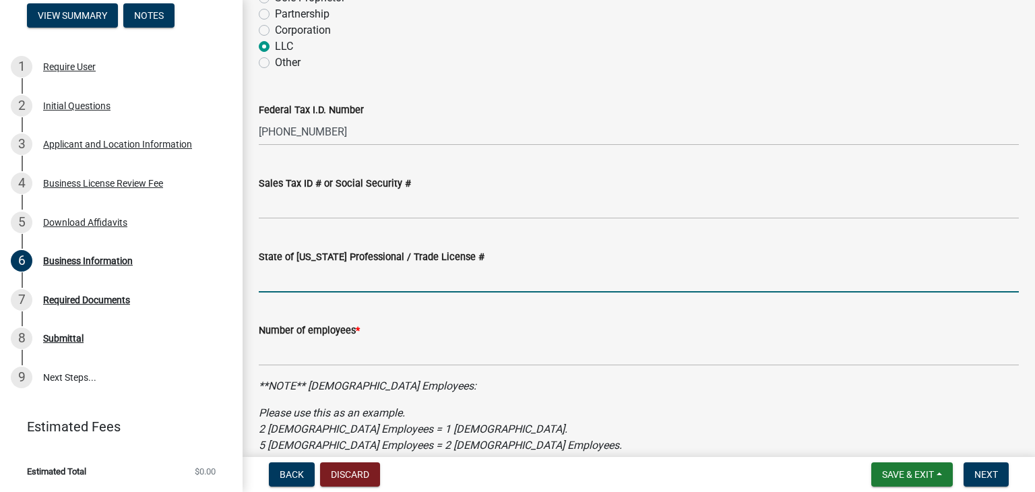
click at [286, 270] on input "State of [US_STATE] Professional / Trade License #" at bounding box center [639, 279] width 760 height 28
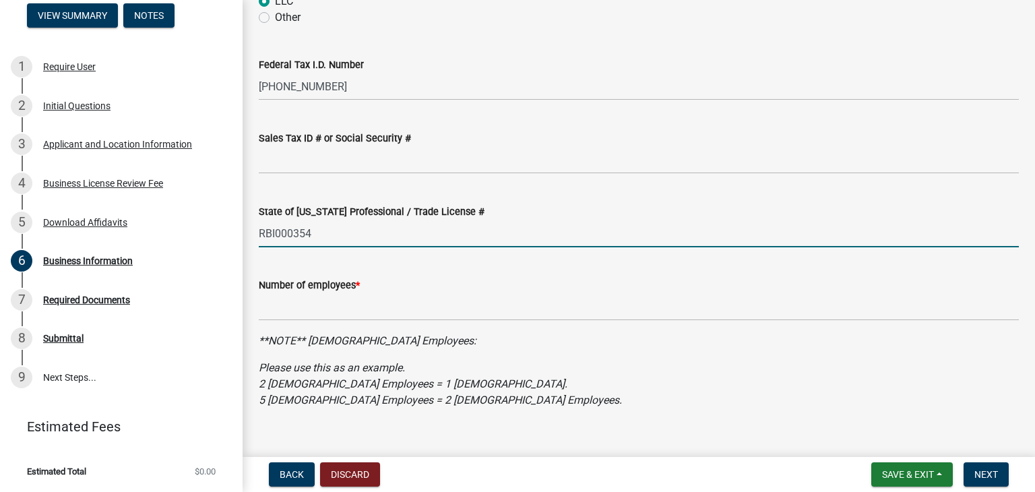
scroll to position [402, 0]
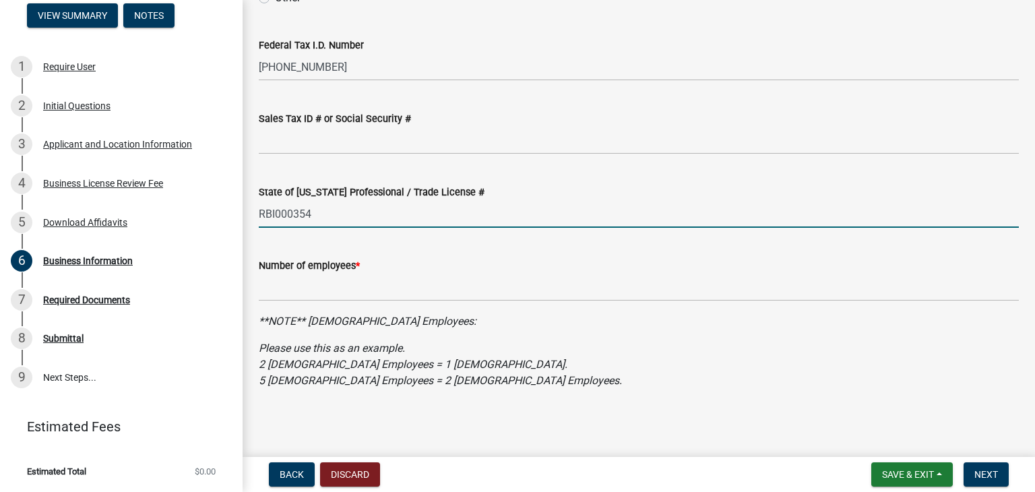
type input "RBI000354"
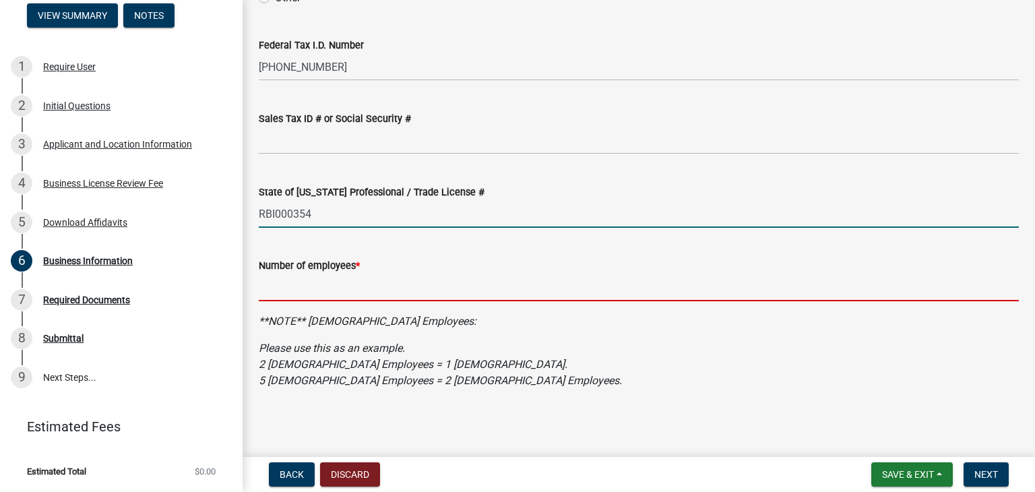
click at [338, 292] on input "text" at bounding box center [639, 288] width 760 height 28
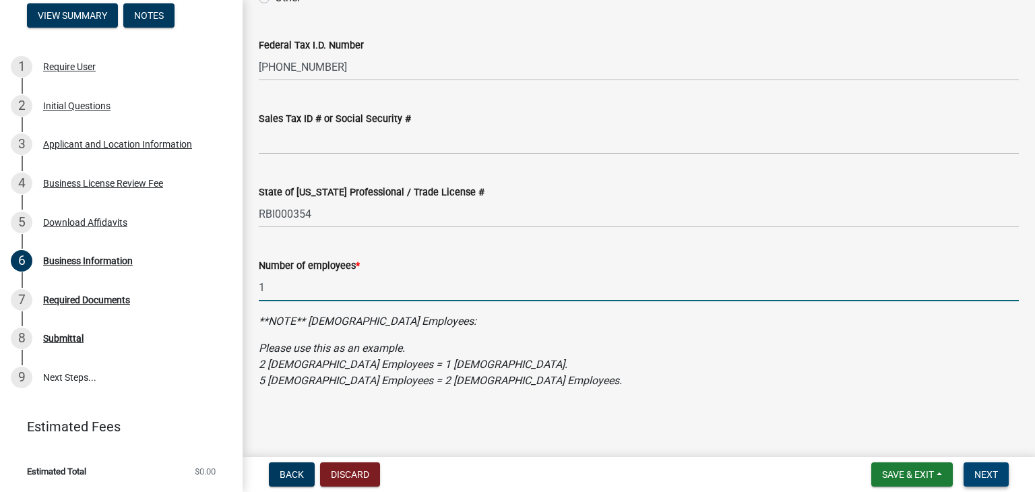
type input "1"
click at [970, 469] on button "Next" at bounding box center [985, 474] width 45 height 24
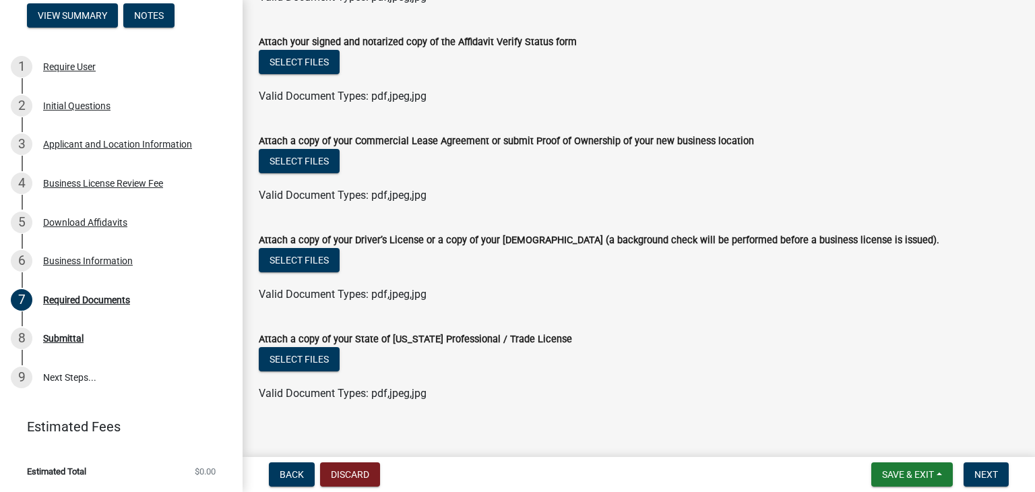
scroll to position [251, 0]
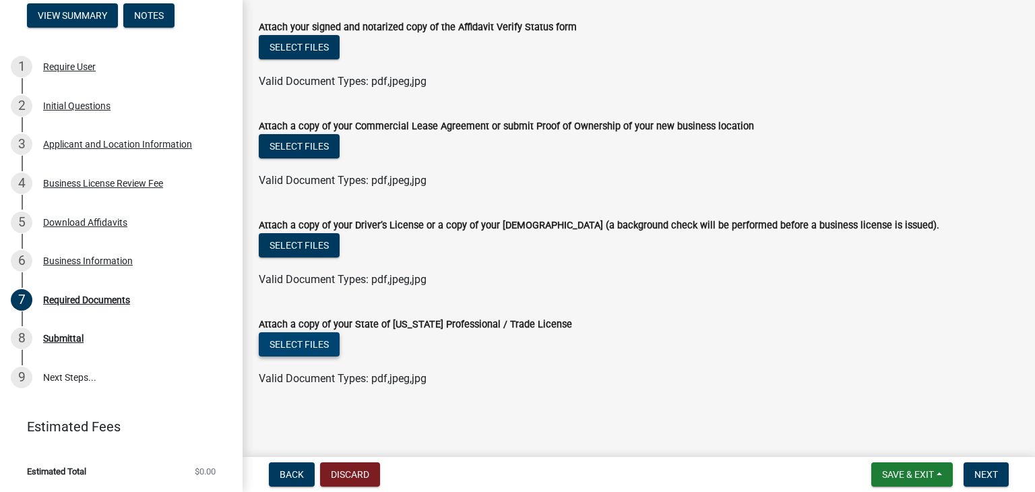
click at [315, 335] on button "Select files" at bounding box center [299, 344] width 81 height 24
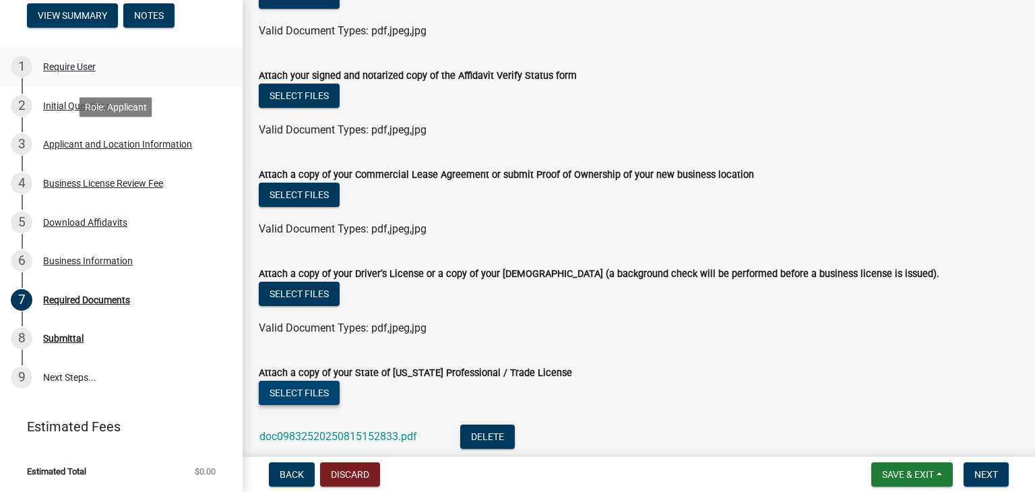
scroll to position [183, 0]
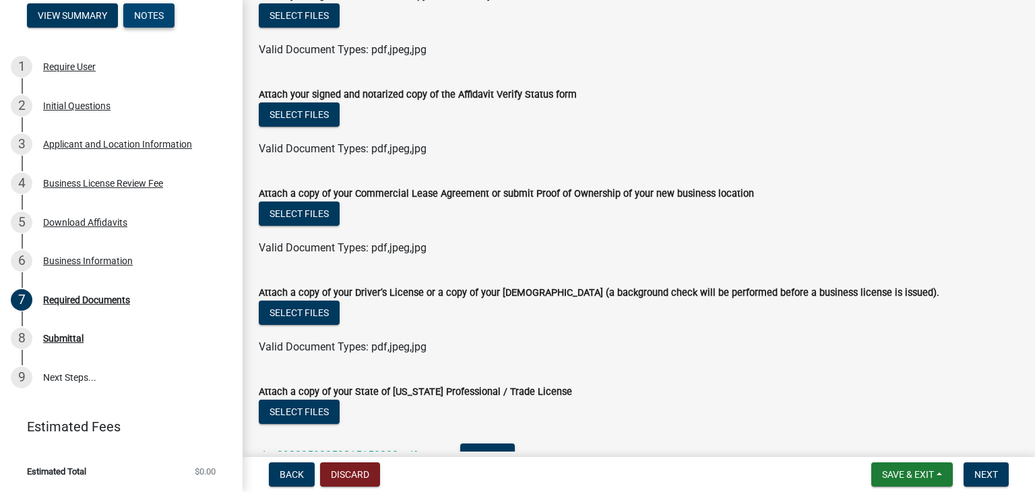
click at [143, 18] on button "Notes" at bounding box center [148, 15] width 51 height 24
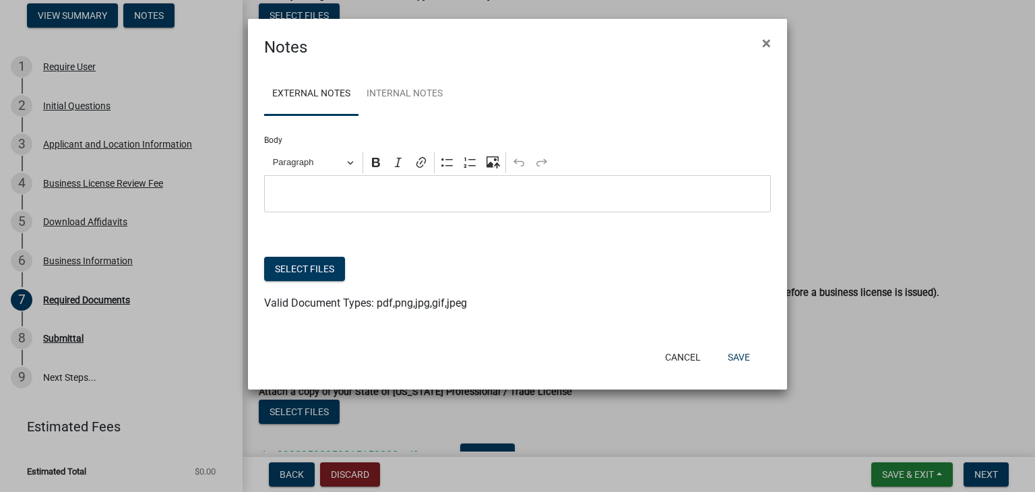
scroll to position [125, 0]
click at [412, 106] on link "Internal Notes" at bounding box center [404, 94] width 92 height 43
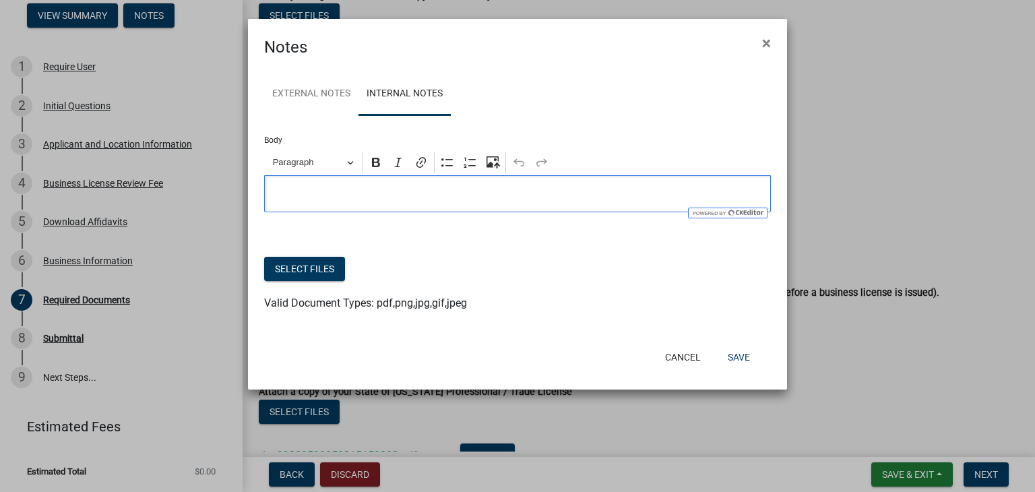
click at [375, 203] on div "Editor editing area: main. Press Alt+0 for help." at bounding box center [517, 193] width 507 height 37
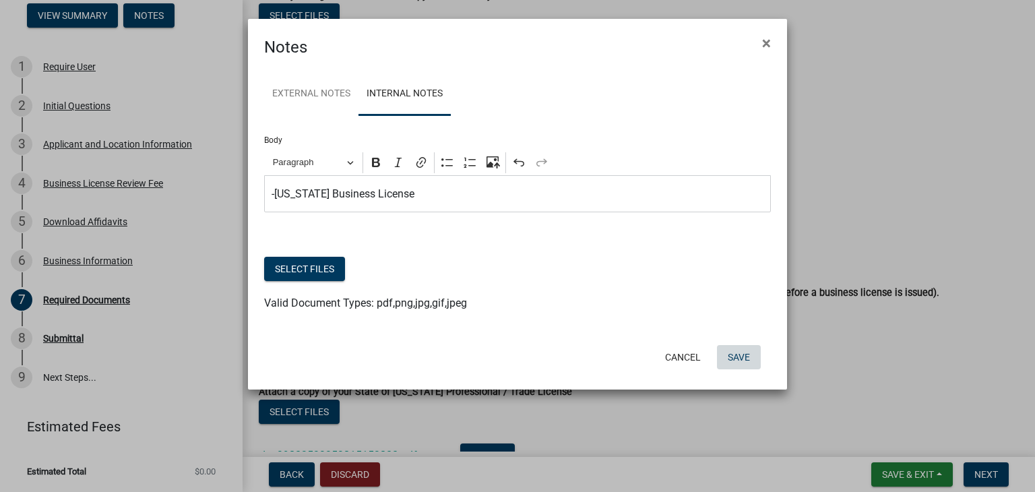
click at [736, 359] on button "Save" at bounding box center [739, 357] width 44 height 24
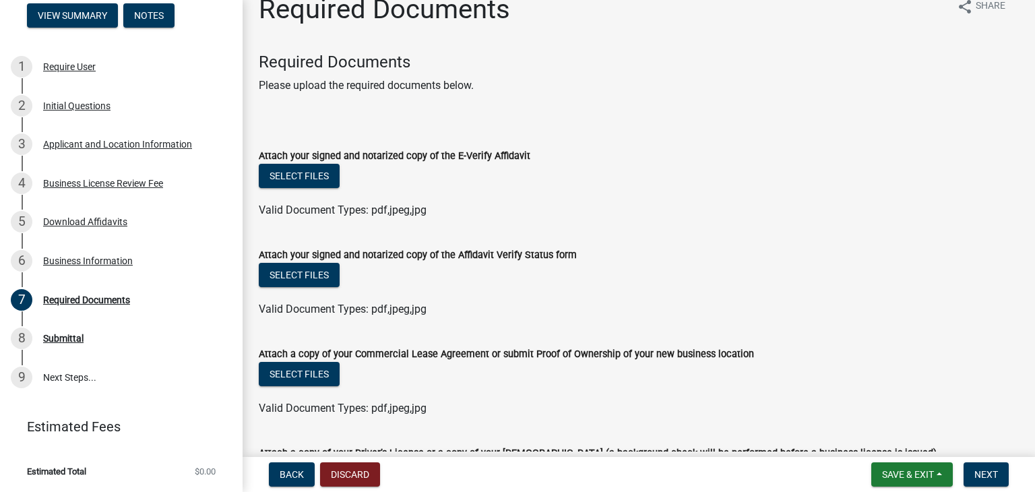
scroll to position [0, 0]
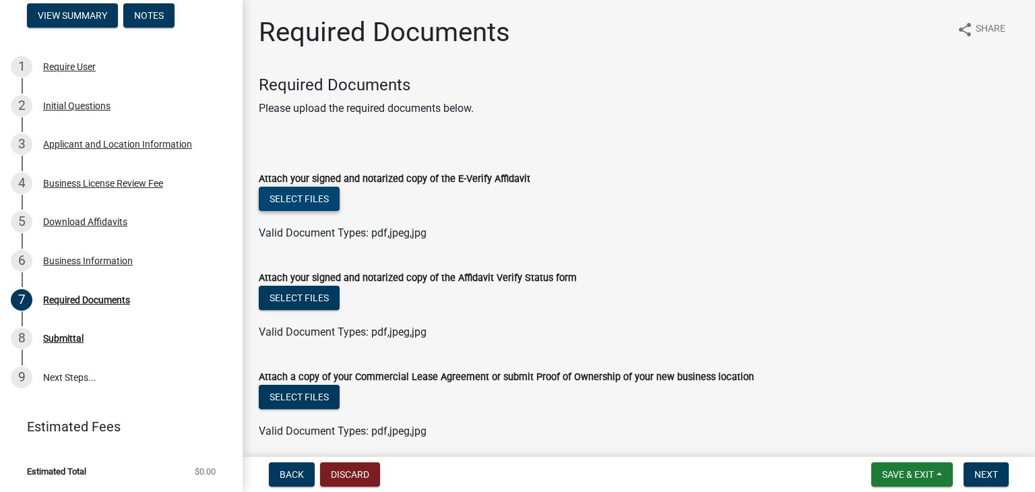
click at [323, 189] on button "Select files" at bounding box center [299, 199] width 81 height 24
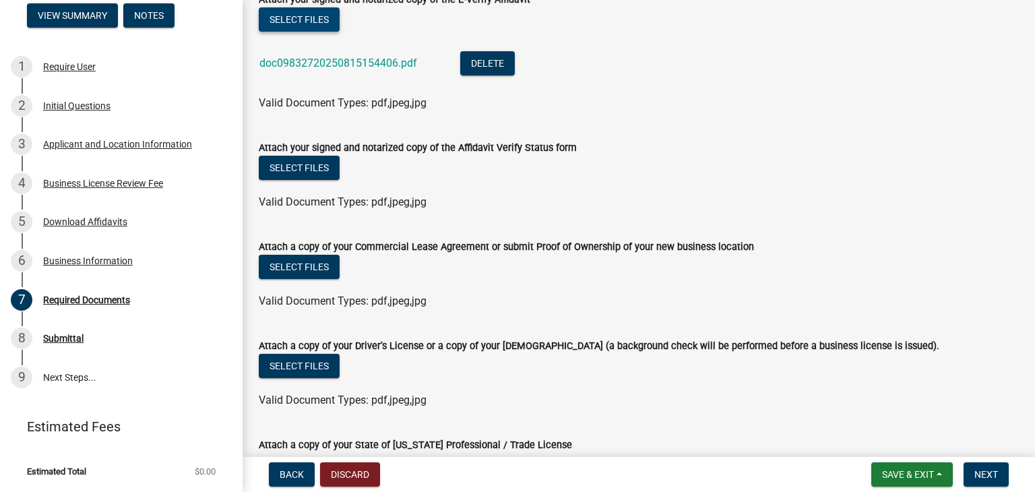
scroll to position [202, 0]
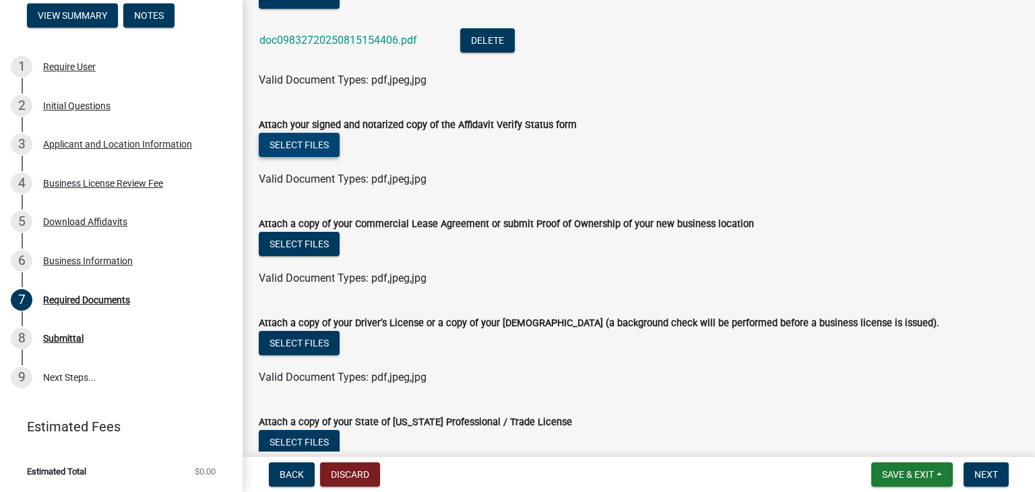
click at [309, 143] on button "Select files" at bounding box center [299, 145] width 81 height 24
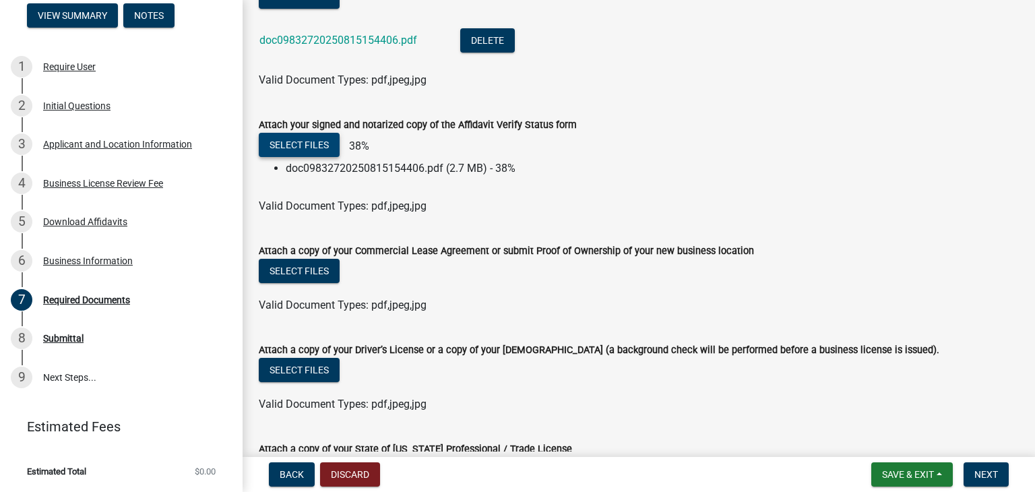
scroll to position [337, 0]
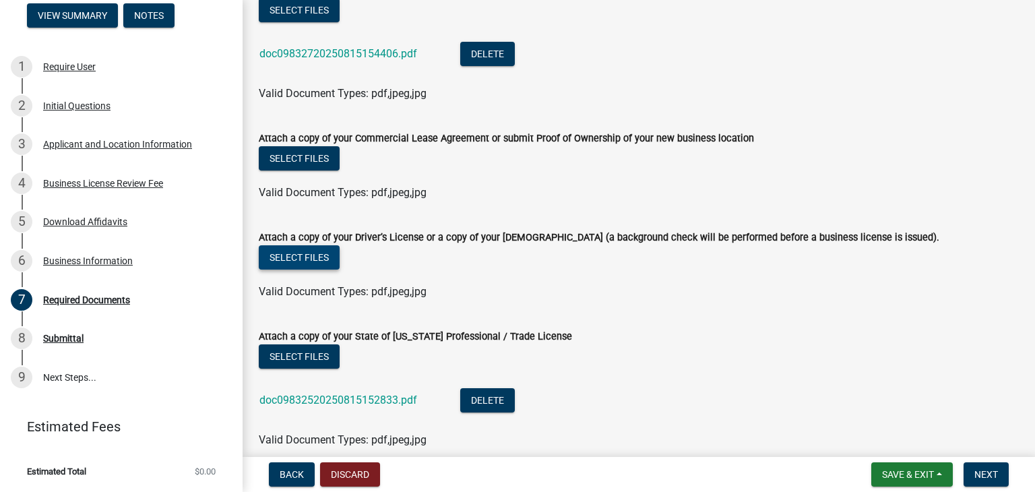
click at [315, 263] on button "Select files" at bounding box center [299, 257] width 81 height 24
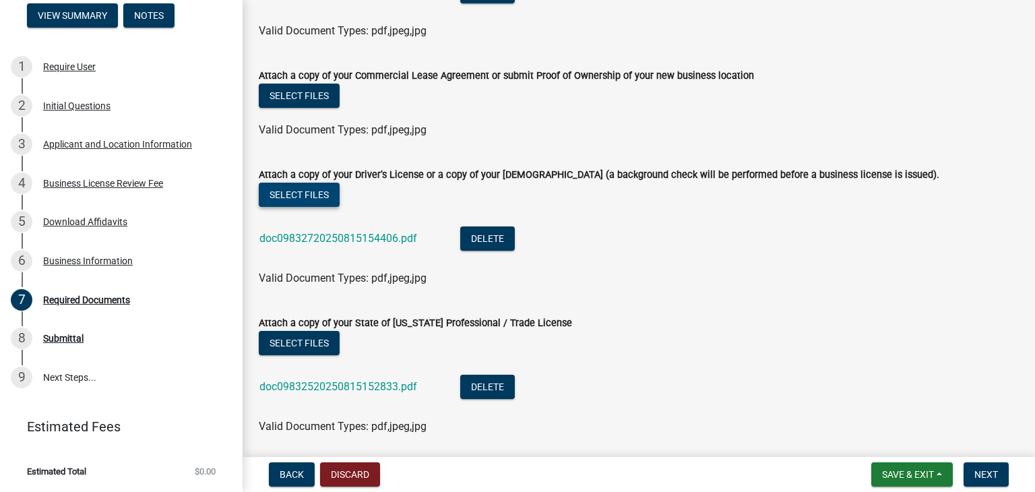
scroll to position [447, 0]
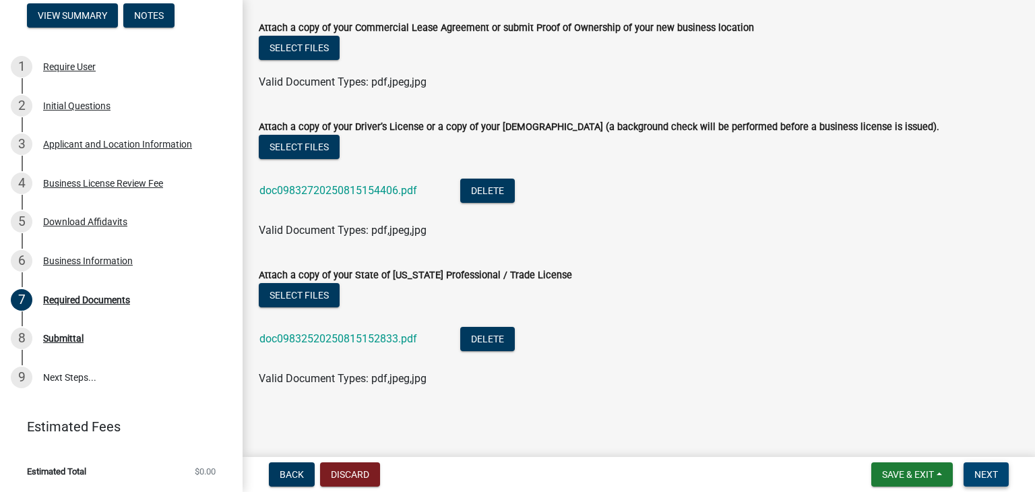
click at [997, 480] on button "Next" at bounding box center [985, 474] width 45 height 24
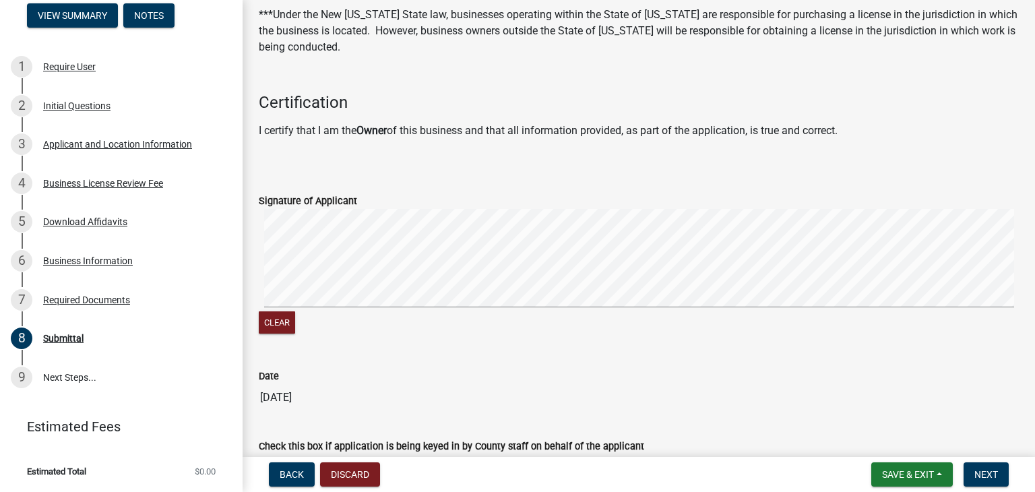
scroll to position [418, 0]
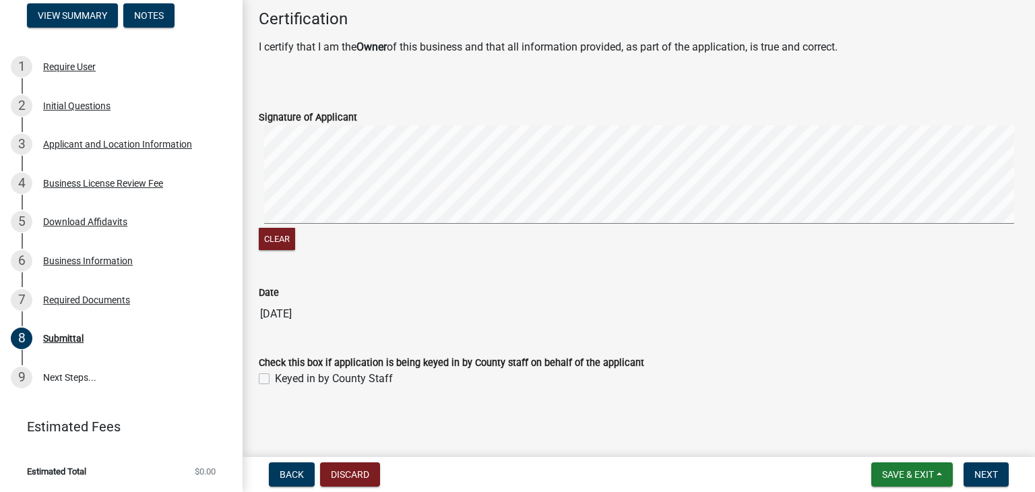
click at [261, 369] on div "Check this box if application is being keyed in by County staff on behalf of th…" at bounding box center [639, 362] width 760 height 16
click at [275, 375] on label "Keyed in by County Staff" at bounding box center [334, 379] width 118 height 16
click at [275, 375] on input "Keyed in by County Staff" at bounding box center [279, 375] width 9 height 9
checkbox input "true"
click at [978, 464] on button "Next" at bounding box center [985, 474] width 45 height 24
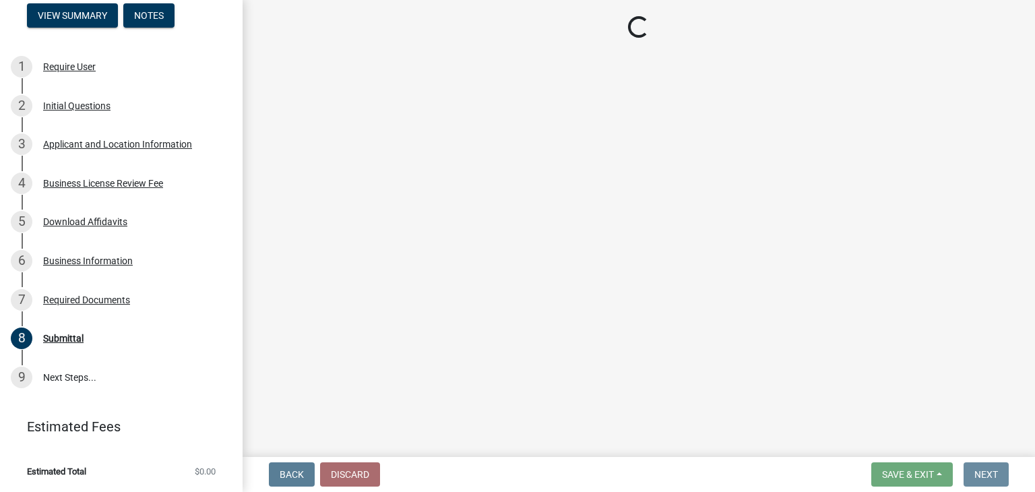
scroll to position [0, 0]
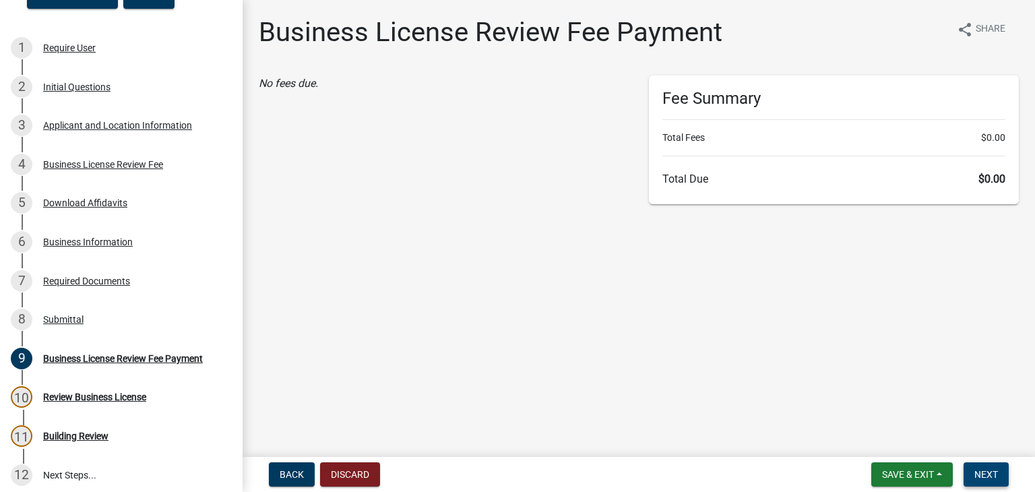
click at [989, 470] on span "Next" at bounding box center [986, 474] width 24 height 11
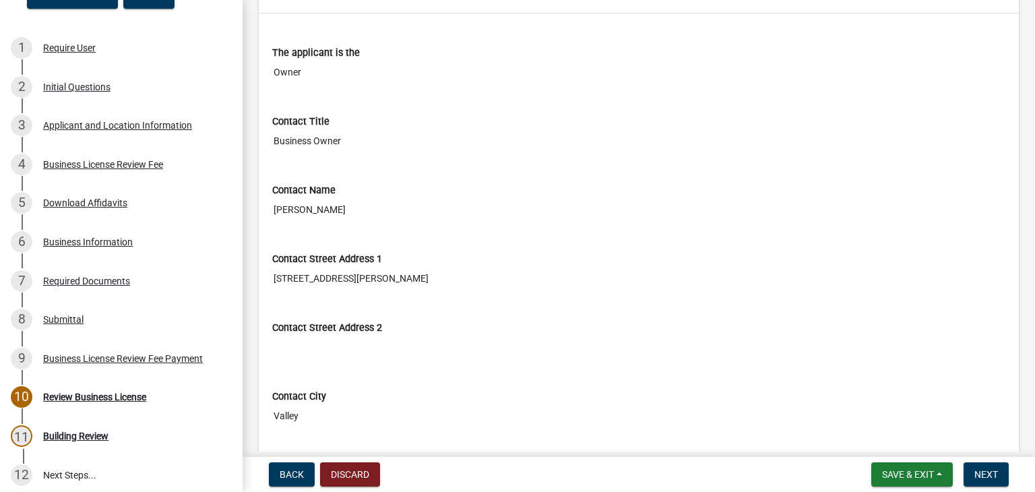
scroll to position [808, 0]
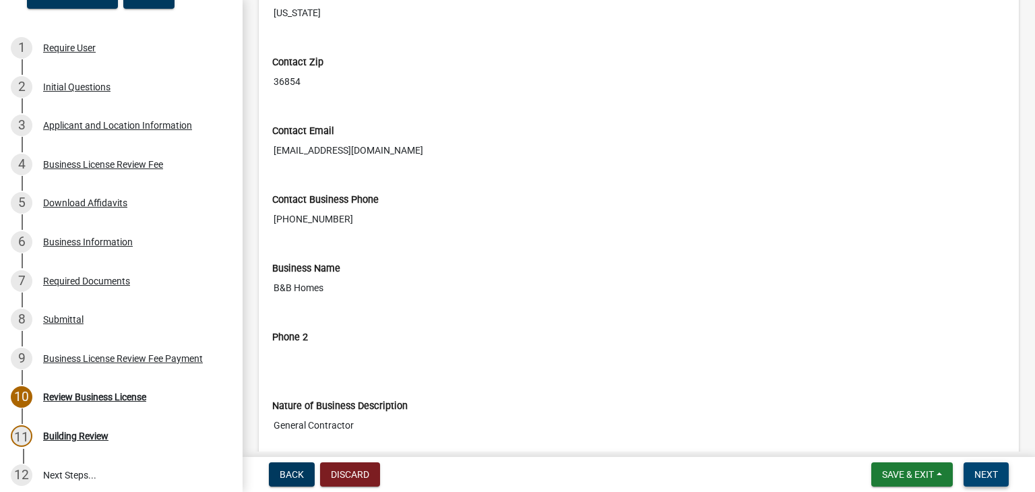
click at [992, 473] on span "Next" at bounding box center [986, 474] width 24 height 11
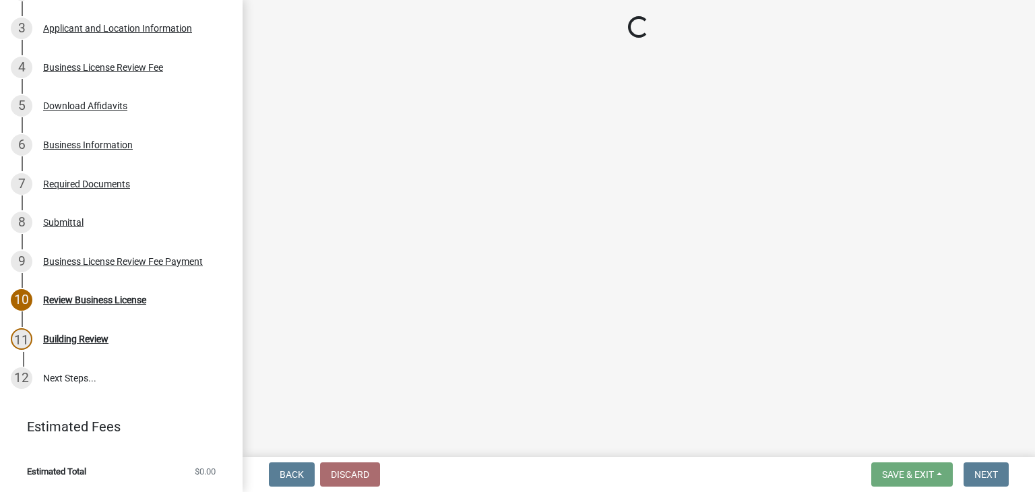
scroll to position [269, 0]
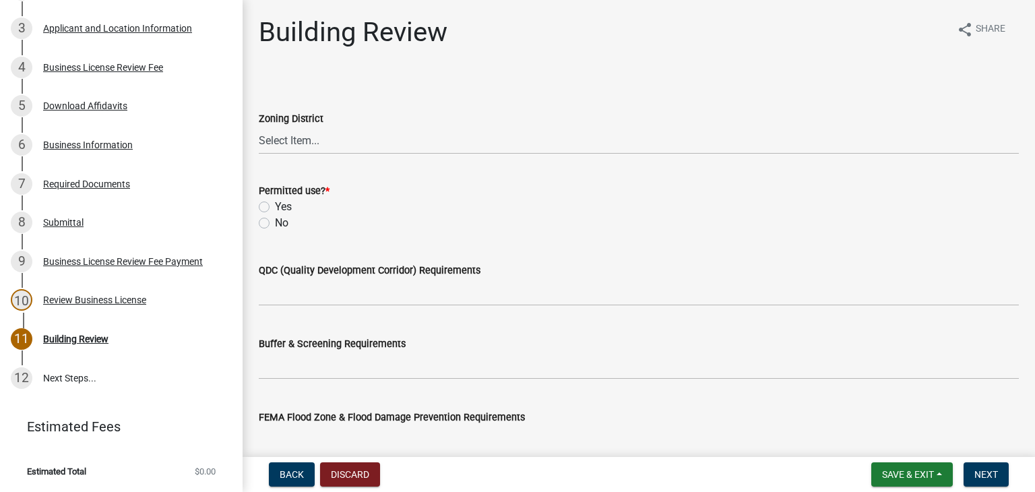
click at [275, 203] on label "Yes" at bounding box center [283, 207] width 17 height 16
click at [275, 203] on input "Yes" at bounding box center [279, 203] width 9 height 9
radio input "true"
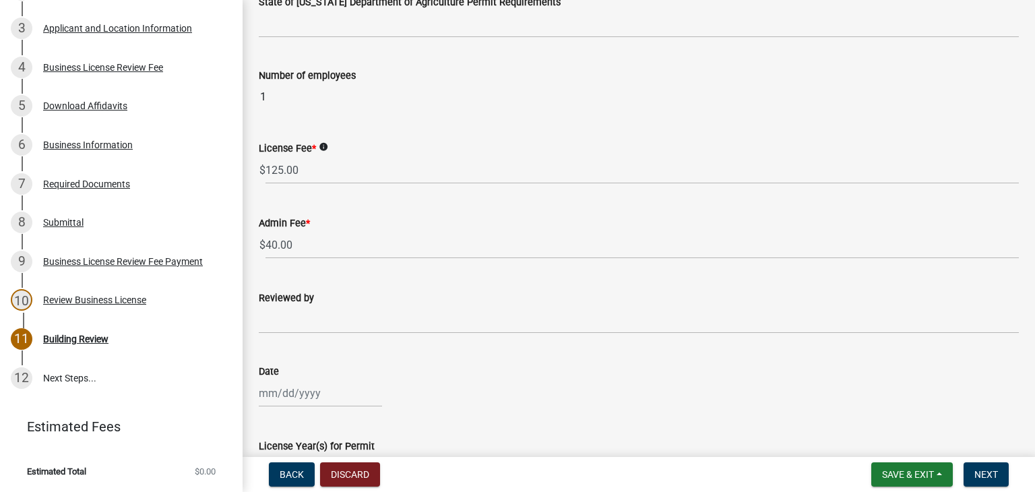
scroll to position [895, 0]
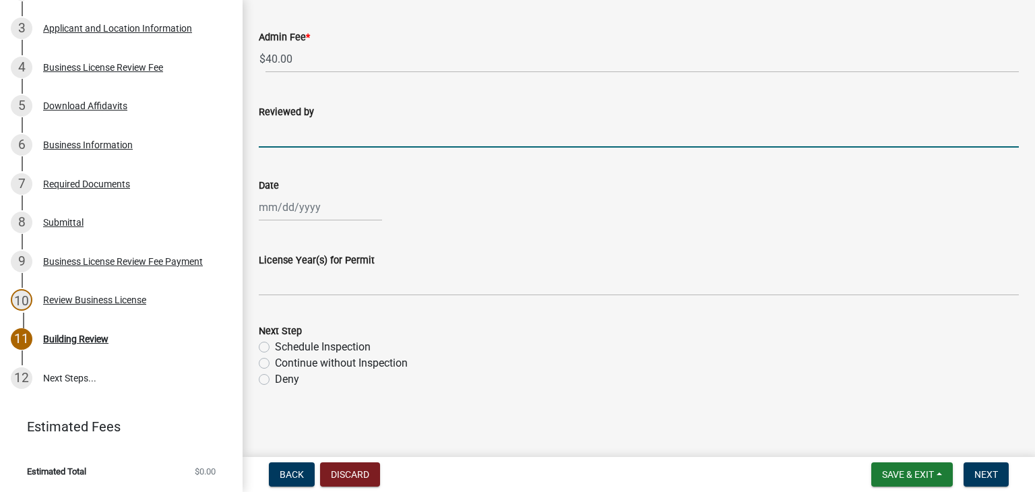
click at [315, 130] on input "Reviewed by" at bounding box center [639, 134] width 760 height 28
type input "[PERSON_NAME]"
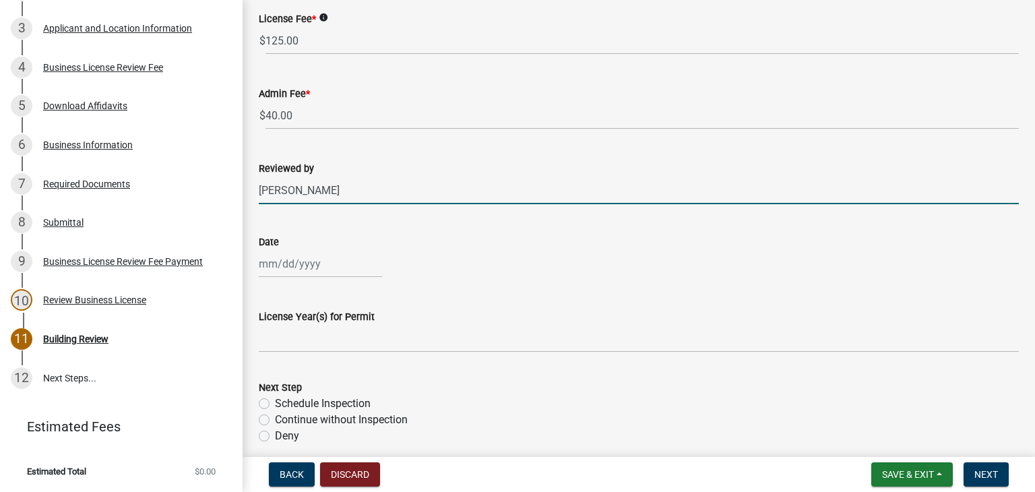
scroll to position [760, 0]
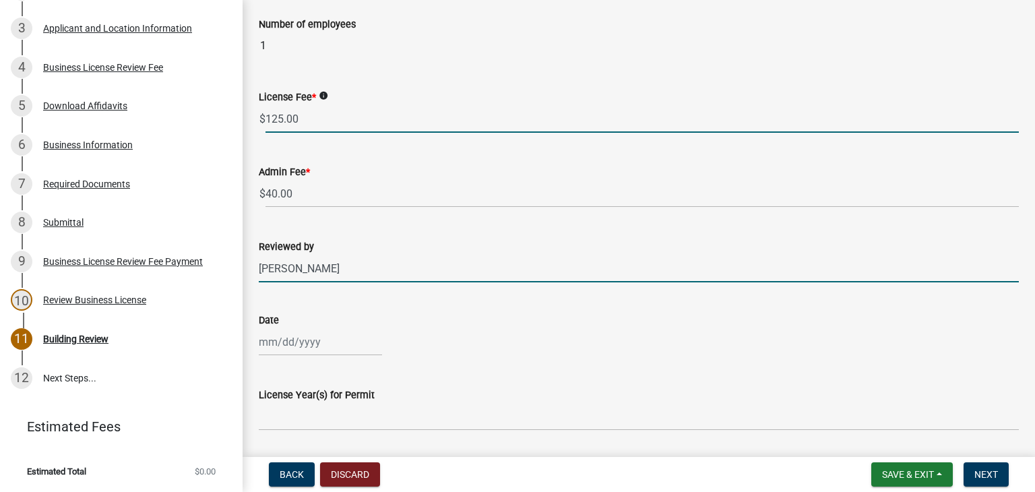
click at [317, 125] on input "125.00" at bounding box center [641, 119] width 753 height 28
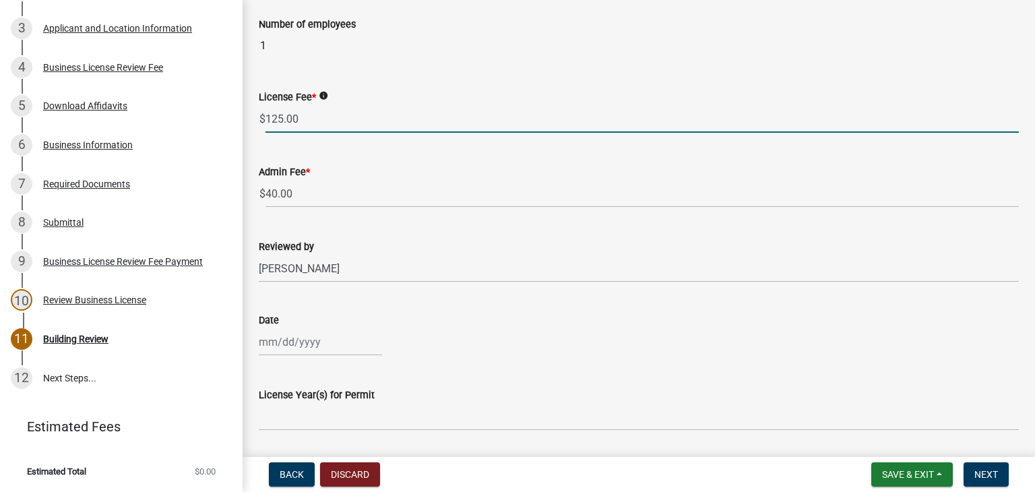
click at [318, 125] on input "125.00" at bounding box center [641, 119] width 753 height 28
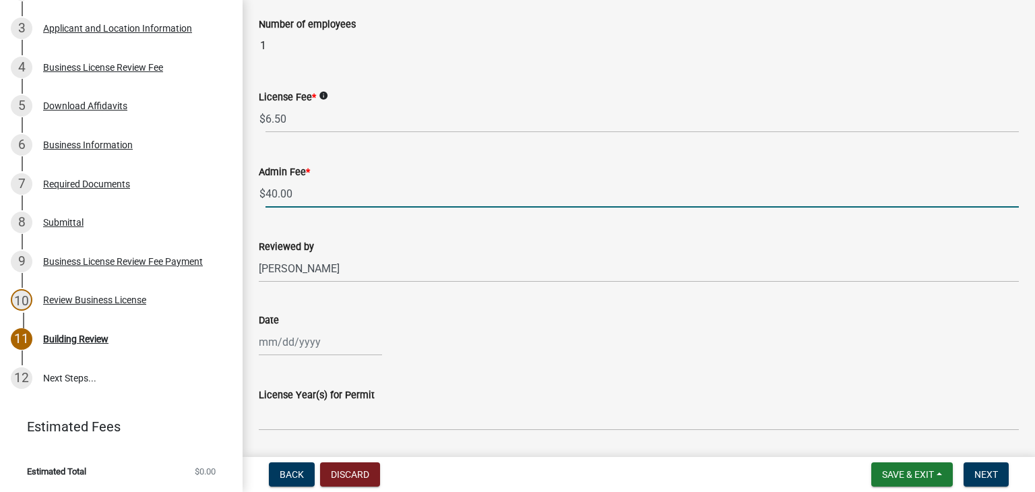
click at [310, 195] on input "40.00" at bounding box center [641, 194] width 753 height 28
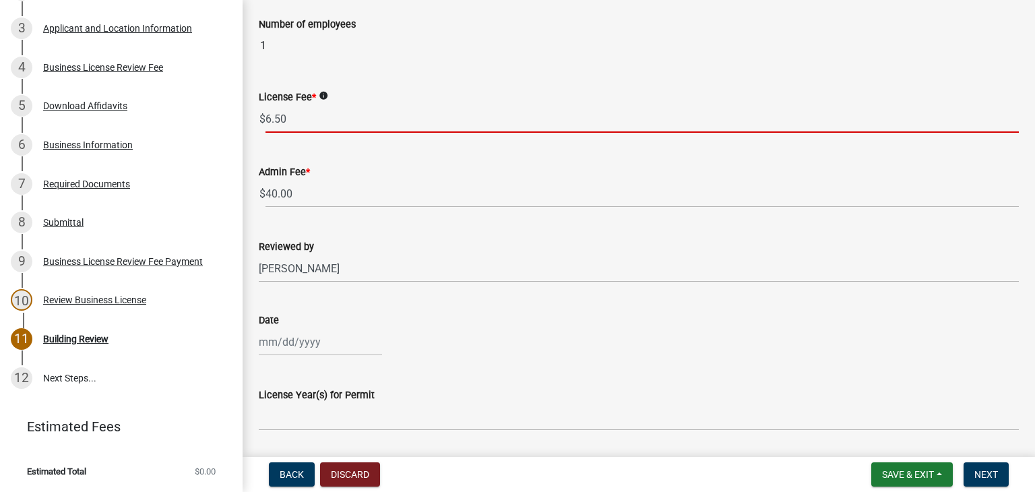
click at [272, 114] on input "6.50" at bounding box center [641, 119] width 753 height 28
type input "62.50"
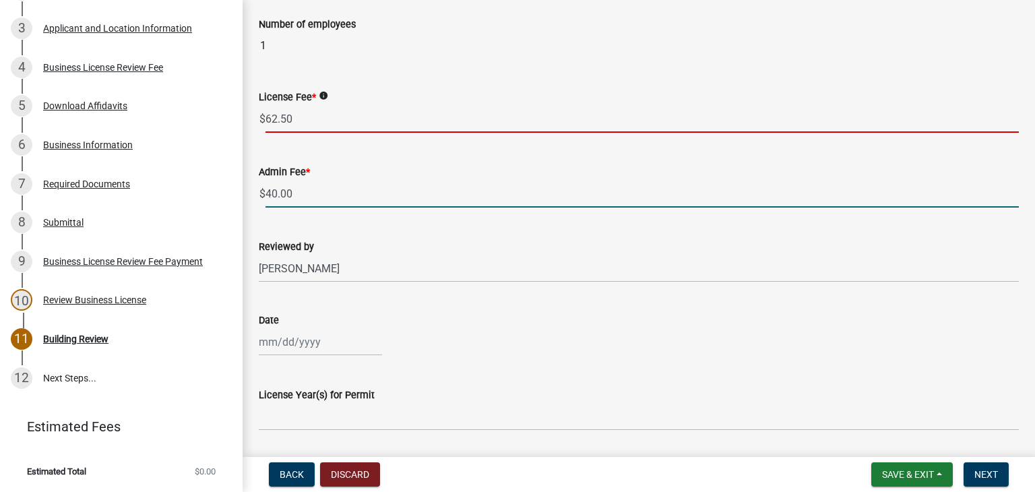
click at [322, 190] on input "40.00" at bounding box center [641, 194] width 753 height 28
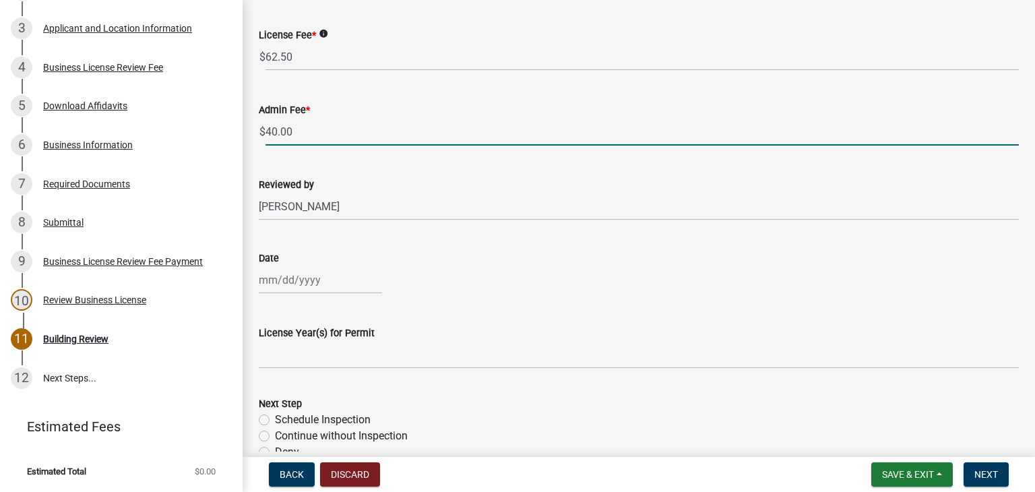
scroll to position [895, 0]
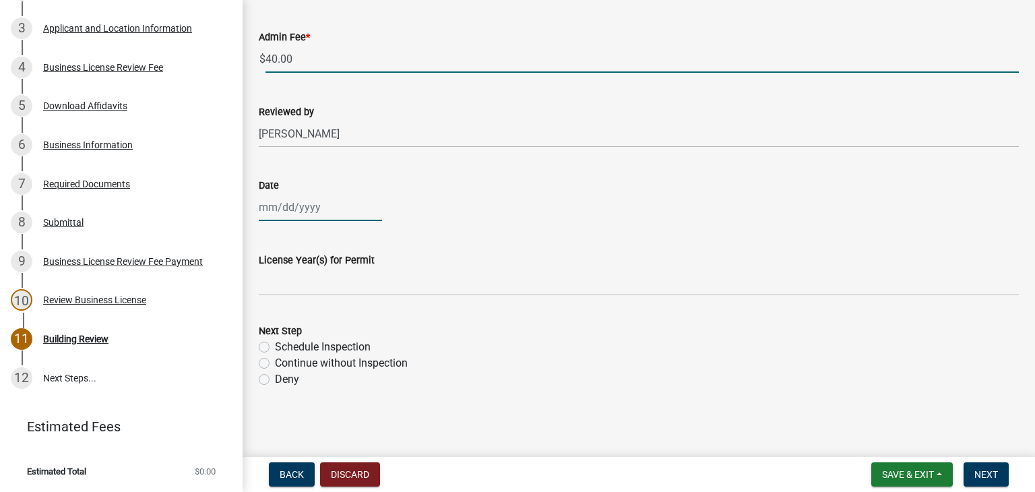
click at [275, 193] on div at bounding box center [320, 207] width 123 height 28
select select "8"
select select "2025"
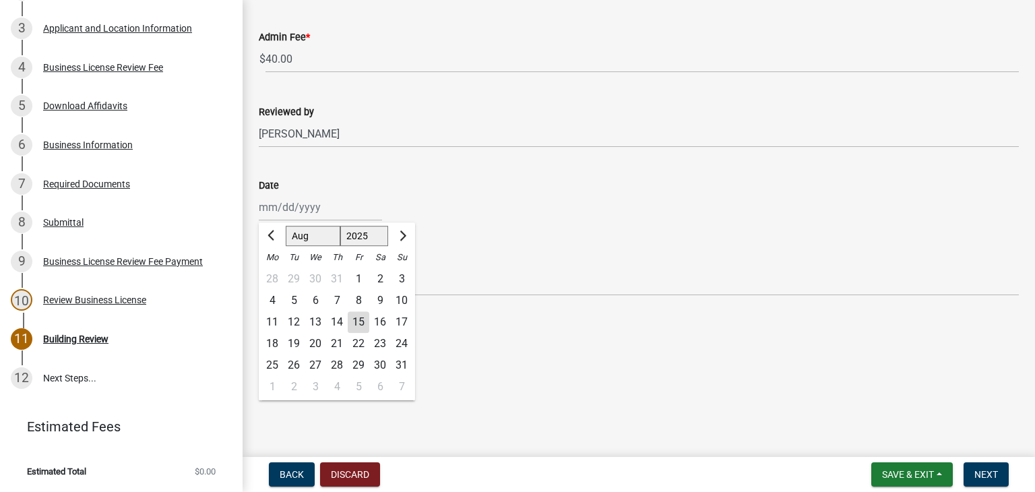
click at [356, 315] on div "15" at bounding box center [359, 322] width 22 height 22
type input "[DATE]"
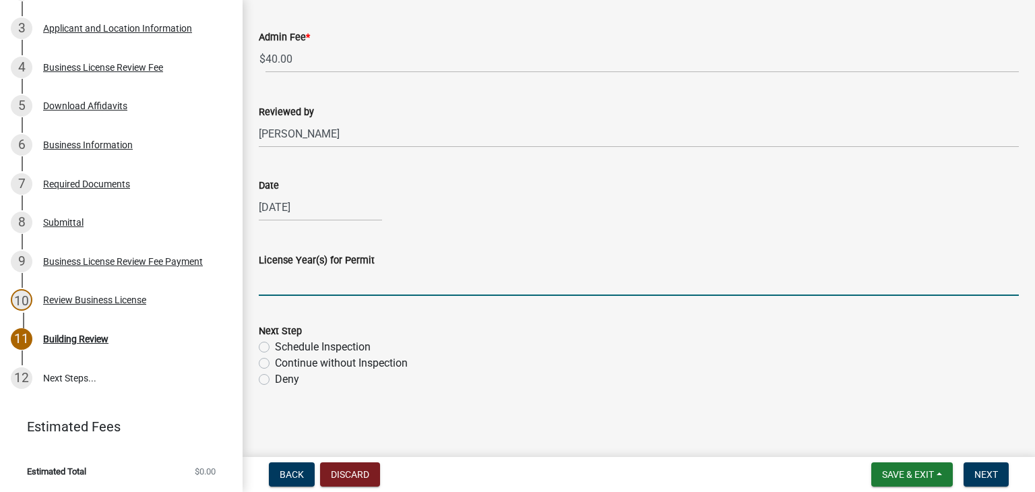
click at [342, 288] on input "License Year(s) for Permit" at bounding box center [639, 282] width 760 height 28
type input "2025"
drag, startPoint x: 267, startPoint y: 363, endPoint x: 278, endPoint y: 356, distance: 13.3
click at [275, 362] on label "Continue without Inspection" at bounding box center [341, 363] width 133 height 16
click at [275, 362] on input "Continue without Inspection" at bounding box center [279, 359] width 9 height 9
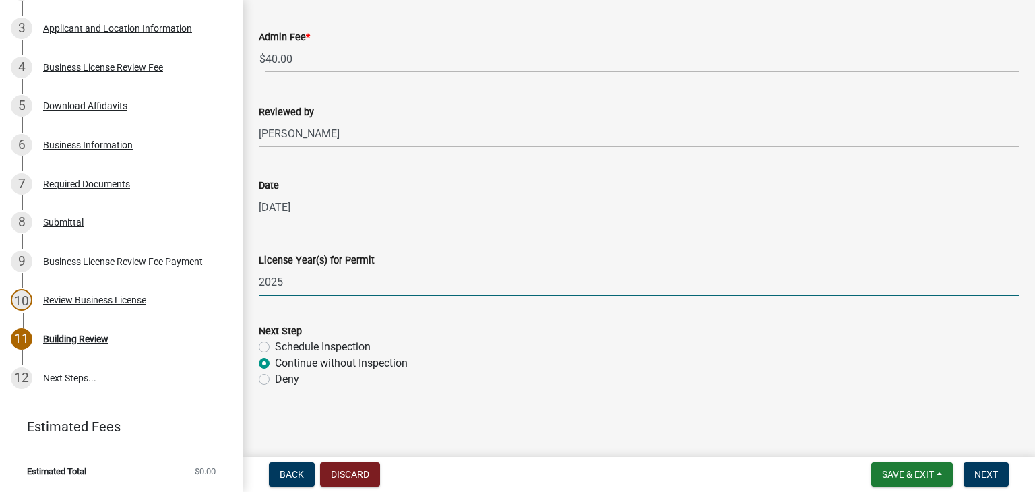
radio input "true"
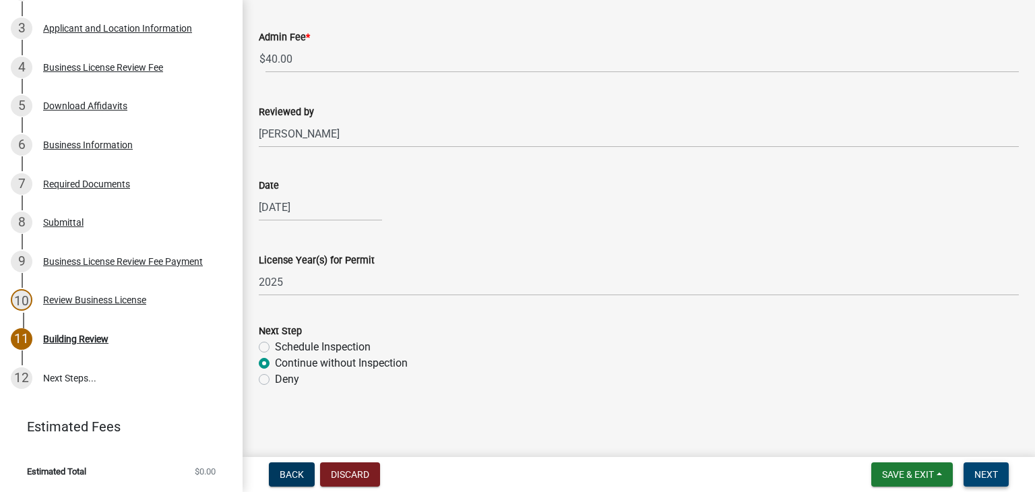
click at [989, 473] on span "Next" at bounding box center [986, 474] width 24 height 11
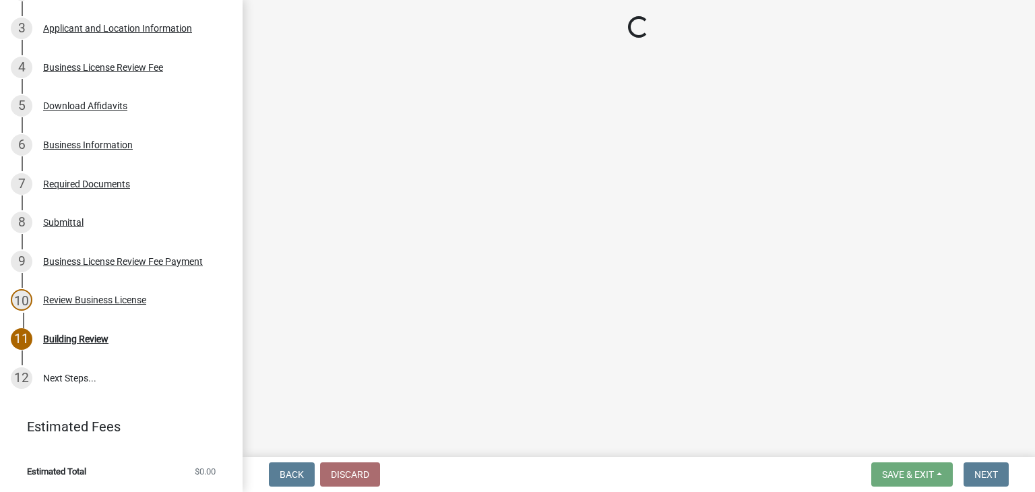
scroll to position [307, 0]
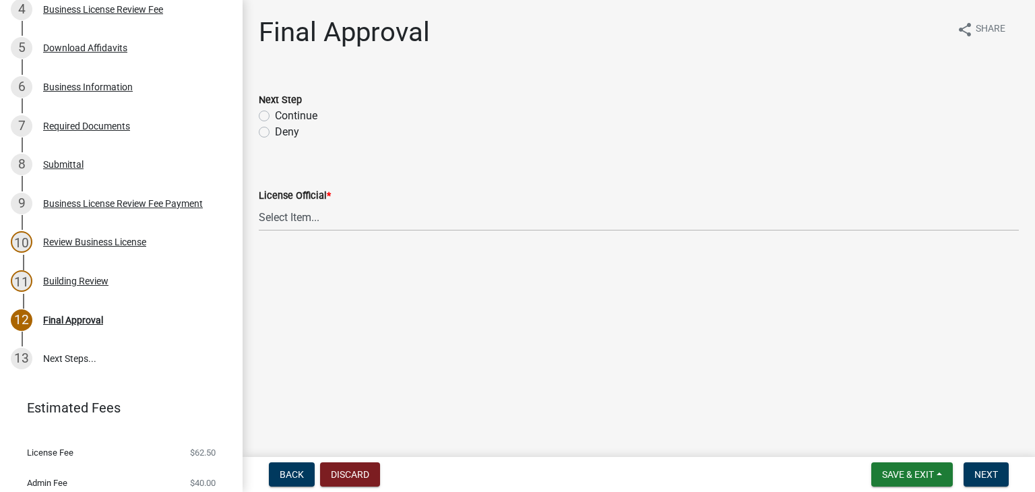
click at [275, 118] on label "Continue" at bounding box center [296, 116] width 42 height 16
click at [275, 117] on input "Continue" at bounding box center [279, 112] width 9 height 9
radio input "true"
drag, startPoint x: 292, startPoint y: 216, endPoint x: 294, endPoint y: 228, distance: 12.9
click at [292, 216] on select "Select Item... Ruth West William Huff Douglas Richardson Phillip Wesley Jenny P…" at bounding box center [639, 217] width 760 height 28
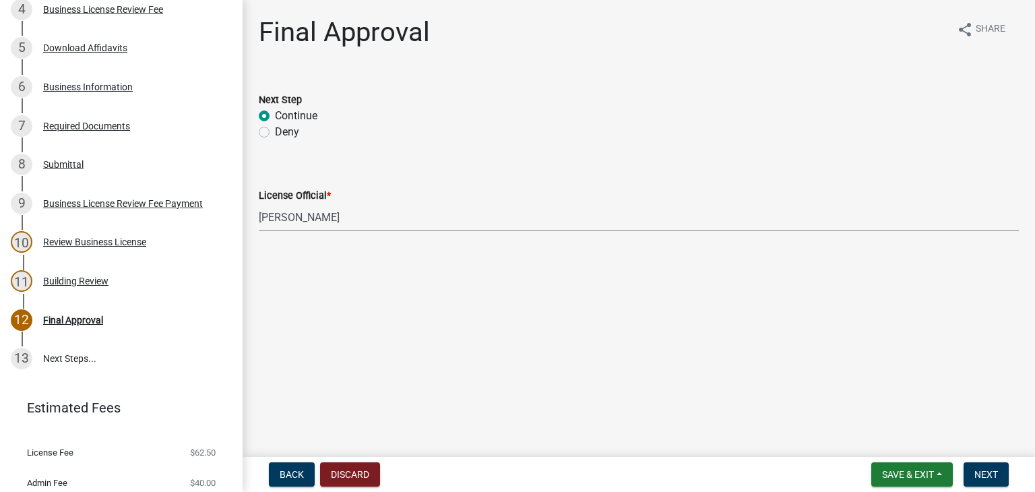
click at [259, 203] on select "Select Item... Ruth West William Huff Douglas Richardson Phillip Wesley Jenny P…" at bounding box center [639, 217] width 760 height 28
select select "66ea0911-b6de-4b18-a15f-eb653539a3e3"
click at [990, 478] on button "Next" at bounding box center [985, 474] width 45 height 24
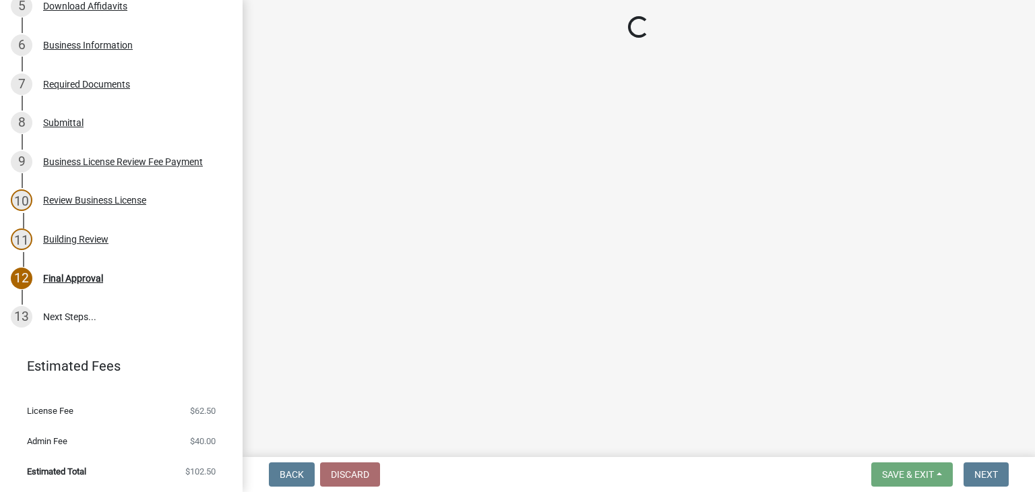
scroll to position [446, 0]
select select "3: 3"
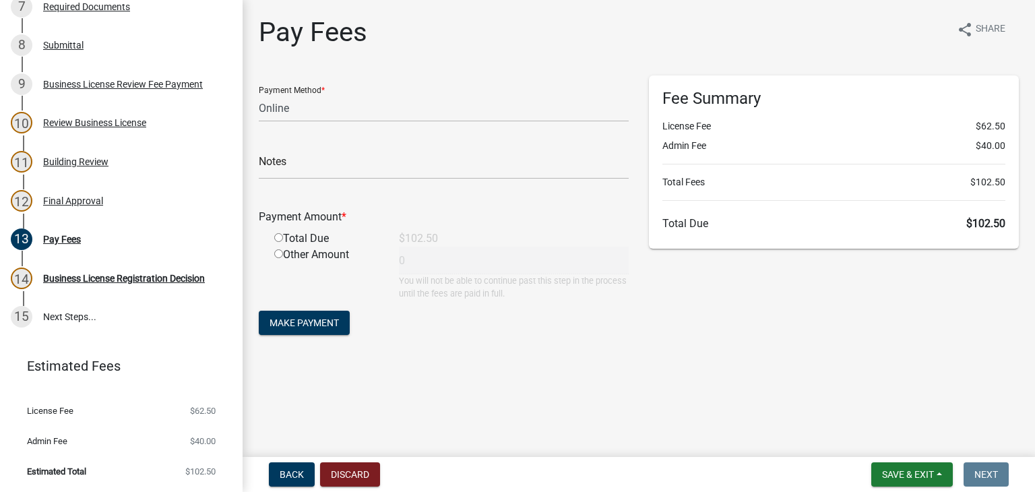
click at [281, 233] on input "radio" at bounding box center [278, 237] width 9 height 9
radio input "true"
type input "102.5"
click at [299, 319] on span "Make Payment" at bounding box center [303, 322] width 69 height 11
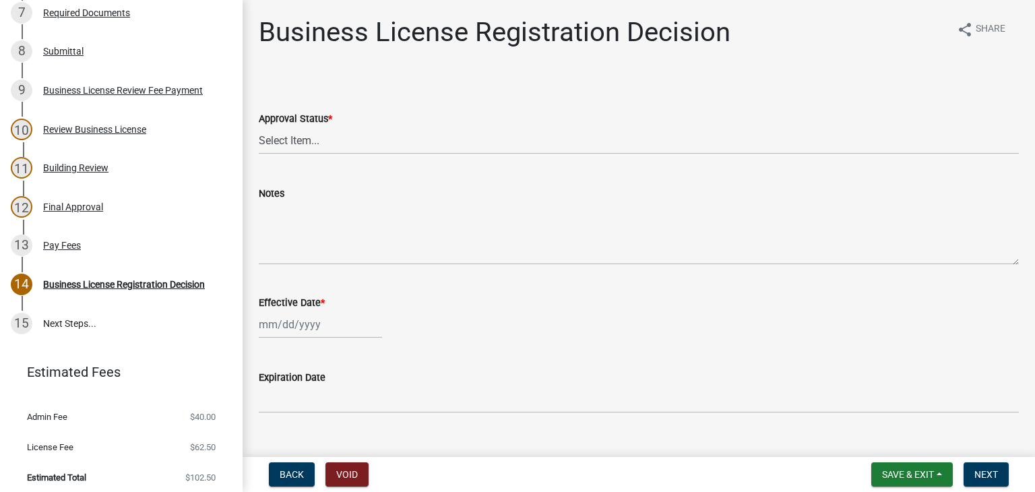
scroll to position [472, 0]
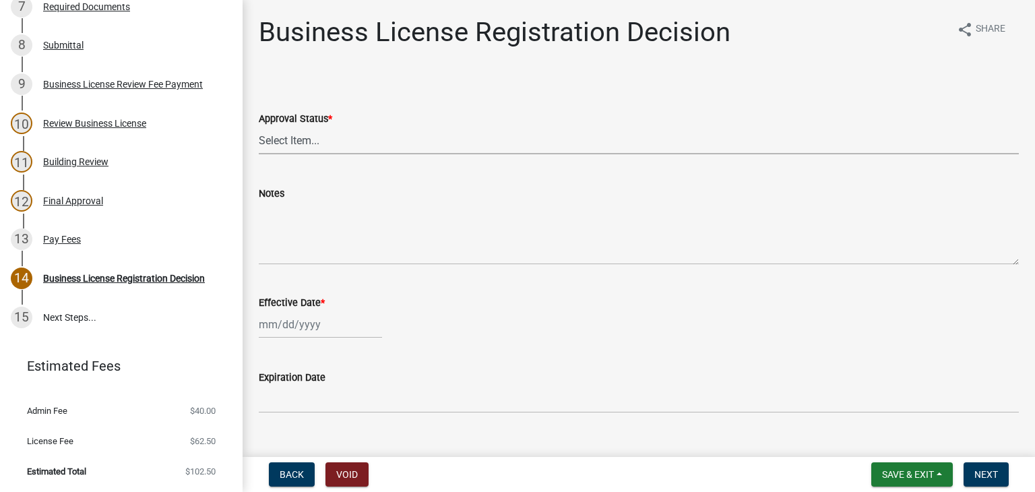
click at [327, 146] on select "Select Item... Approved Denied" at bounding box center [639, 141] width 760 height 28
click at [259, 127] on select "Select Item... Approved Denied" at bounding box center [639, 141] width 760 height 28
select select "4b86b809-39dd-4c68-9f3d-fdb3e7050482"
click at [310, 327] on div at bounding box center [320, 325] width 123 height 28
select select "8"
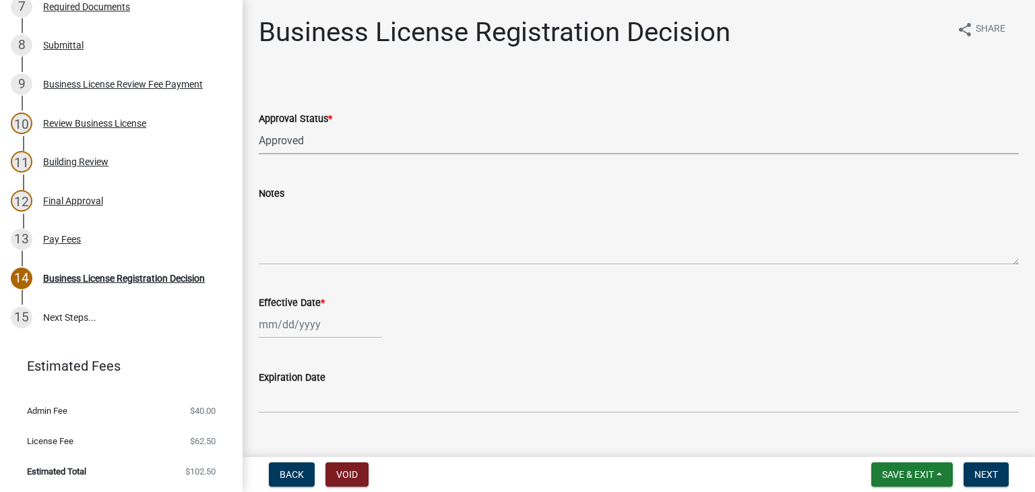
select select "2025"
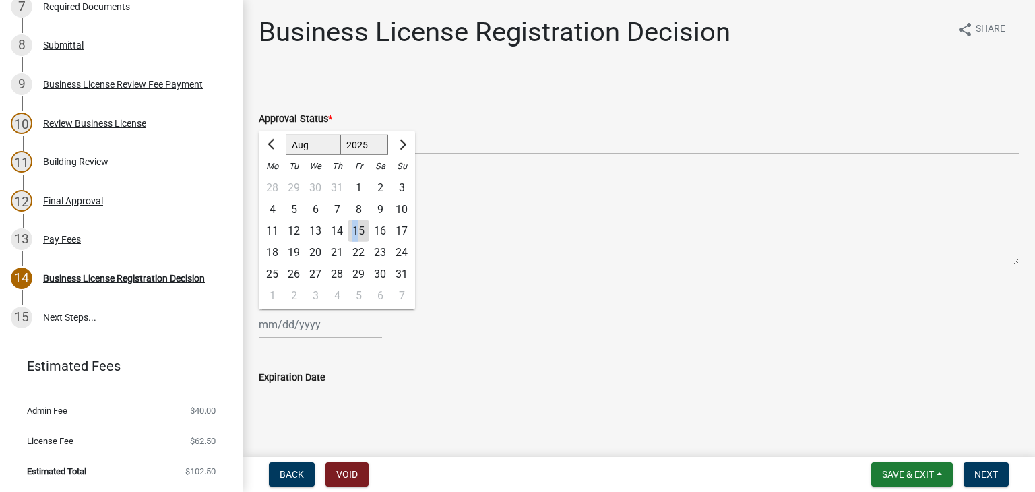
click at [356, 226] on div "15" at bounding box center [359, 231] width 22 height 22
type input "[DATE]"
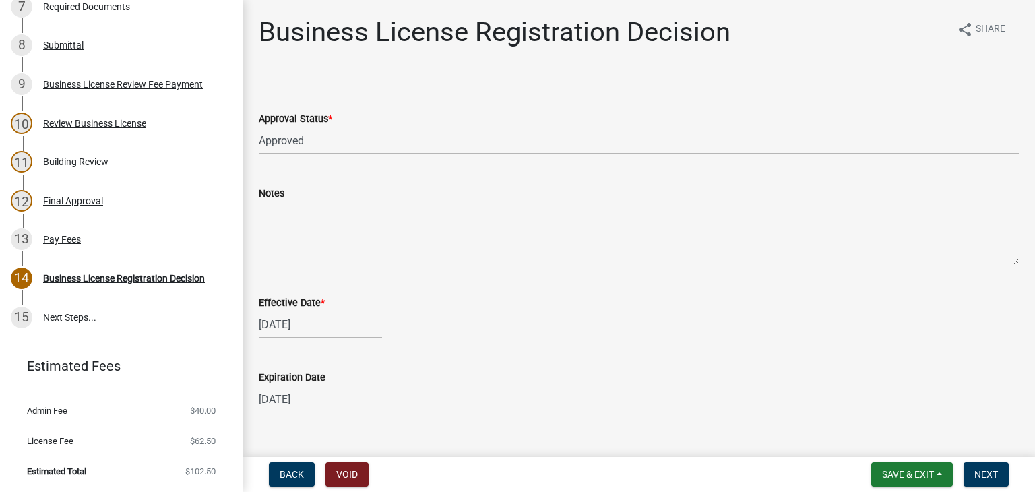
scroll to position [26, 0]
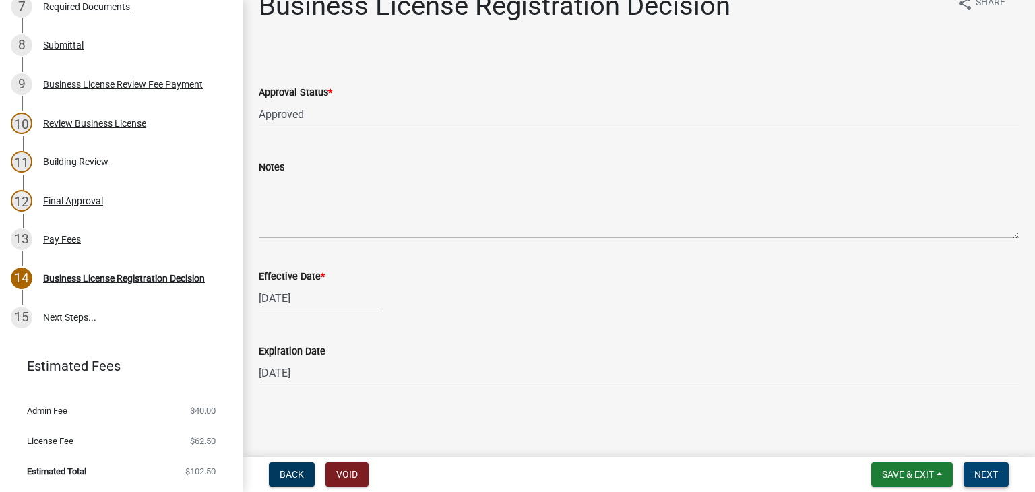
click at [980, 473] on span "Next" at bounding box center [986, 474] width 24 height 11
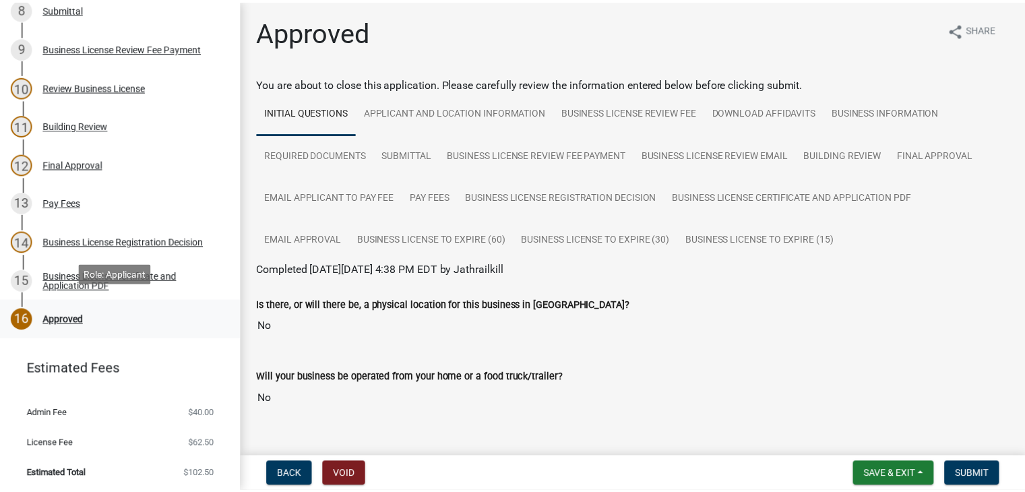
scroll to position [510, 0]
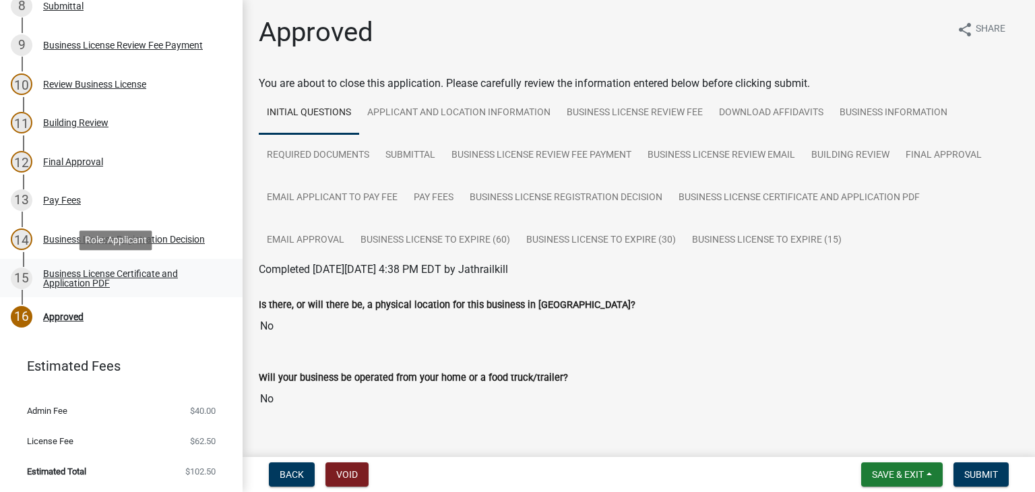
click at [119, 277] on div "Business License Certificate and Application PDF" at bounding box center [132, 278] width 178 height 19
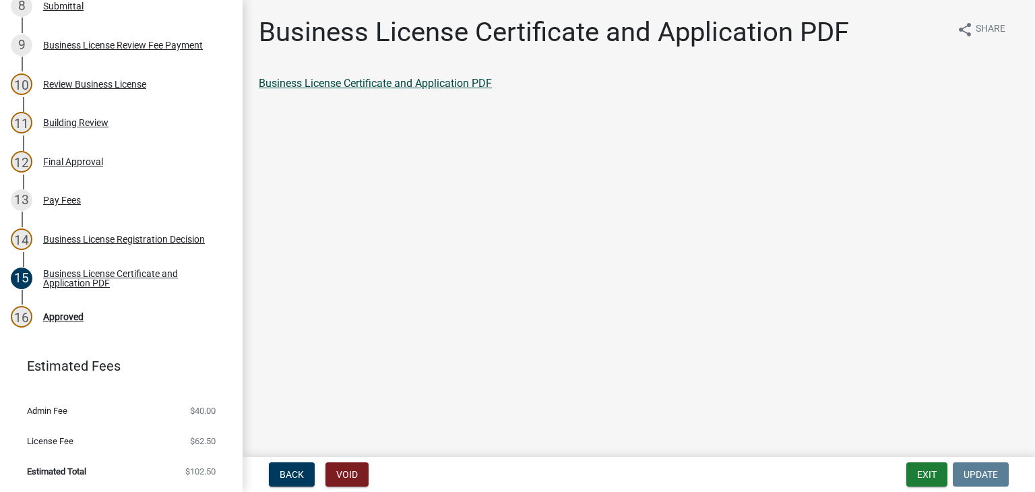
click at [393, 90] on link "Business License Certificate and Application PDF" at bounding box center [375, 83] width 233 height 13
click at [78, 201] on div "Pay Fees" at bounding box center [62, 199] width 38 height 9
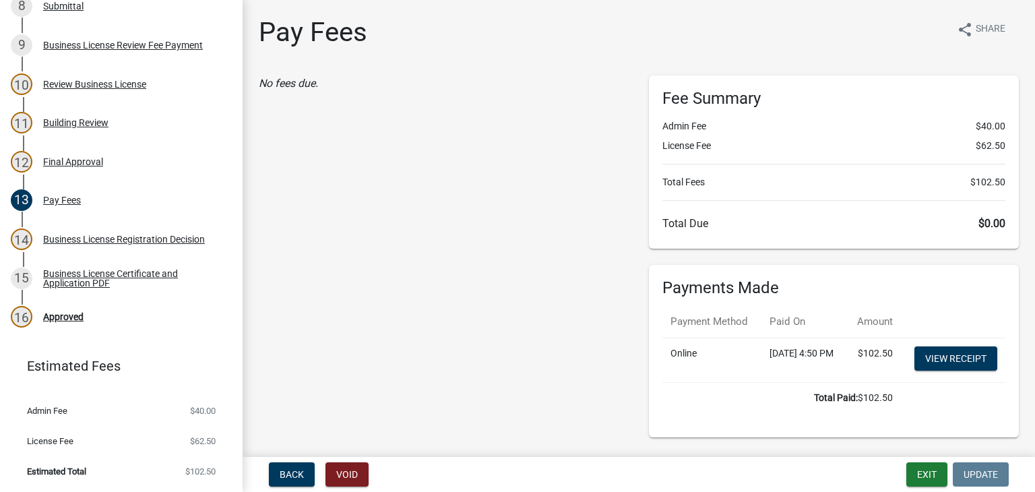
click at [937, 360] on td "View receipt" at bounding box center [953, 360] width 104 height 44
click at [932, 371] on link "View receipt" at bounding box center [955, 358] width 83 height 24
click at [55, 323] on div "16 Approved" at bounding box center [116, 317] width 210 height 22
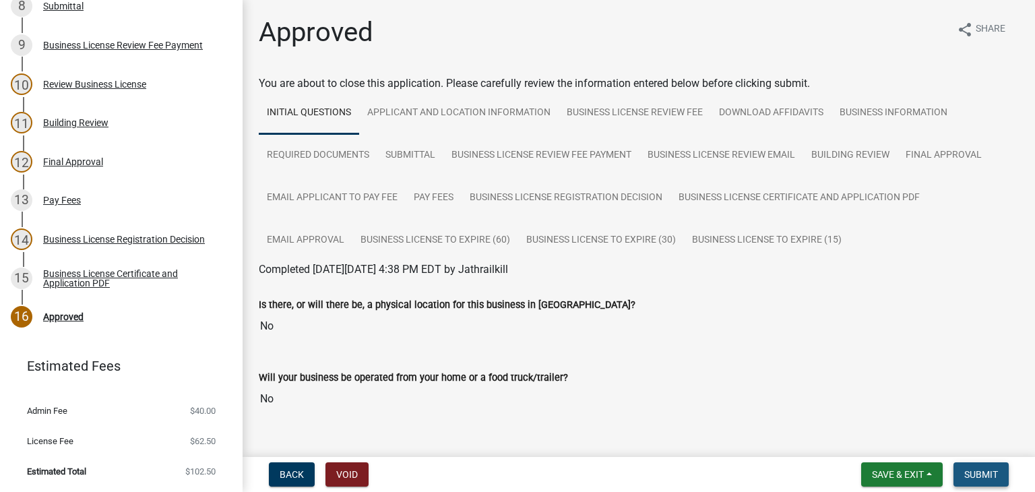
click at [982, 474] on span "Submit" at bounding box center [981, 474] width 34 height 11
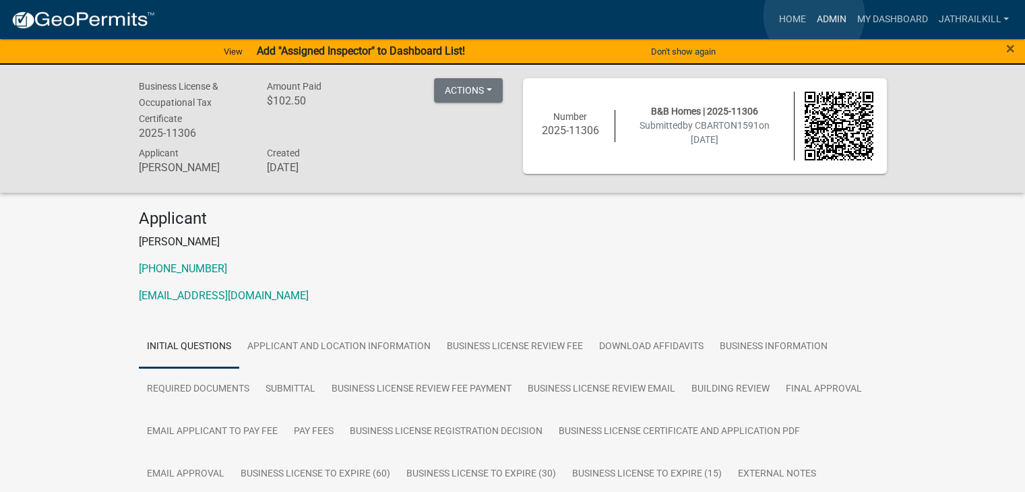
click at [814, 15] on link "Admin" at bounding box center [830, 20] width 40 height 26
